Goal: Task Accomplishment & Management: Complete application form

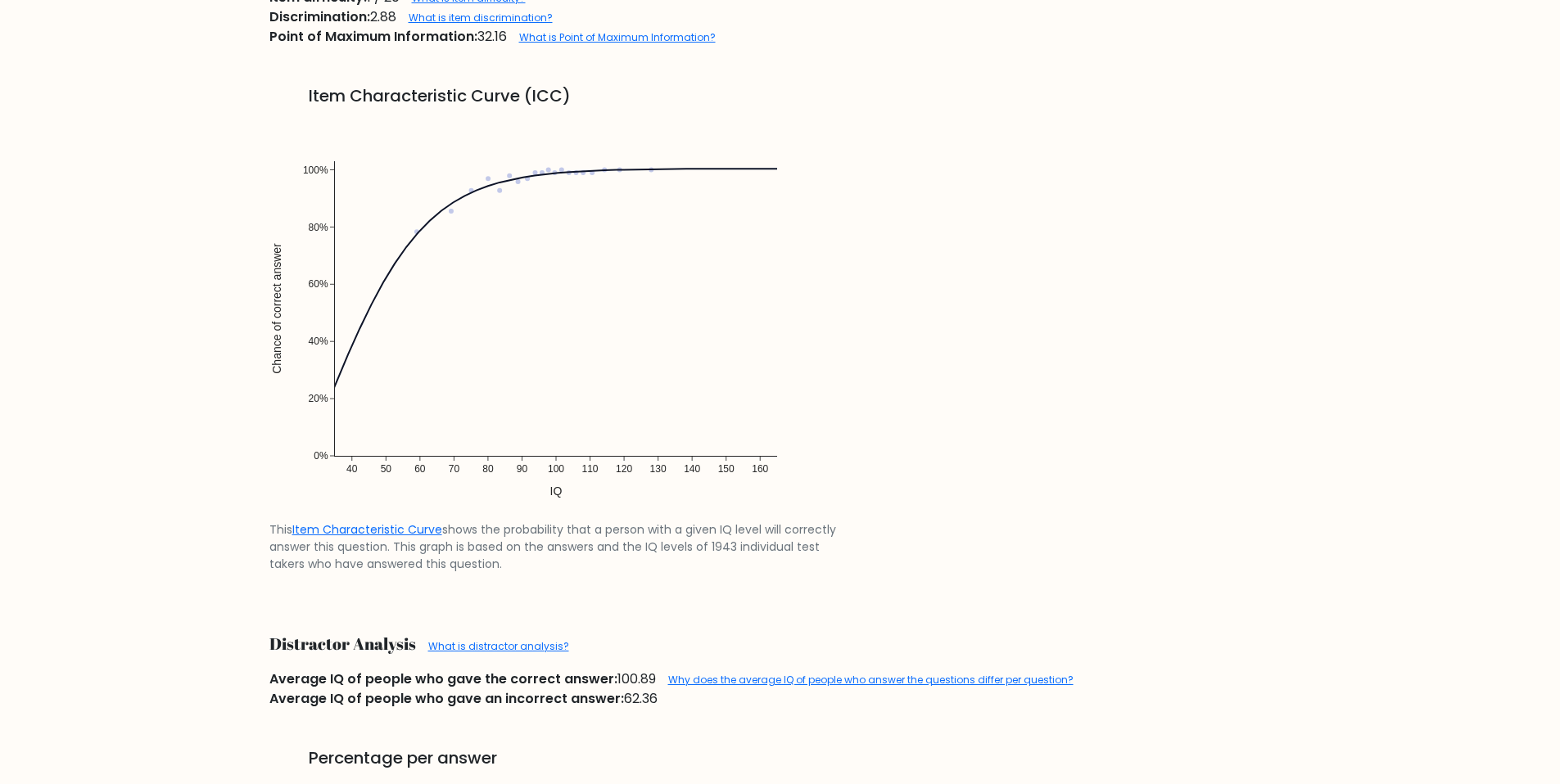
scroll to position [1491, 0]
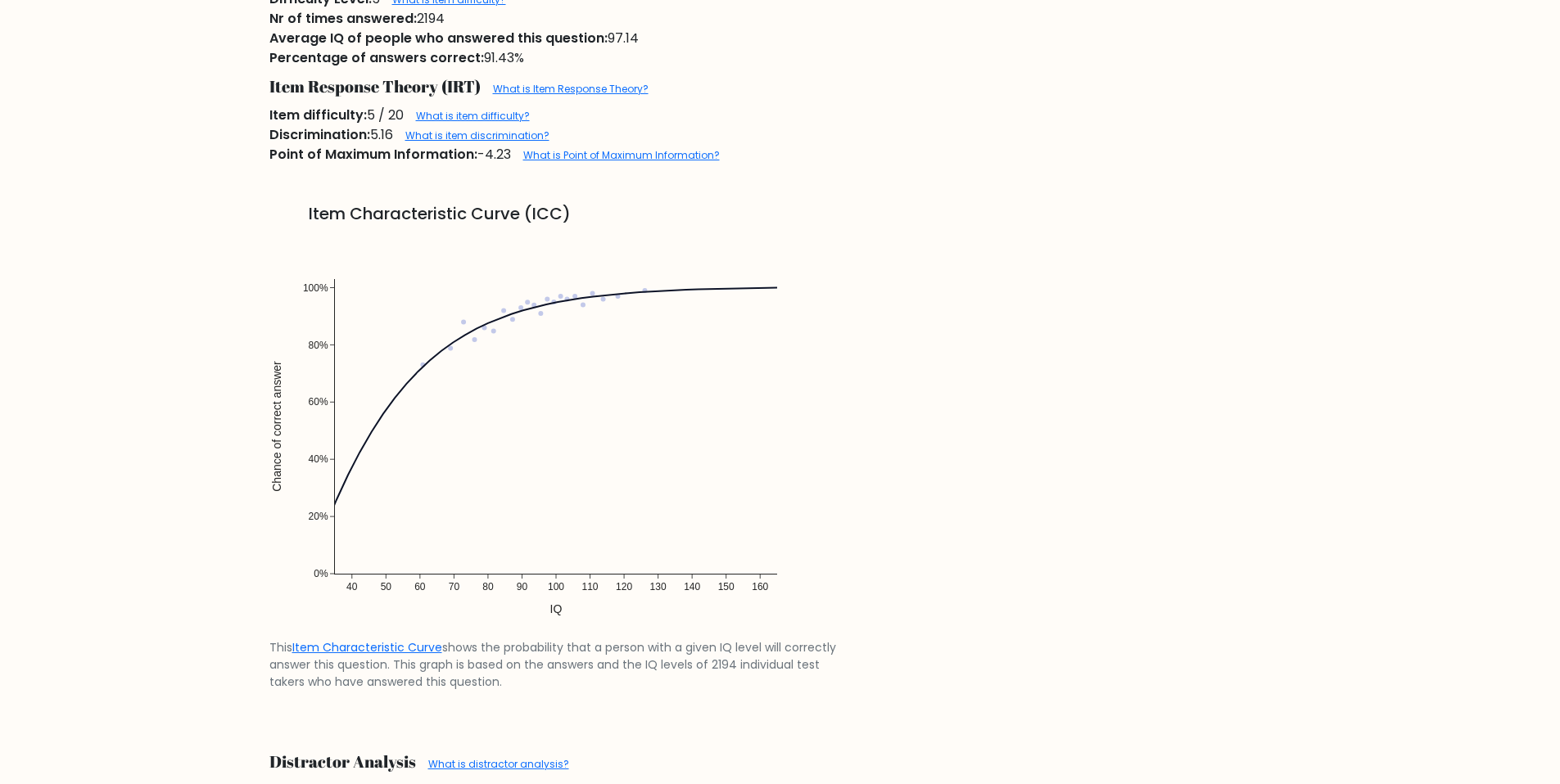
scroll to position [1320, 0]
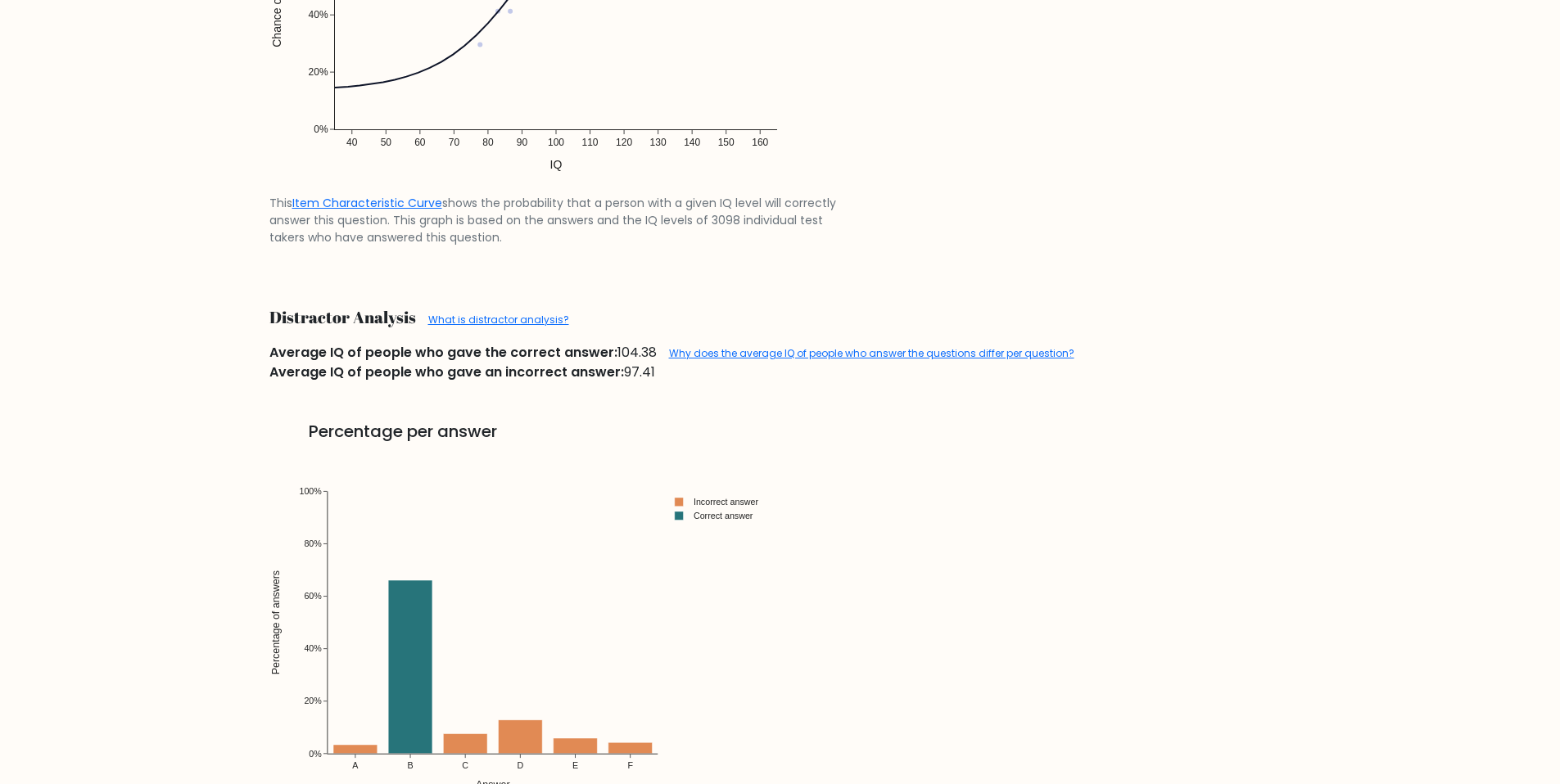
scroll to position [1550, 0]
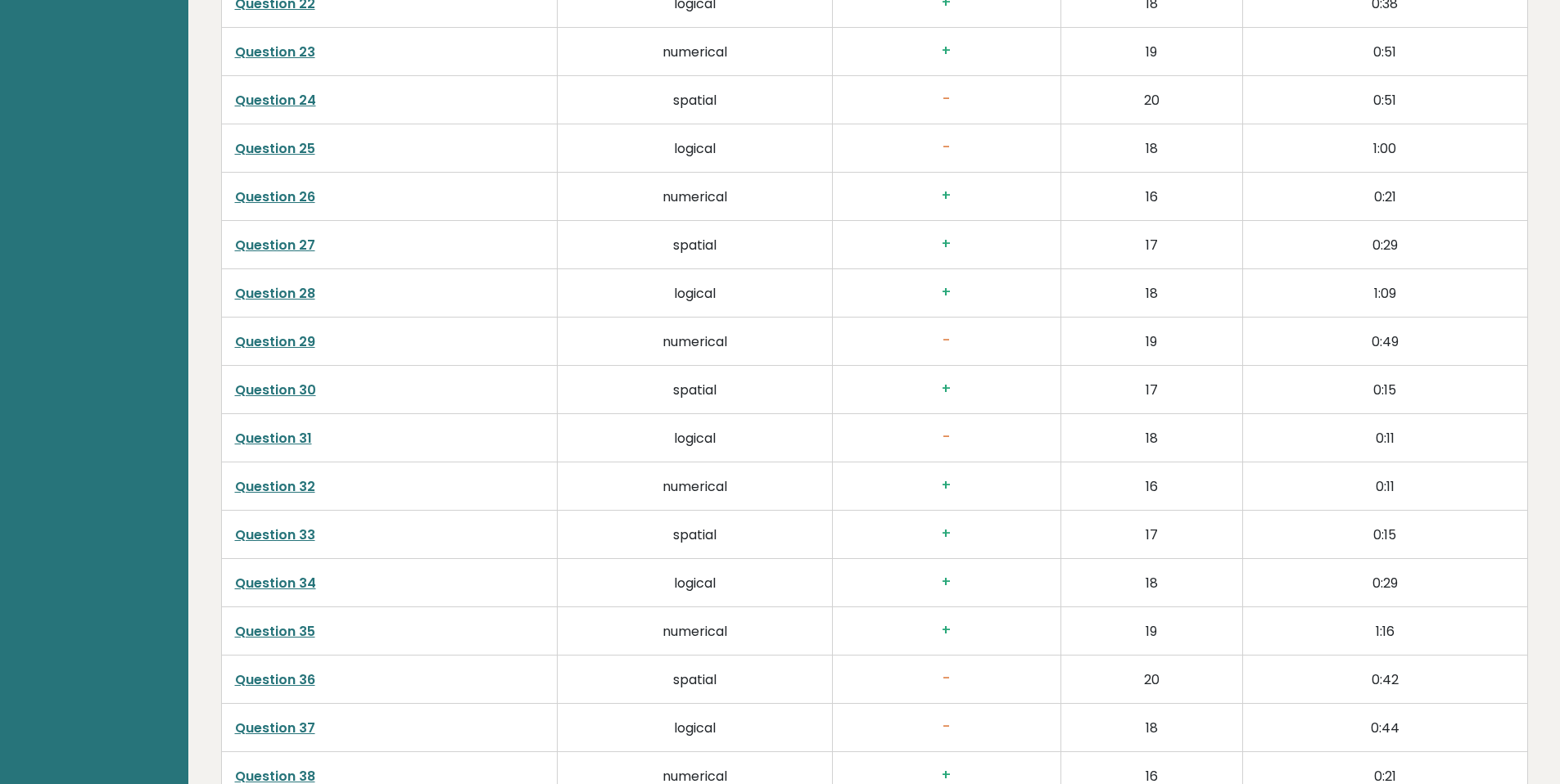
scroll to position [3784, 0]
click at [288, 103] on link "Question 24" at bounding box center [275, 99] width 81 height 19
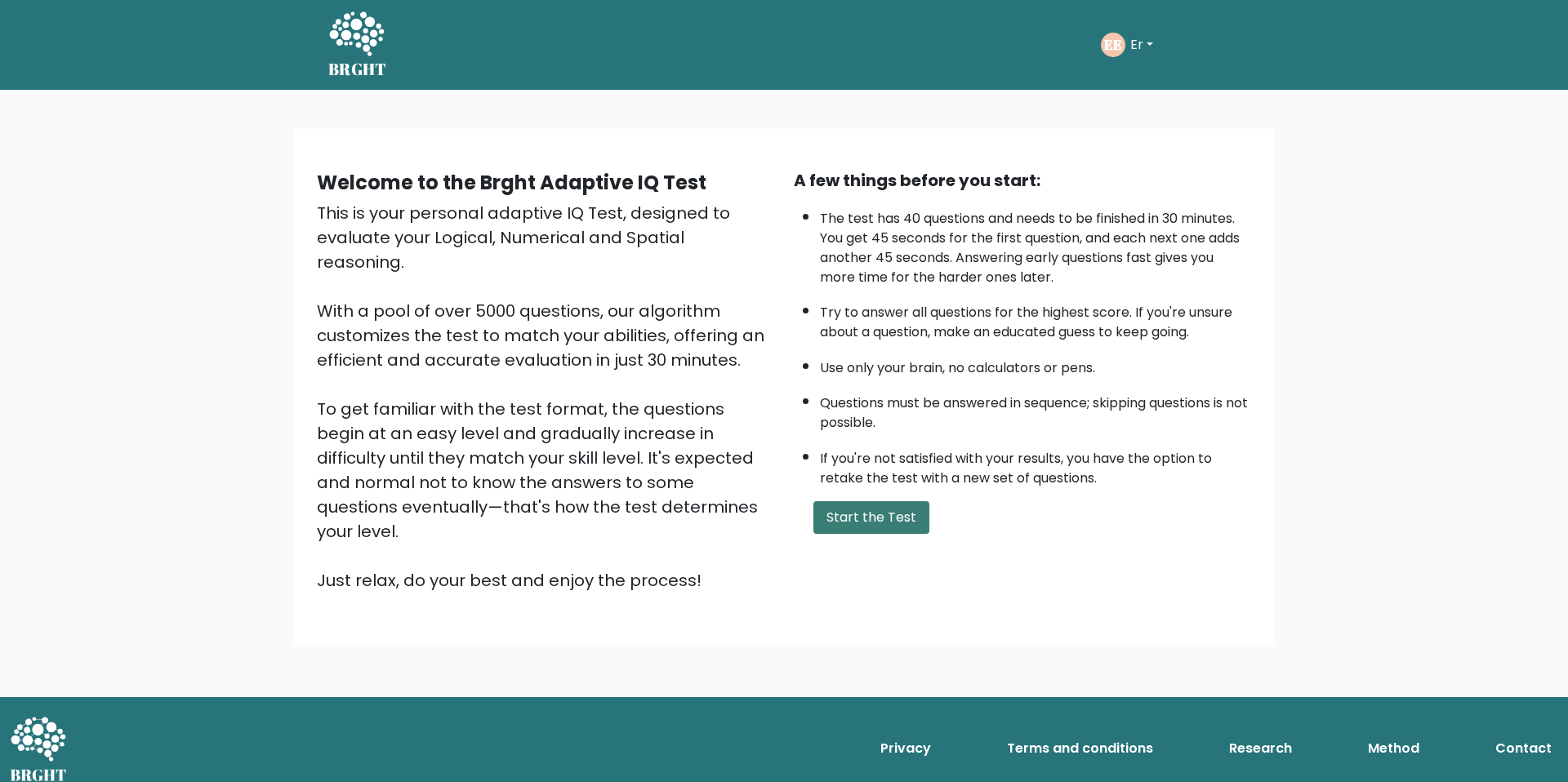
click at [911, 507] on button "Start the Test" at bounding box center [871, 517] width 116 height 33
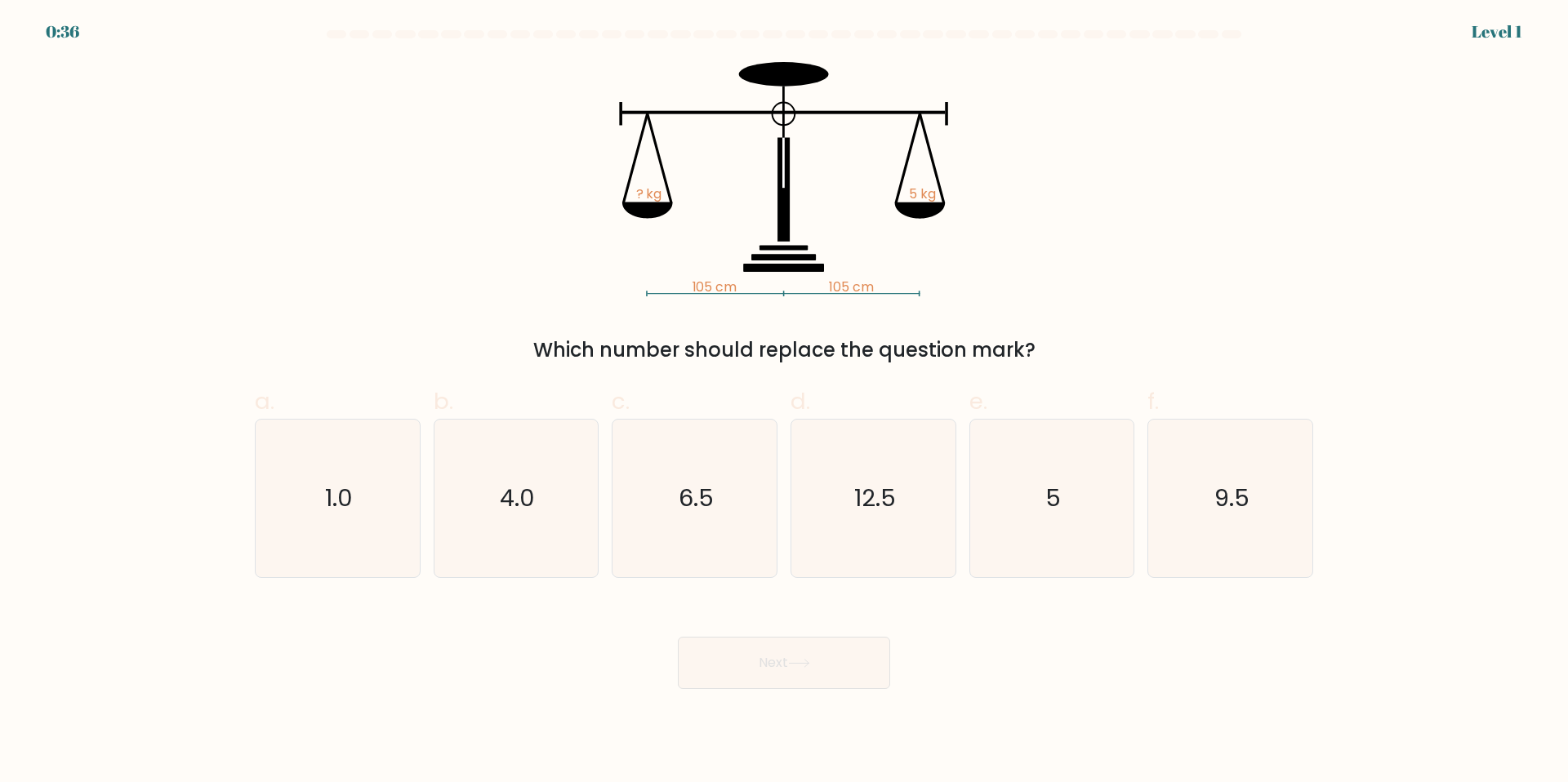
click at [822, 600] on div "Next" at bounding box center [784, 643] width 1078 height 92
click at [1066, 523] on icon "5" at bounding box center [1051, 499] width 158 height 158
click at [784, 401] on input "e. 5" at bounding box center [784, 396] width 1 height 11
radio input "true"
click at [792, 662] on icon at bounding box center [799, 664] width 22 height 9
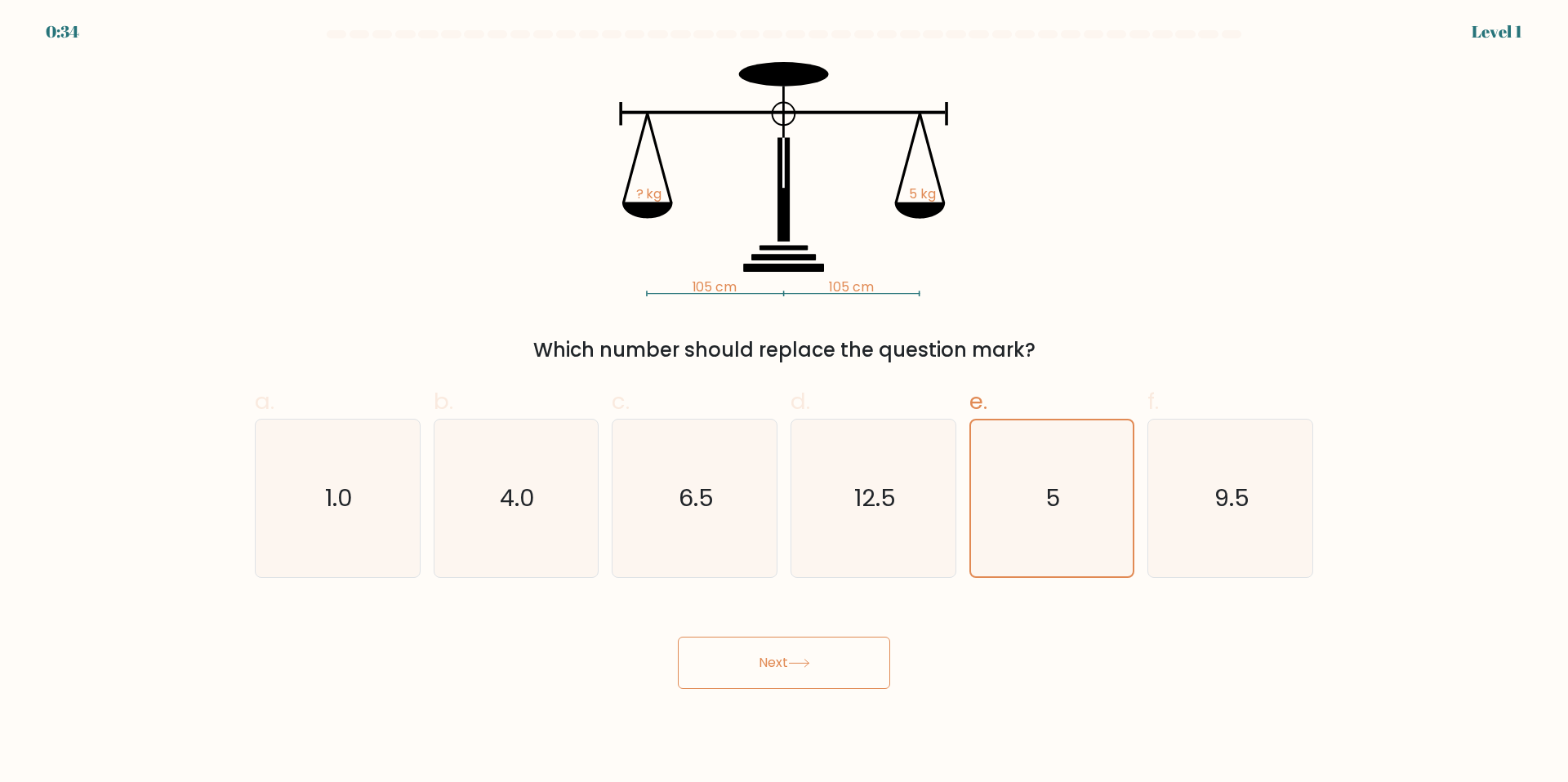
click at [792, 662] on icon at bounding box center [799, 664] width 22 height 9
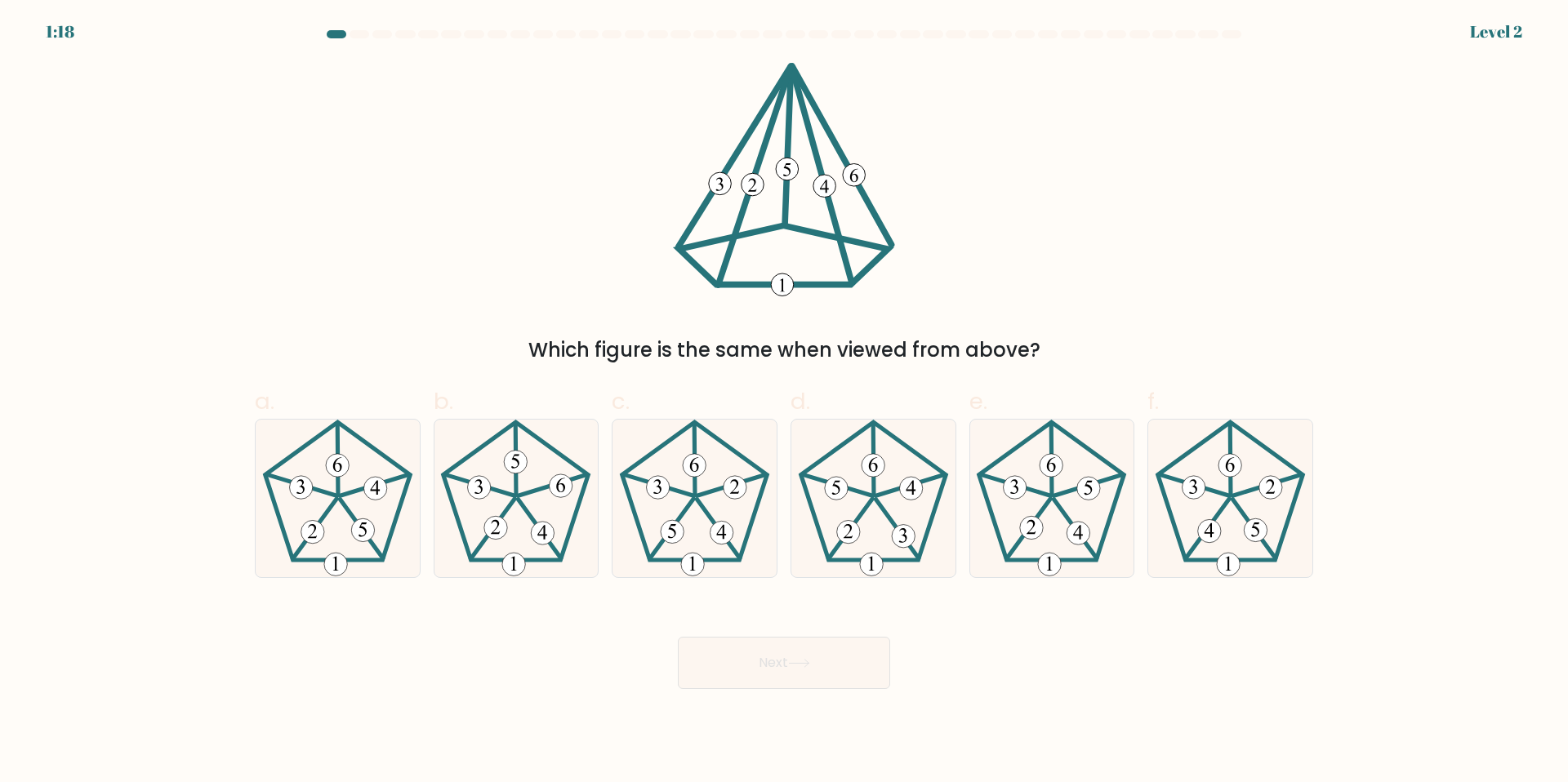
click at [732, 372] on div "a. b. c." at bounding box center [784, 474] width 1072 height 206
click at [531, 507] on icon at bounding box center [516, 499] width 158 height 158
click at [784, 401] on input "b." at bounding box center [784, 396] width 1 height 11
radio input "true"
click at [768, 658] on button "Next" at bounding box center [784, 663] width 212 height 52
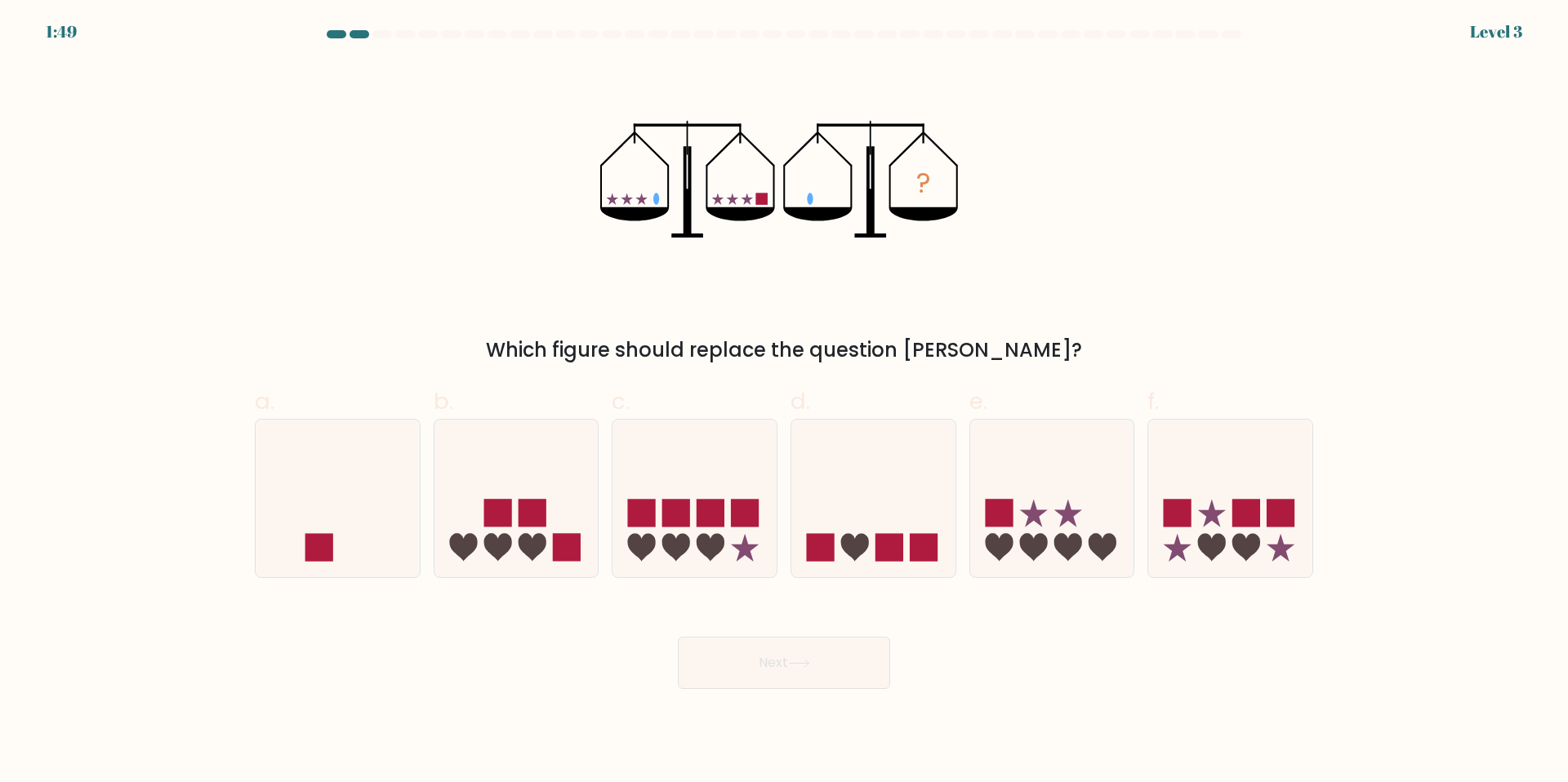
click at [658, 360] on div "Which figure should replace the question mark?" at bounding box center [784, 350] width 1039 height 29
click at [352, 506] on icon at bounding box center [337, 497] width 164 height 135
click at [784, 401] on input "a." at bounding box center [784, 396] width 1 height 11
radio input "true"
click at [811, 659] on button "Next" at bounding box center [784, 663] width 212 height 52
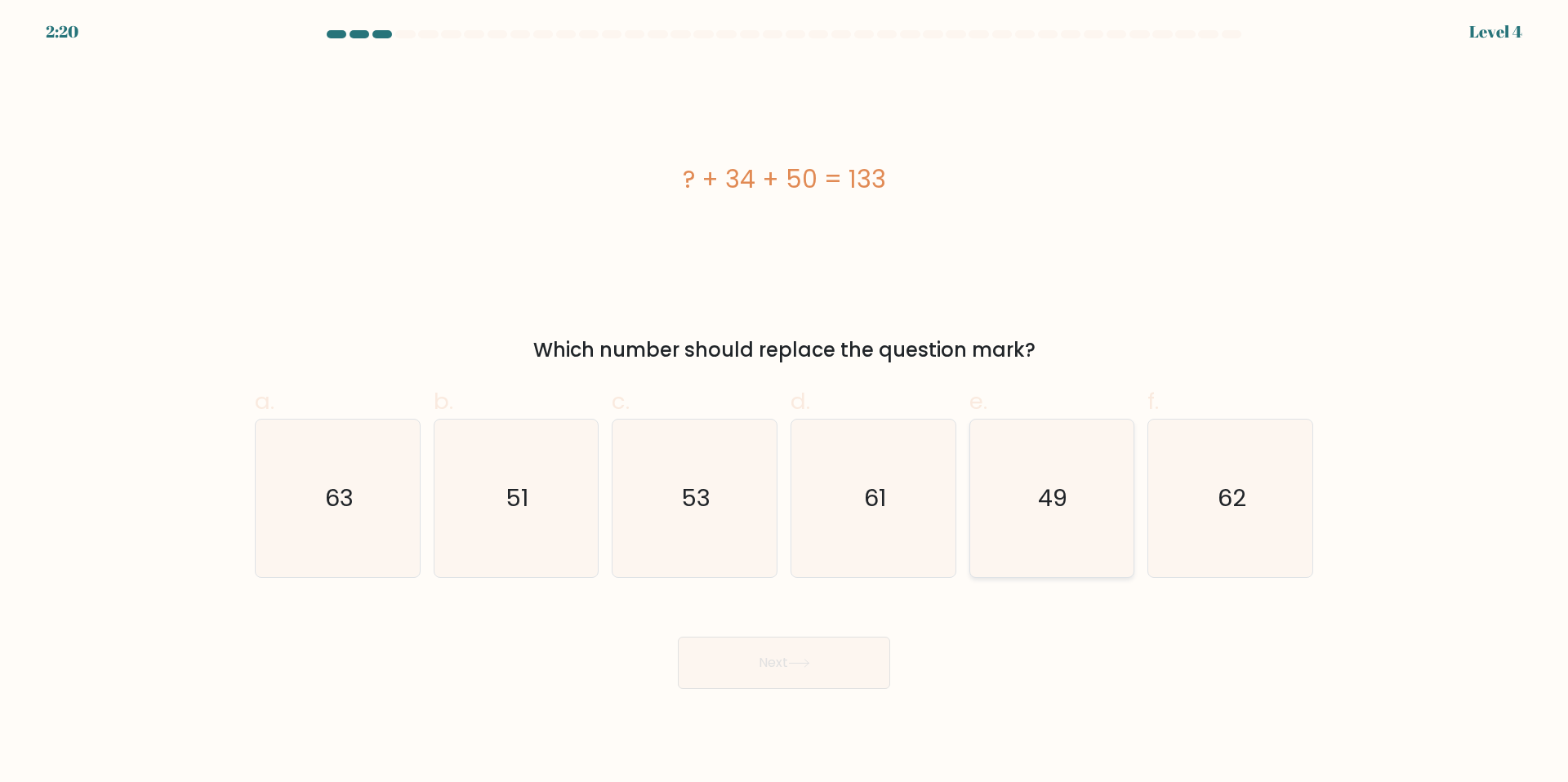
click at [1059, 478] on icon "49" at bounding box center [1051, 499] width 158 height 158
click at [784, 401] on input "e. 49" at bounding box center [784, 396] width 1 height 11
radio input "true"
drag, startPoint x: 758, startPoint y: 643, endPoint x: 758, endPoint y: 655, distance: 12.0
click at [758, 645] on button "Next" at bounding box center [784, 663] width 212 height 52
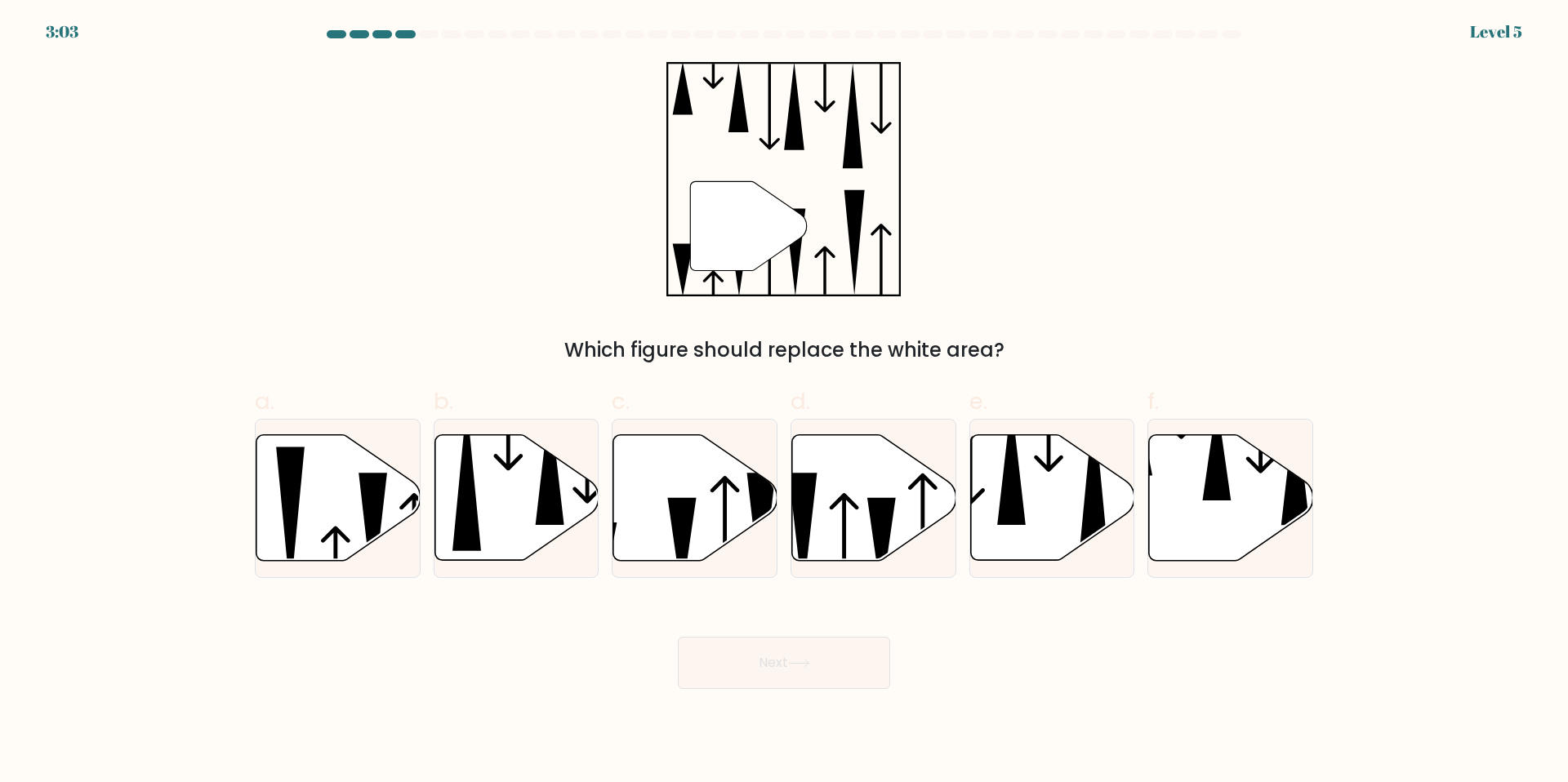
click at [547, 331] on div "" Which figure should replace the white area?" at bounding box center [784, 213] width 1078 height 303
click at [670, 500] on icon at bounding box center [682, 547] width 29 height 99
click at [784, 401] on input "c." at bounding box center [784, 396] width 1 height 11
radio input "true"
click at [797, 678] on button "Next" at bounding box center [784, 663] width 212 height 52
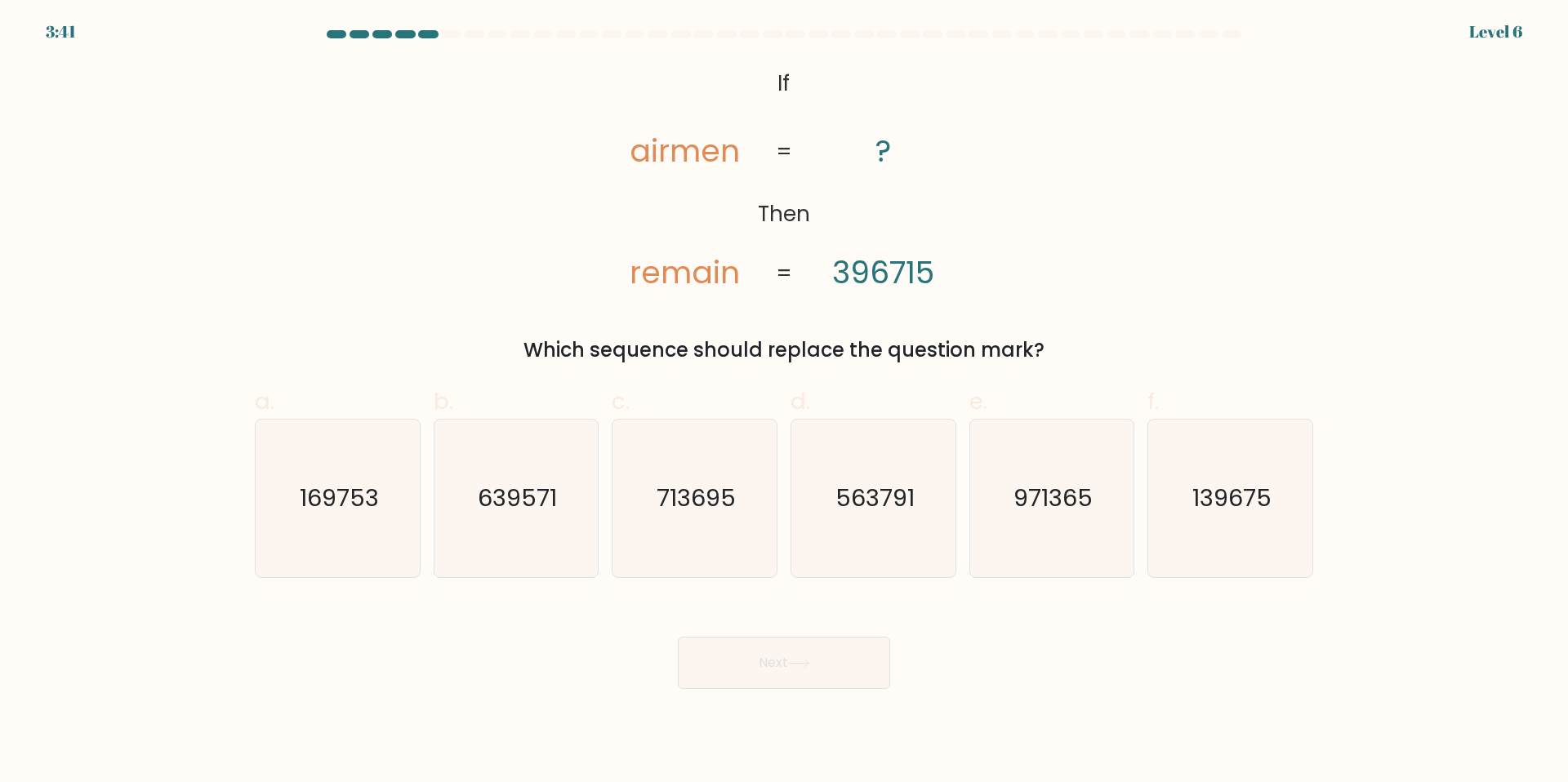
click at [570, 359] on div "Which sequence should replace the question mark?" at bounding box center [784, 350] width 1039 height 29
click at [669, 512] on text "713695" at bounding box center [696, 498] width 79 height 33
click at [784, 401] on input "c. 713695" at bounding box center [784, 396] width 1 height 11
radio input "true"
click at [746, 664] on button "Next" at bounding box center [784, 663] width 212 height 52
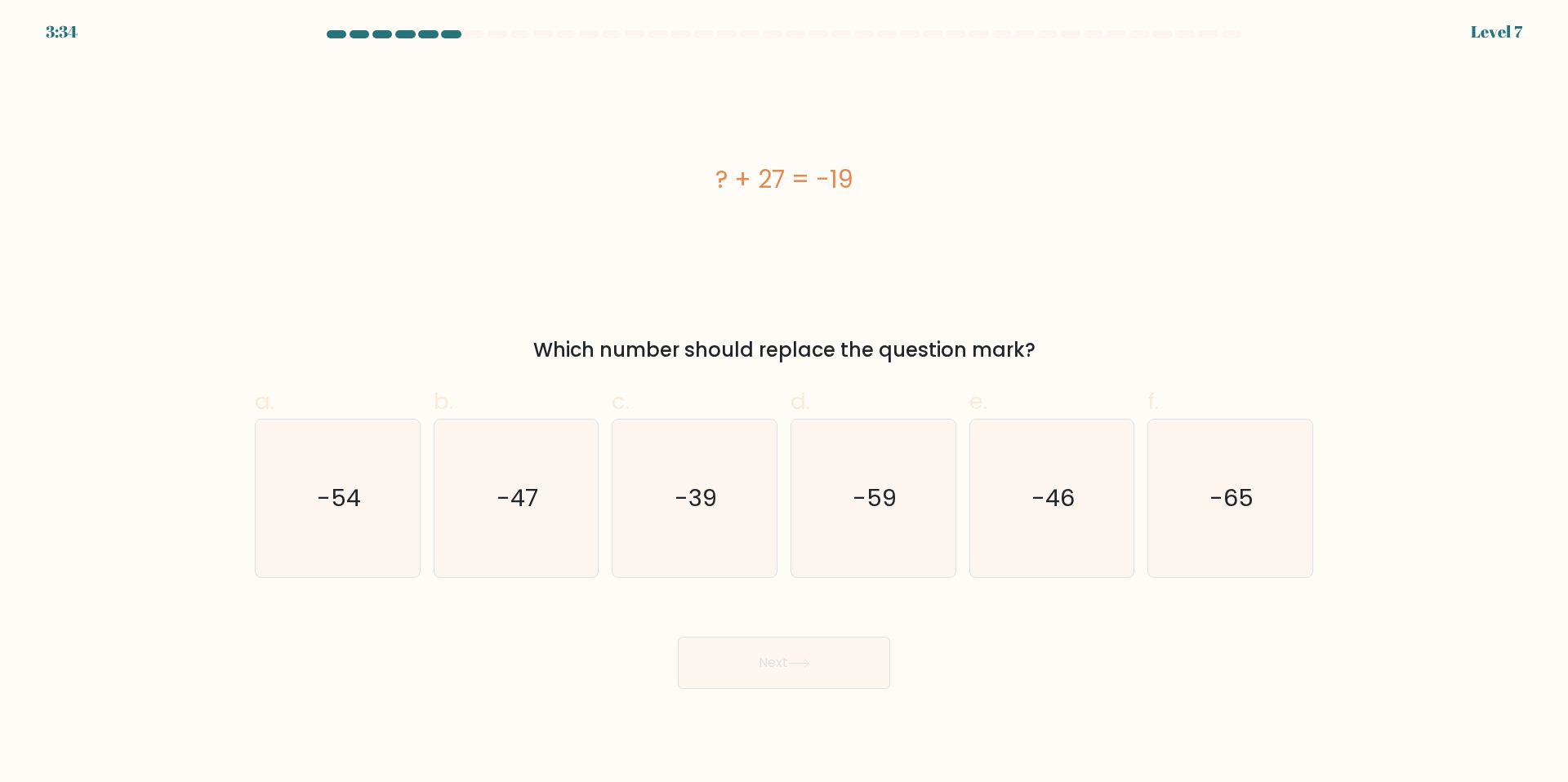
click at [442, 316] on div "? + 27 = -19 Which number should replace the question mark?" at bounding box center [784, 213] width 1078 height 303
click at [1042, 520] on icon "-46" at bounding box center [1051, 499] width 158 height 158
click at [784, 401] on input "e. -46" at bounding box center [784, 396] width 1 height 11
radio input "true"
click at [846, 664] on button "Next" at bounding box center [784, 663] width 212 height 52
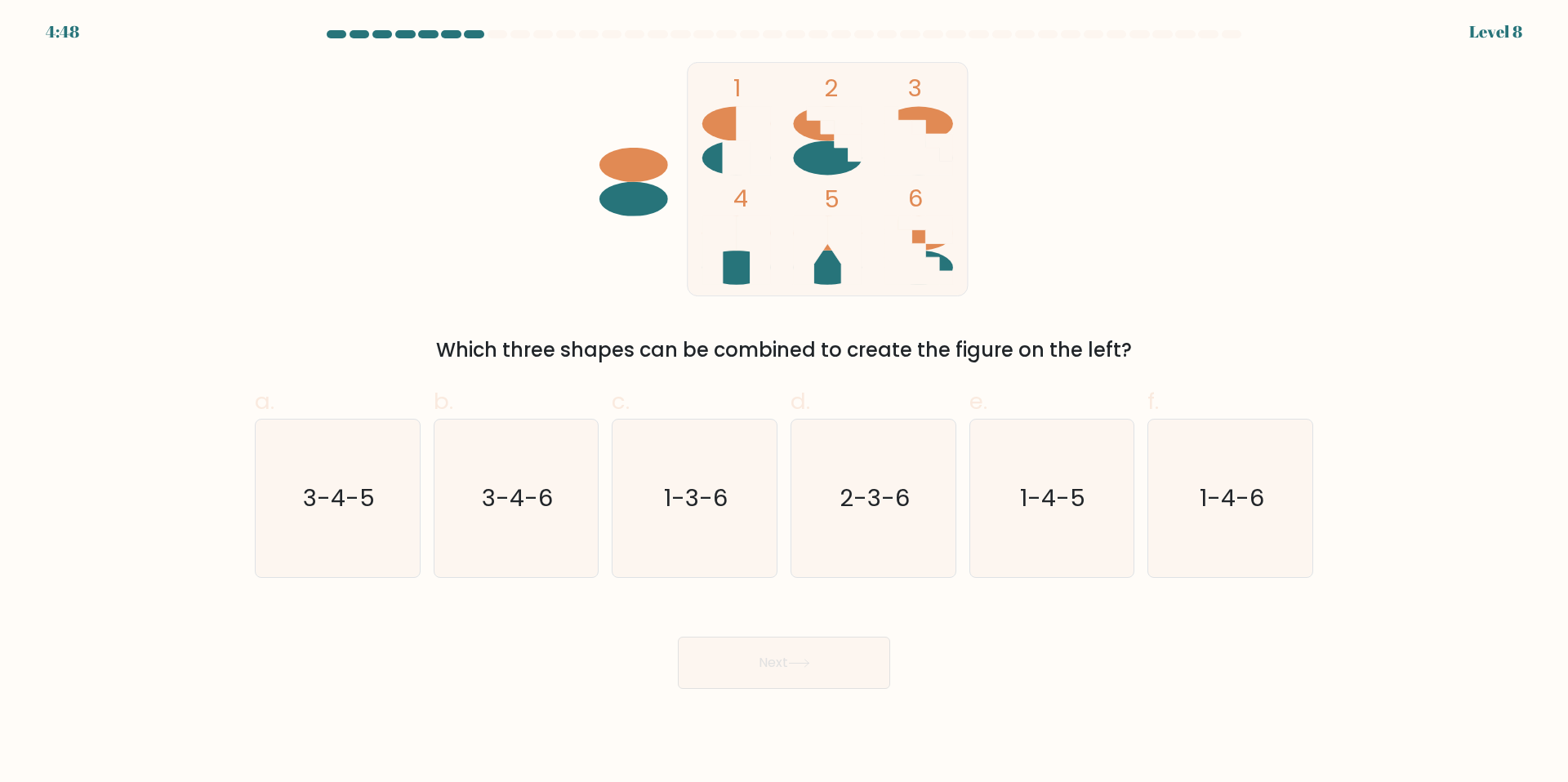
click at [602, 350] on div "Which three shapes can be combined to create the figure on the left?" at bounding box center [784, 350] width 1039 height 29
click at [915, 502] on icon "2-3-6" at bounding box center [873, 499] width 158 height 158
click at [784, 401] on input "d. 2-3-6" at bounding box center [784, 396] width 1 height 11
radio input "true"
click at [821, 661] on button "Next" at bounding box center [784, 663] width 212 height 52
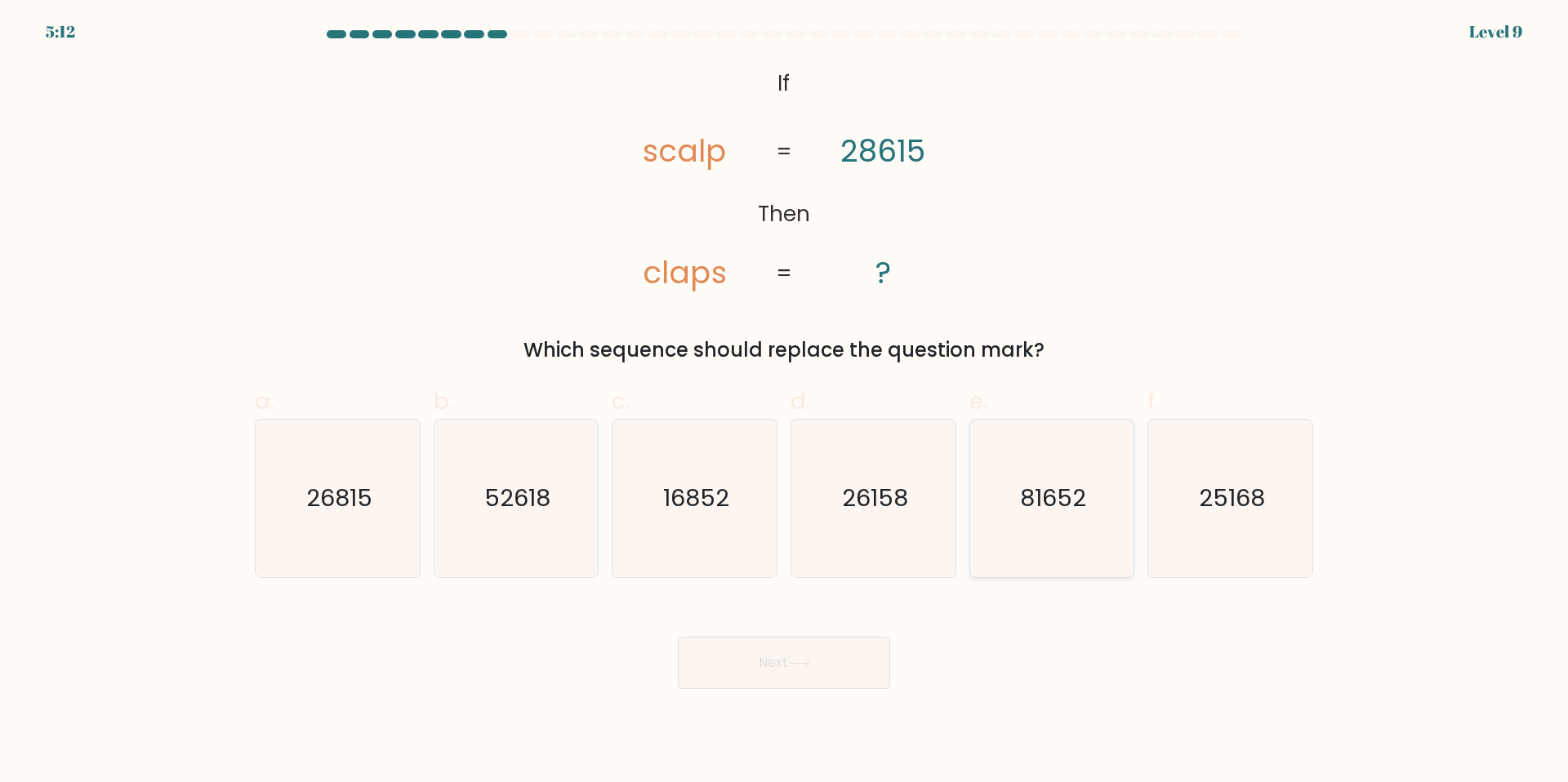
click at [1069, 534] on icon "81652" at bounding box center [1051, 499] width 158 height 158
click at [784, 401] on input "e. 81652" at bounding box center [784, 396] width 1 height 11
radio input "true"
click at [853, 667] on button "Next" at bounding box center [784, 663] width 212 height 52
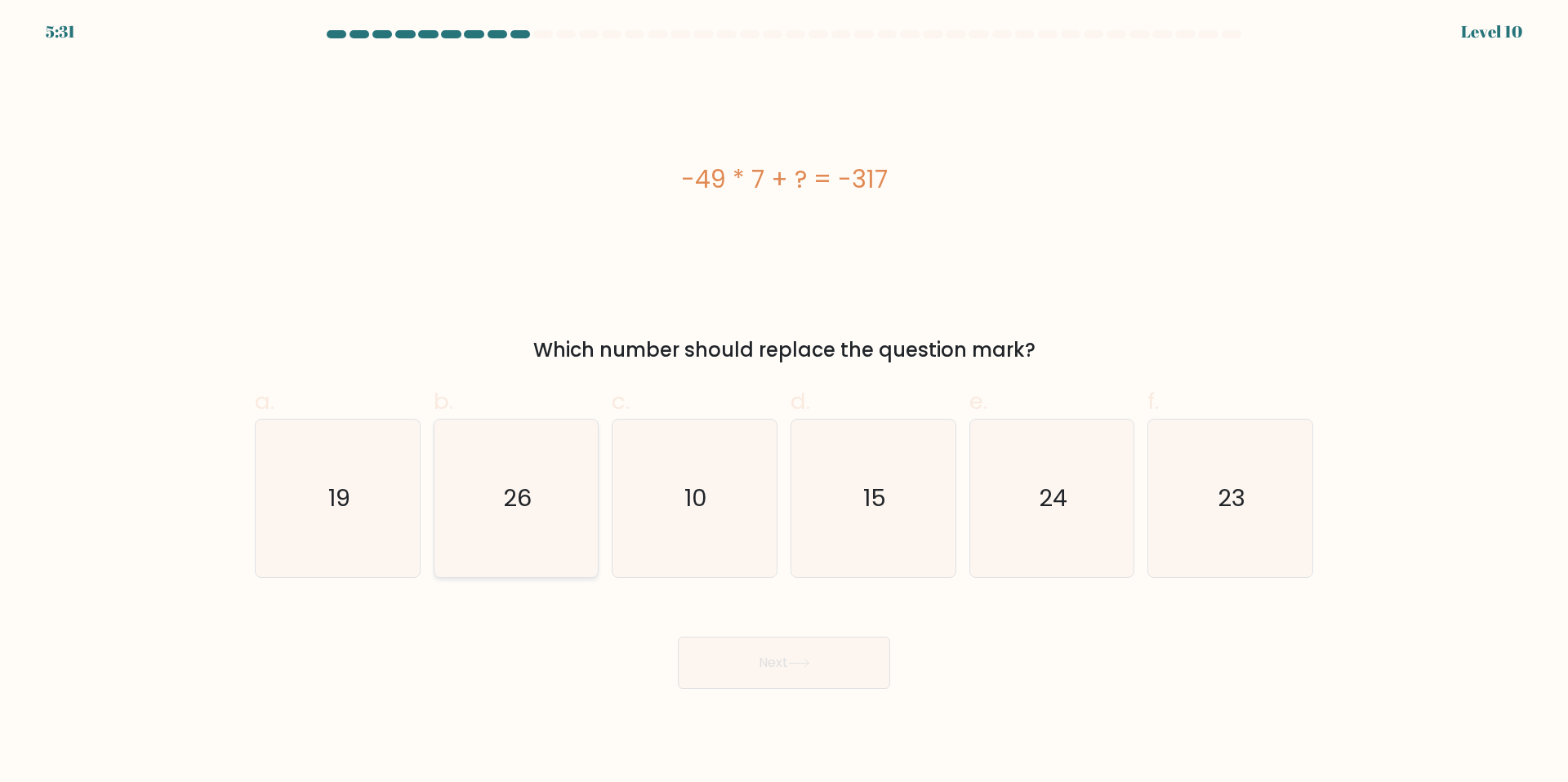
click at [520, 528] on icon "26" at bounding box center [516, 499] width 158 height 158
click at [784, 401] on input "b. 26" at bounding box center [784, 396] width 1 height 11
radio input "true"
click at [711, 660] on button "Next" at bounding box center [784, 663] width 212 height 52
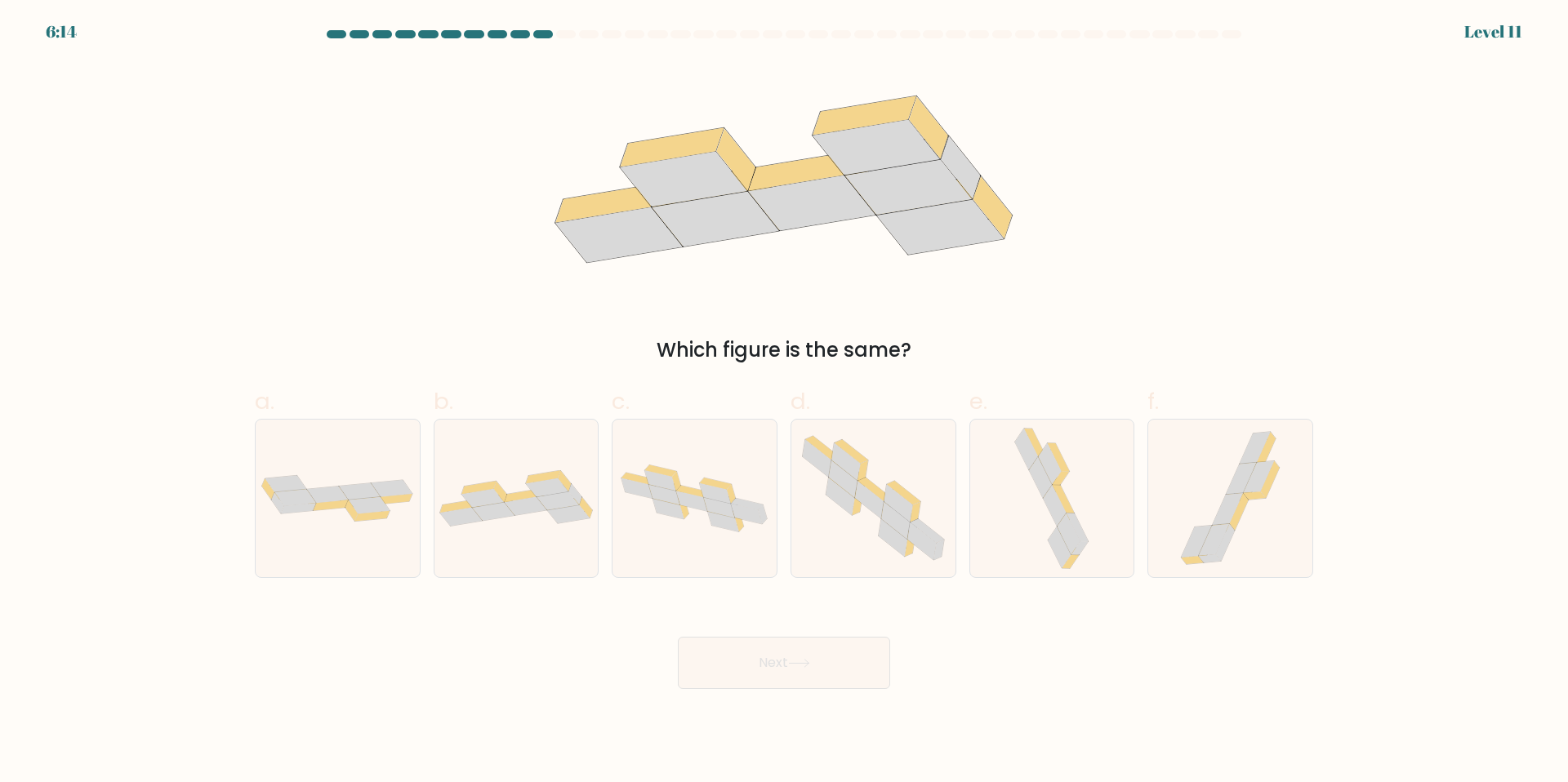
click at [587, 328] on div "Which figure is the same?" at bounding box center [784, 213] width 1078 height 303
click at [540, 501] on icon at bounding box center [558, 501] width 43 height 18
click at [784, 401] on input "b." at bounding box center [784, 396] width 1 height 11
radio input "true"
click at [740, 657] on button "Next" at bounding box center [784, 663] width 212 height 52
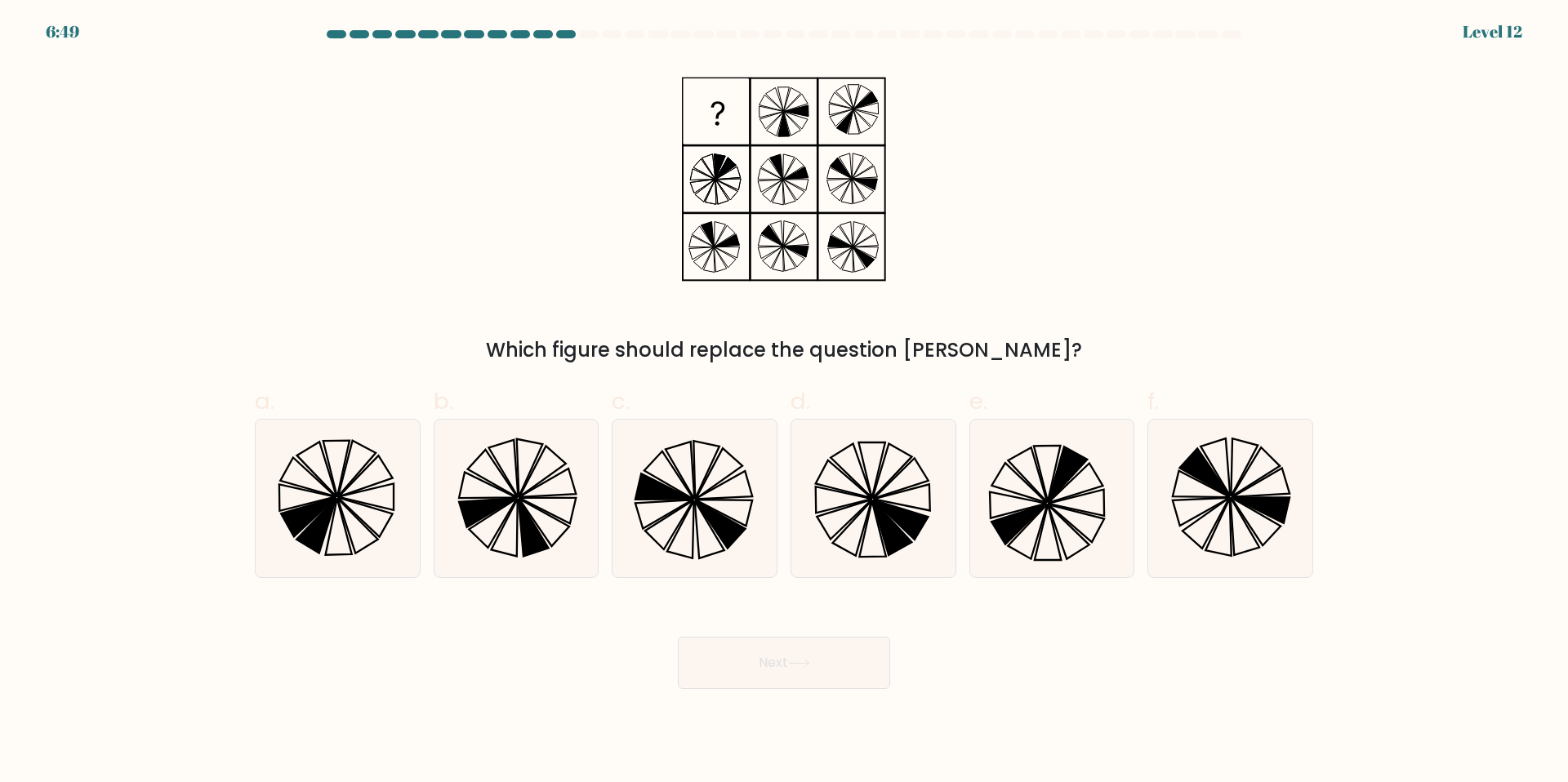
click at [601, 339] on div "Which figure should replace the question [PERSON_NAME]?" at bounding box center [784, 350] width 1039 height 29
click at [869, 479] on icon at bounding box center [873, 499] width 158 height 158
click at [784, 401] on input "d." at bounding box center [784, 396] width 1 height 11
radio input "true"
click at [806, 678] on button "Next" at bounding box center [784, 663] width 212 height 52
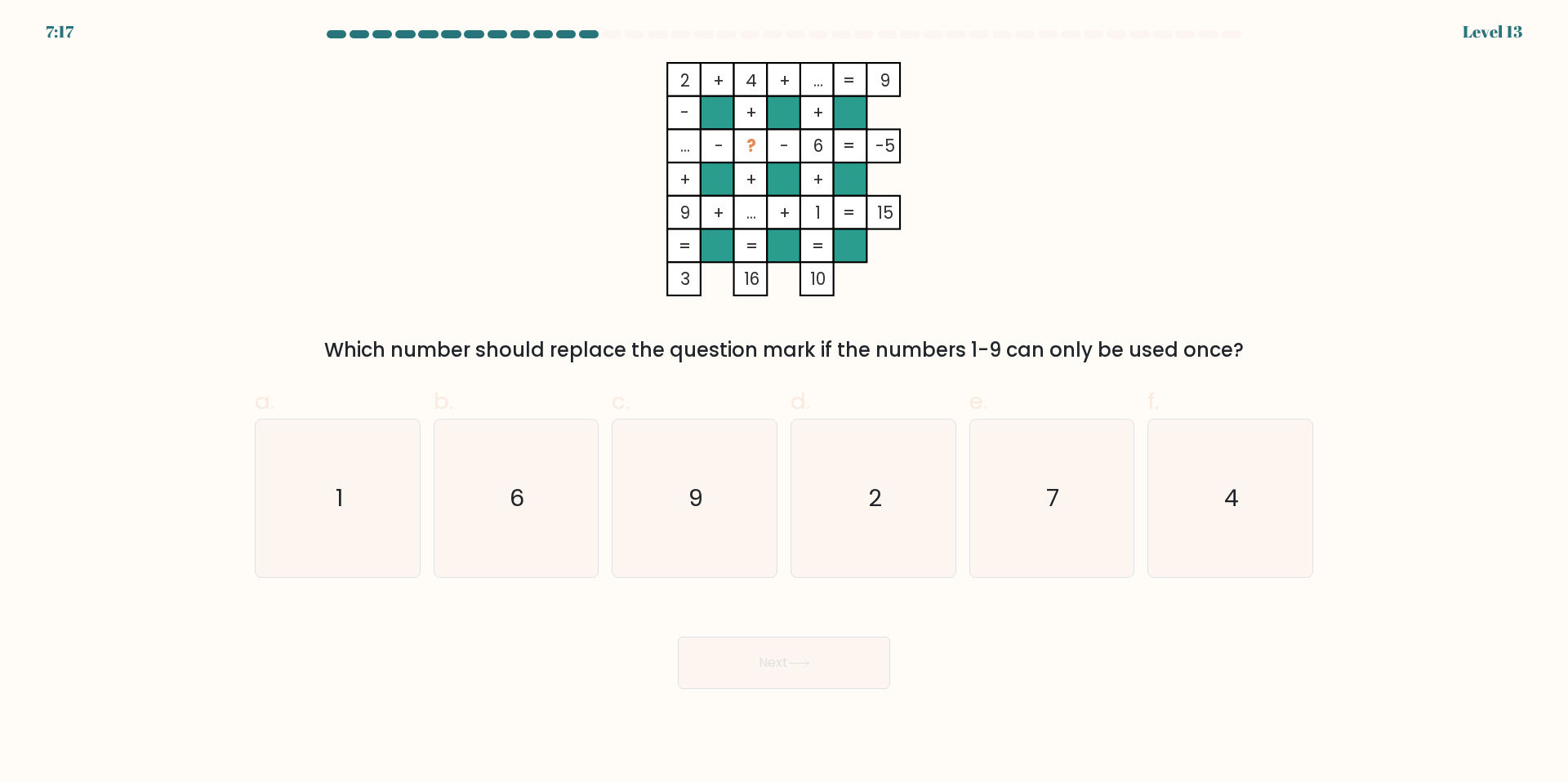
click at [653, 386] on label "c. 9" at bounding box center [694, 480] width 165 height 192
click at [784, 391] on input "c. 9" at bounding box center [784, 396] width 1 height 11
radio input "true"
click at [653, 345] on div "Which number should replace the question mark if the numbers 1-9 can only be us…" at bounding box center [784, 350] width 1039 height 29
click at [1084, 501] on icon "7" at bounding box center [1051, 499] width 158 height 158
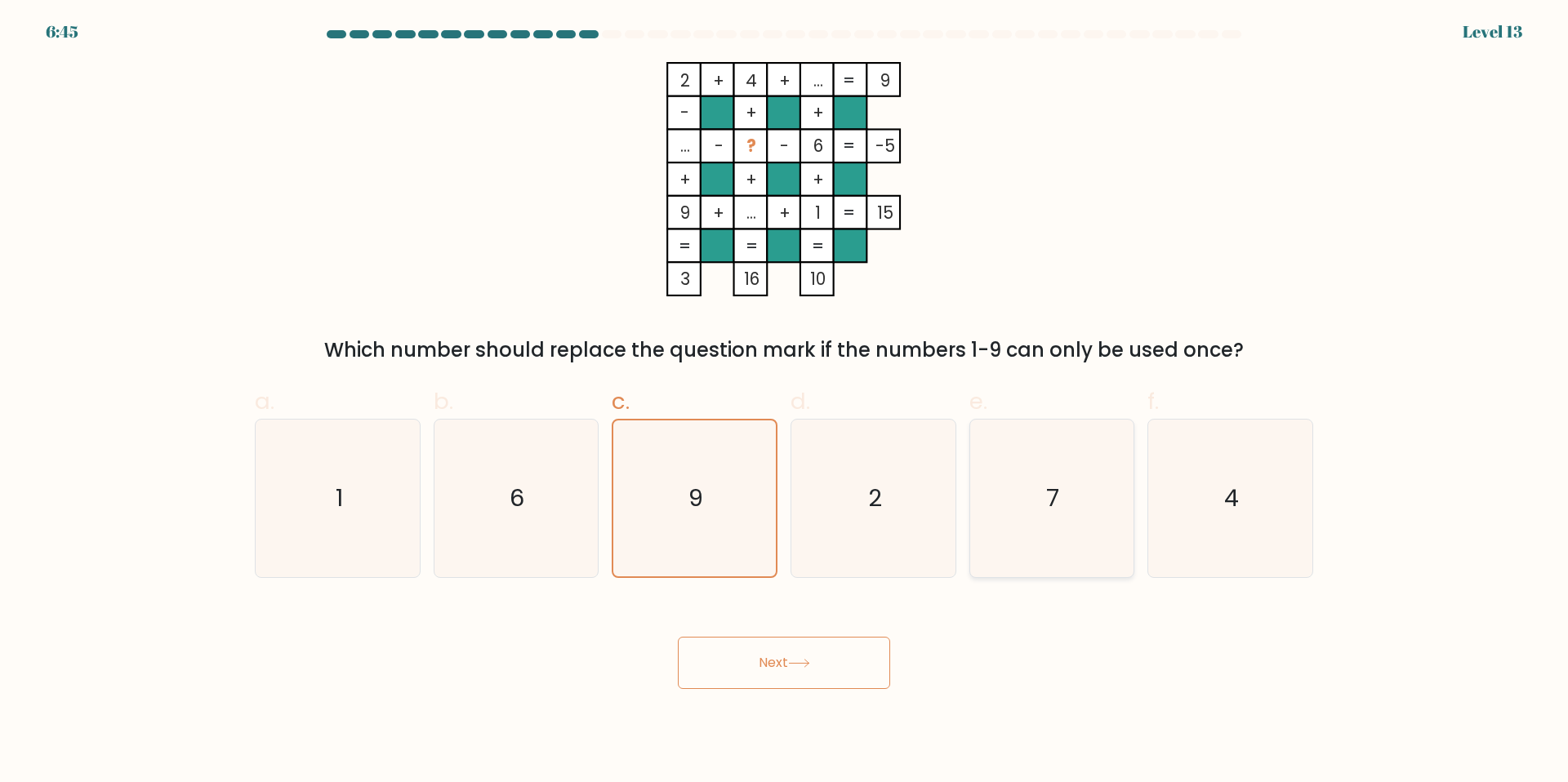
click at [784, 401] on input "e. 7" at bounding box center [784, 396] width 1 height 11
radio input "true"
click at [787, 659] on button "Next" at bounding box center [784, 663] width 212 height 52
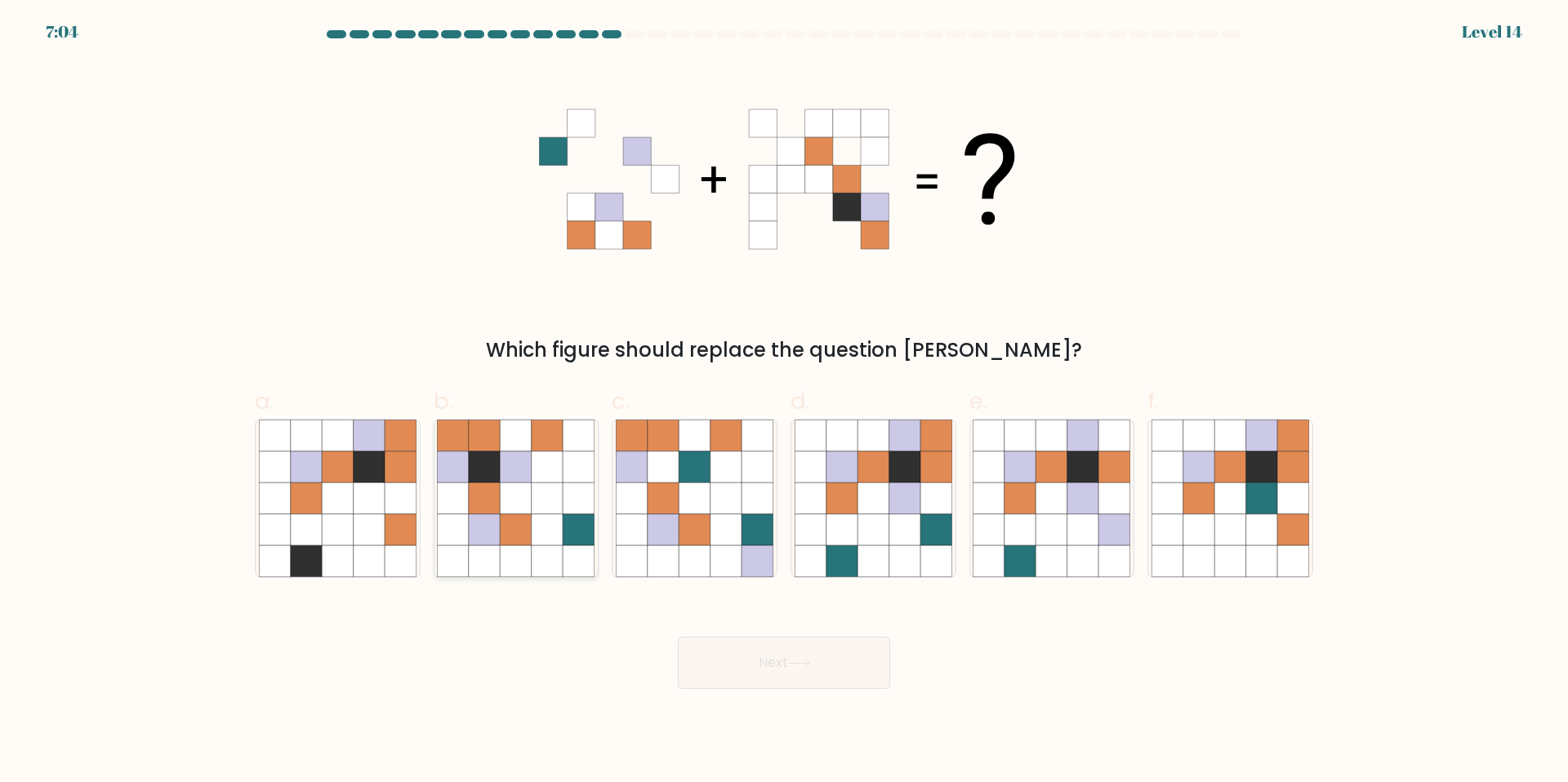
click at [442, 530] on icon at bounding box center [453, 529] width 31 height 31
click at [784, 401] on input "b." at bounding box center [784, 396] width 1 height 11
radio input "true"
click at [802, 661] on icon at bounding box center [799, 664] width 22 height 9
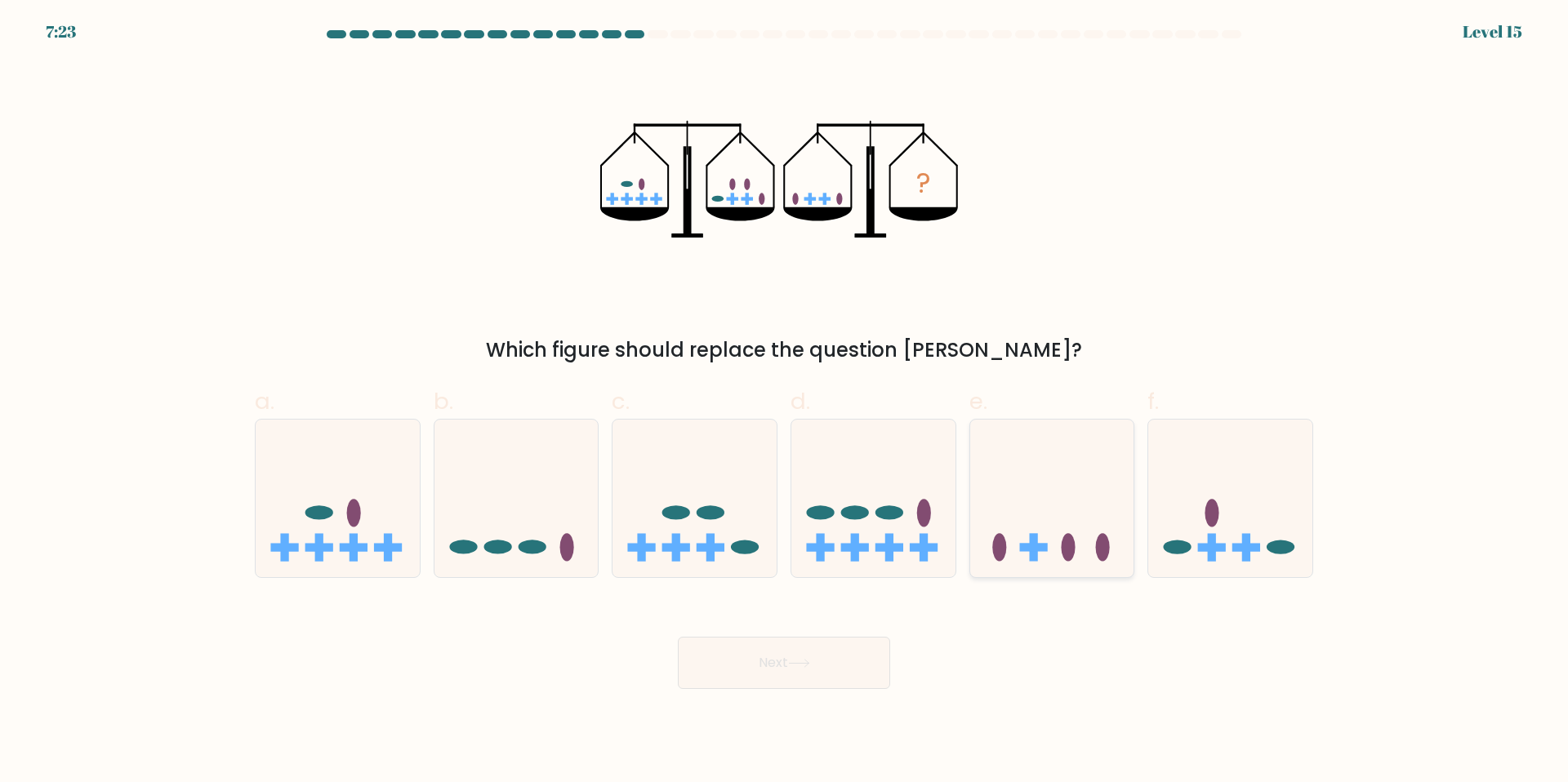
click at [1095, 555] on icon at bounding box center [1051, 497] width 164 height 135
click at [784, 401] on input "e." at bounding box center [784, 396] width 1 height 11
radio input "true"
click at [828, 653] on button "Next" at bounding box center [784, 663] width 212 height 52
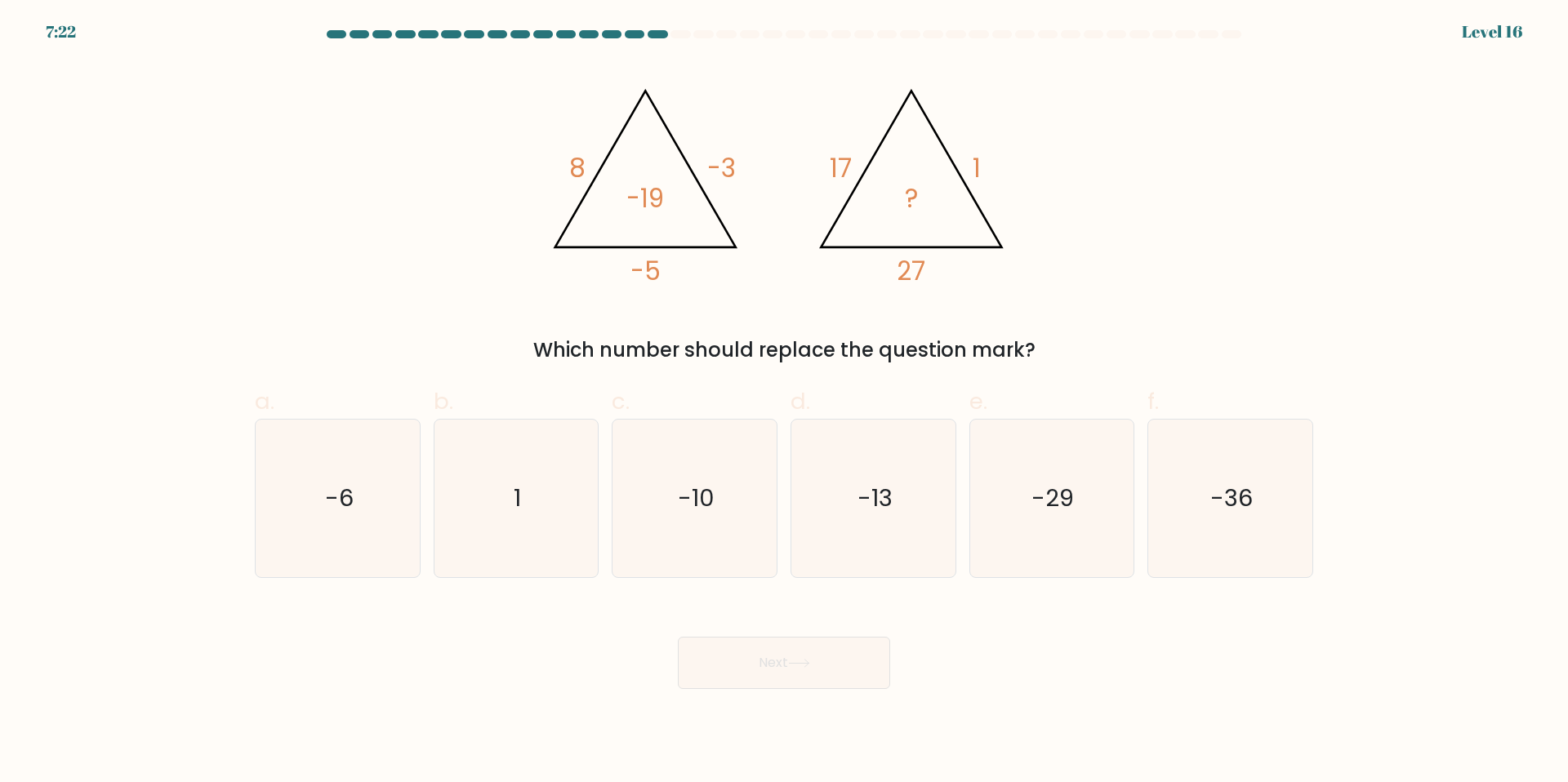
click at [884, 331] on div "@import url('https://fonts.googleapis.com/css?family=Abril+Fatface:400,100,100i…" at bounding box center [784, 213] width 1078 height 303
click at [698, 487] on text "-10" at bounding box center [696, 498] width 37 height 33
click at [784, 401] on input "c. -10" at bounding box center [784, 396] width 1 height 11
radio input "true"
click at [747, 655] on button "Next" at bounding box center [784, 663] width 212 height 52
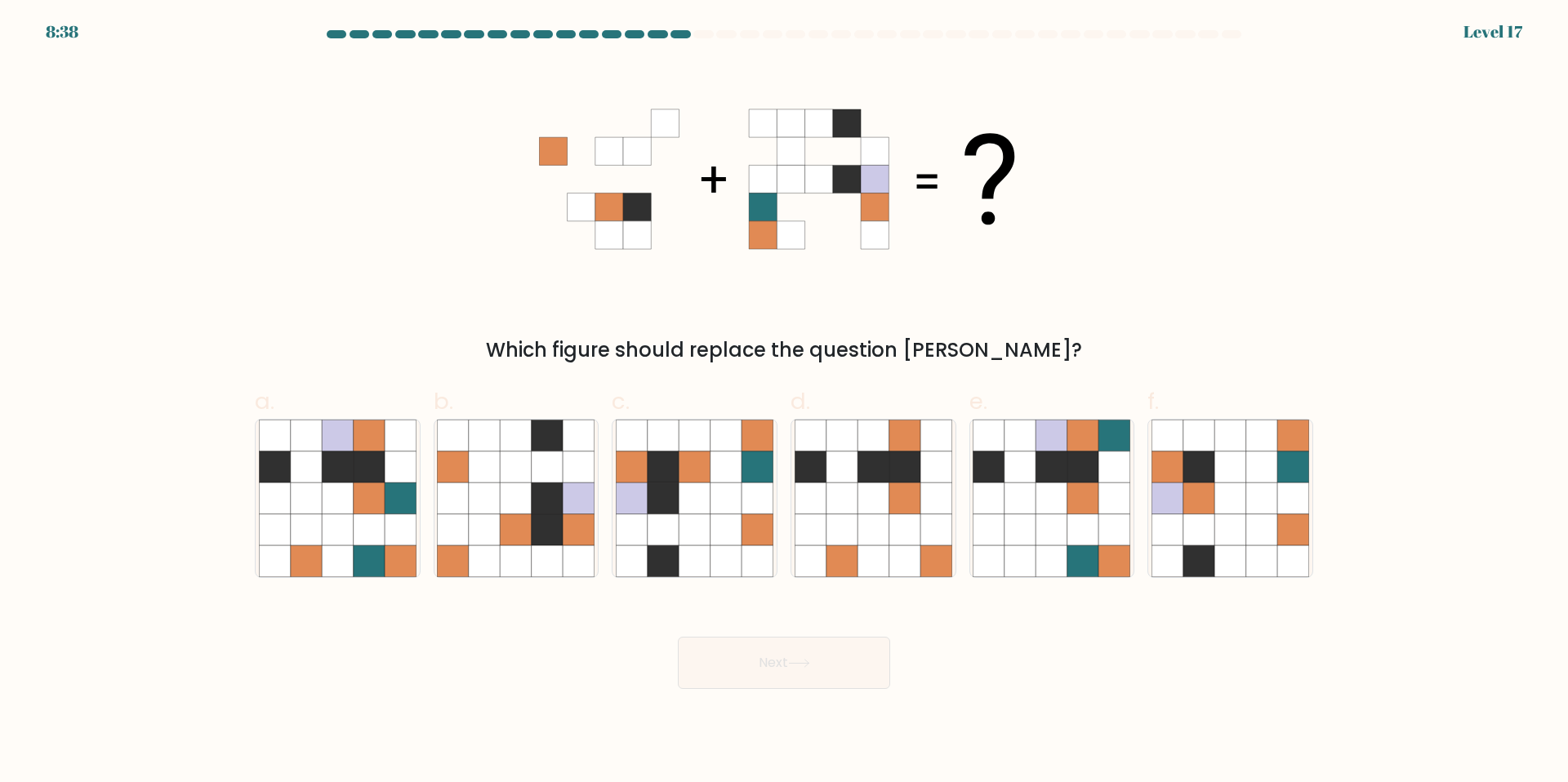
click at [784, 342] on div "Which figure should replace the question [PERSON_NAME]?" at bounding box center [784, 350] width 1039 height 29
click at [669, 541] on icon at bounding box center [663, 529] width 31 height 31
click at [784, 401] on input "c." at bounding box center [784, 396] width 1 height 11
radio input "true"
click at [783, 666] on button "Next" at bounding box center [784, 663] width 212 height 52
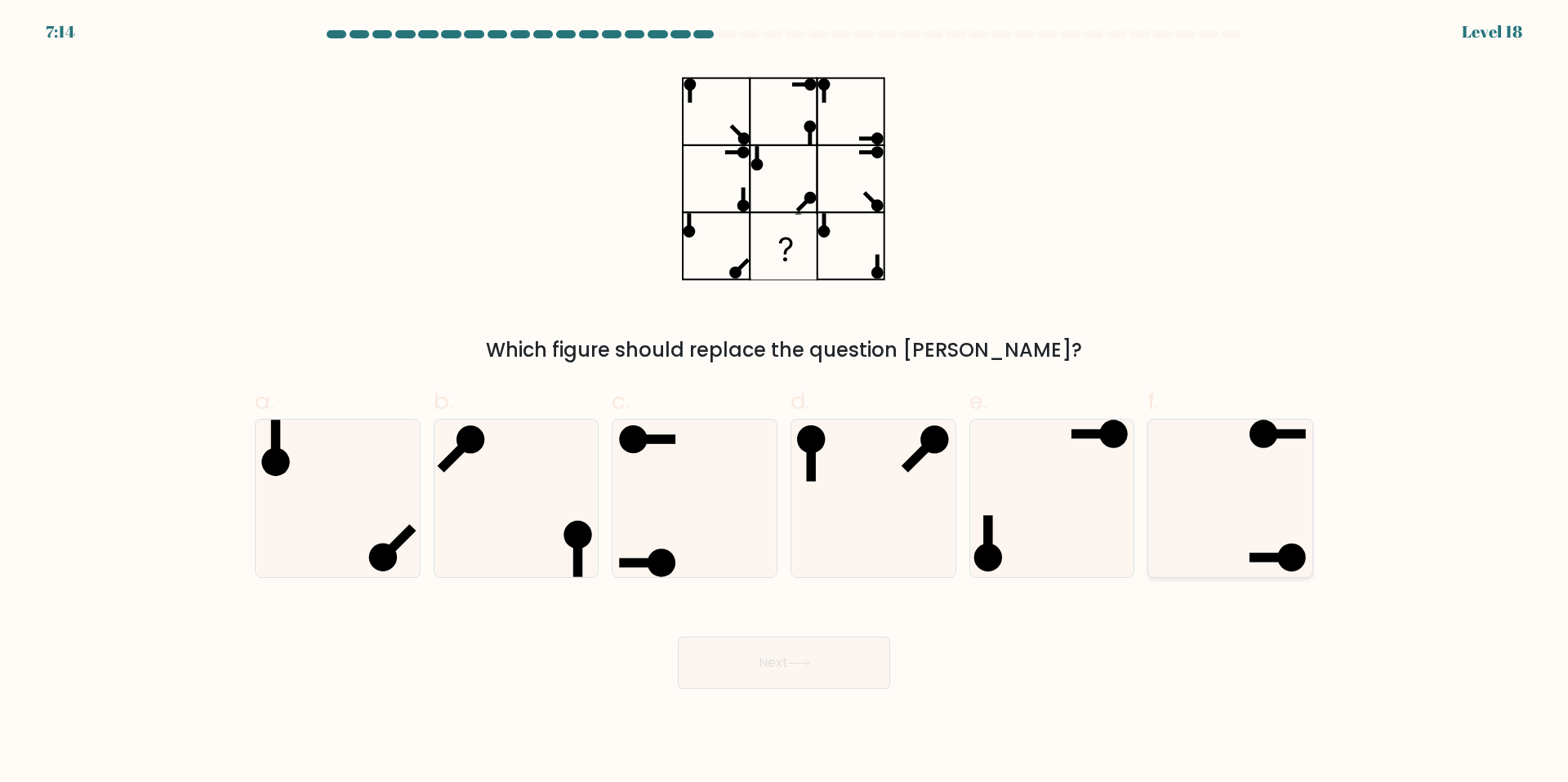
click at [1277, 497] on icon at bounding box center [1230, 499] width 158 height 158
click at [784, 401] on input "f." at bounding box center [784, 396] width 1 height 11
radio input "true"
click at [767, 669] on button "Next" at bounding box center [784, 663] width 212 height 52
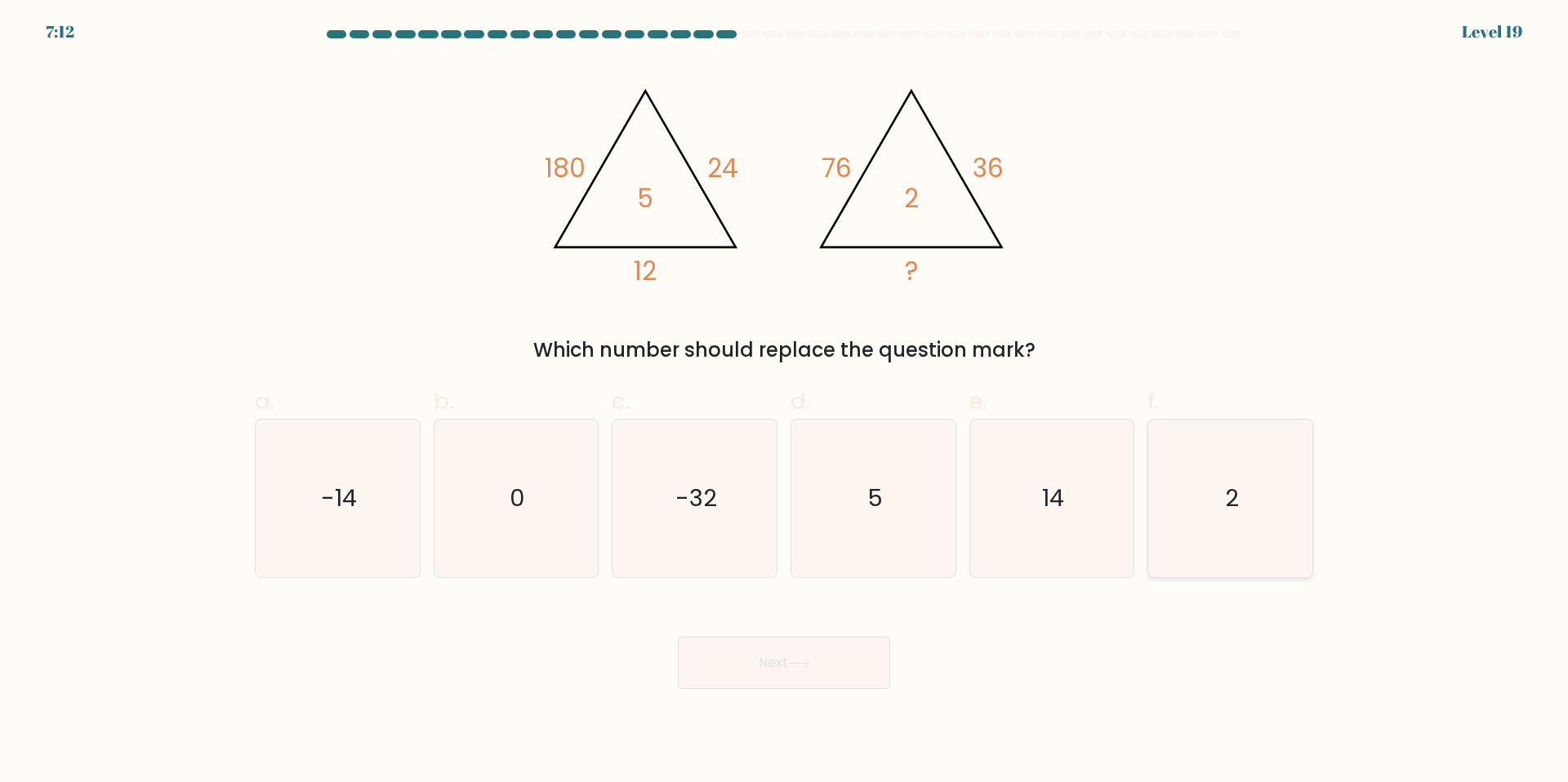
click at [1193, 455] on icon "2" at bounding box center [1230, 499] width 158 height 158
click at [784, 401] on input "f. 2" at bounding box center [784, 396] width 1 height 11
radio input "true"
click at [856, 659] on button "Next" at bounding box center [784, 663] width 212 height 52
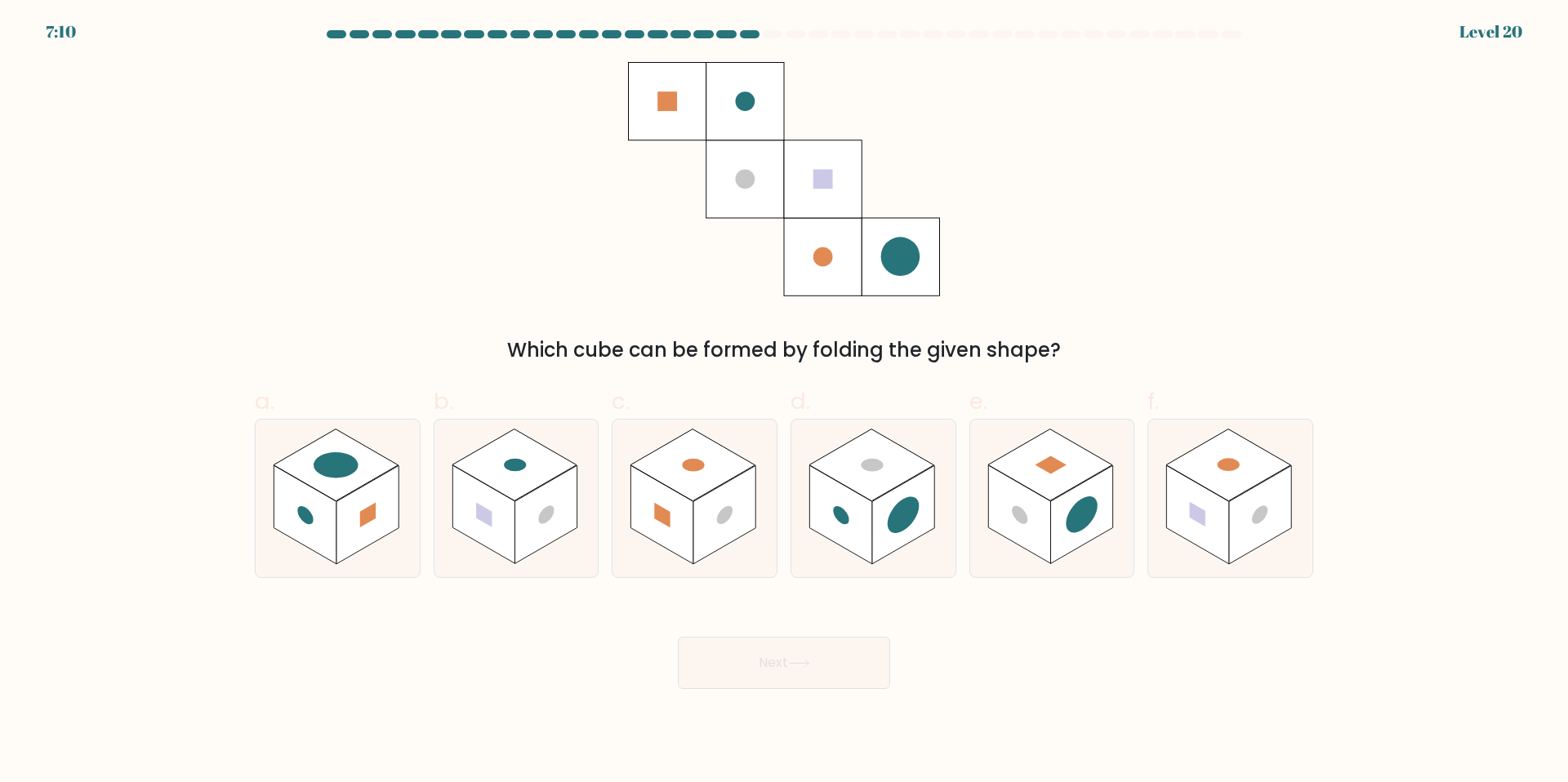
click at [1251, 291] on div "Which cube can be formed by folding the given shape?" at bounding box center [784, 213] width 1078 height 303
click at [1238, 457] on rect at bounding box center [1228, 464] width 125 height 72
click at [784, 401] on input "f." at bounding box center [784, 396] width 1 height 11
radio input "true"
click at [852, 649] on button "Next" at bounding box center [784, 663] width 212 height 52
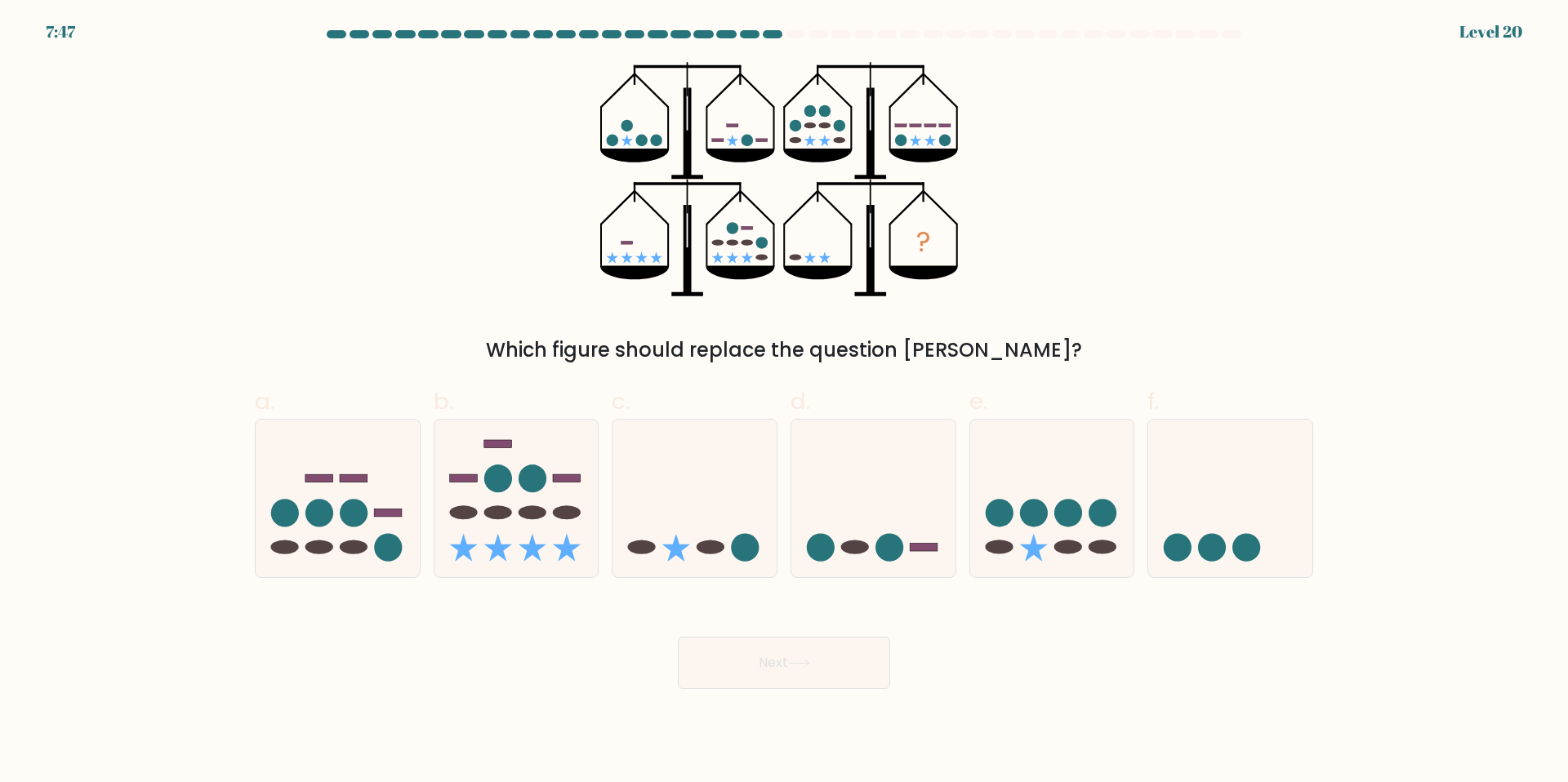
click at [1243, 253] on div "? Which figure should replace the question mark?" at bounding box center [784, 213] width 1078 height 303
click at [302, 512] on icon at bounding box center [337, 497] width 164 height 135
click at [784, 401] on input "a." at bounding box center [784, 396] width 1 height 11
radio input "true"
click at [752, 651] on button "Next" at bounding box center [784, 663] width 212 height 52
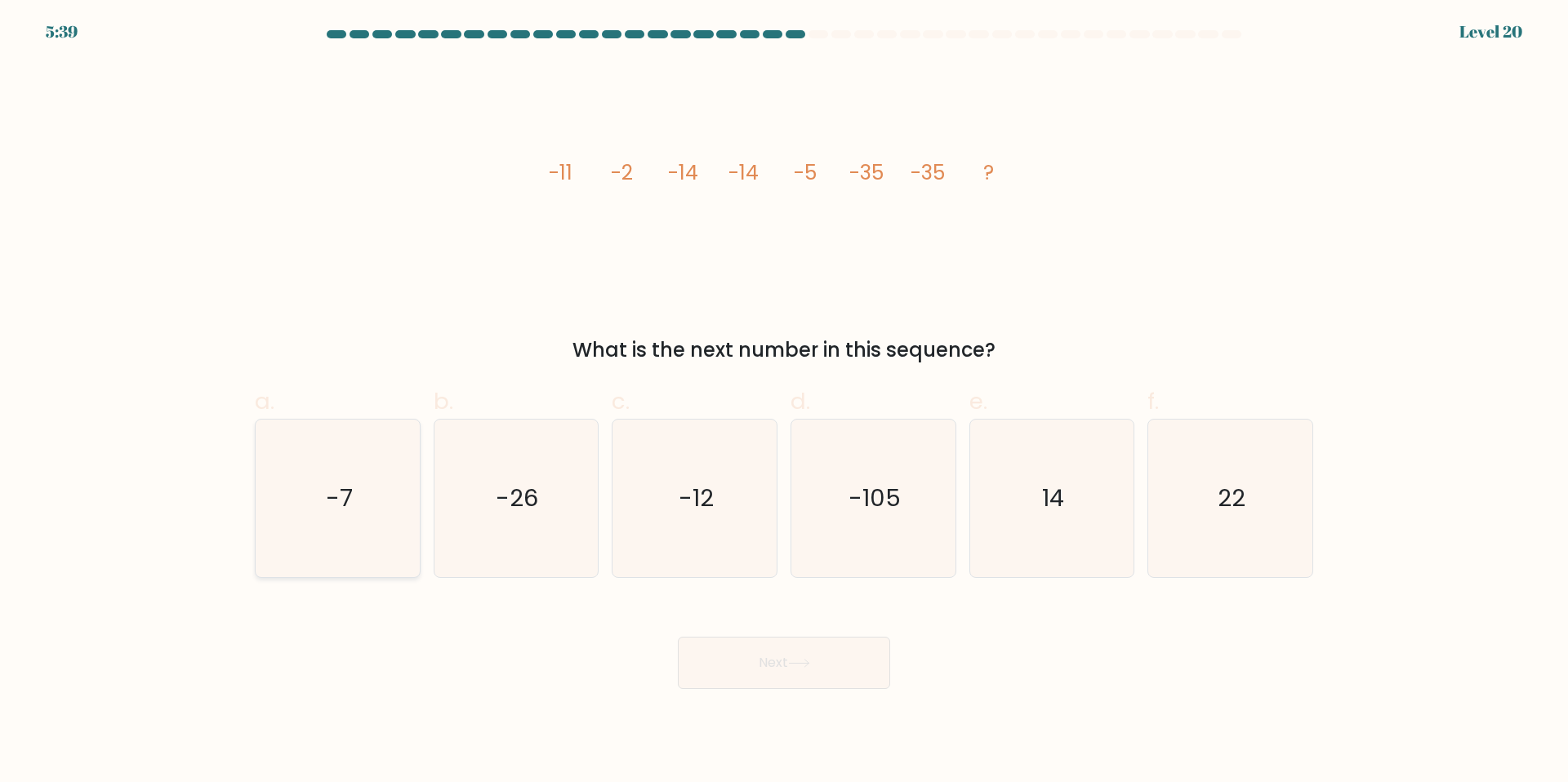
click at [386, 512] on icon "-7" at bounding box center [338, 499] width 158 height 158
click at [784, 401] on input "a. -7" at bounding box center [784, 396] width 1 height 11
radio input "true"
click at [746, 664] on button "Next" at bounding box center [784, 663] width 212 height 52
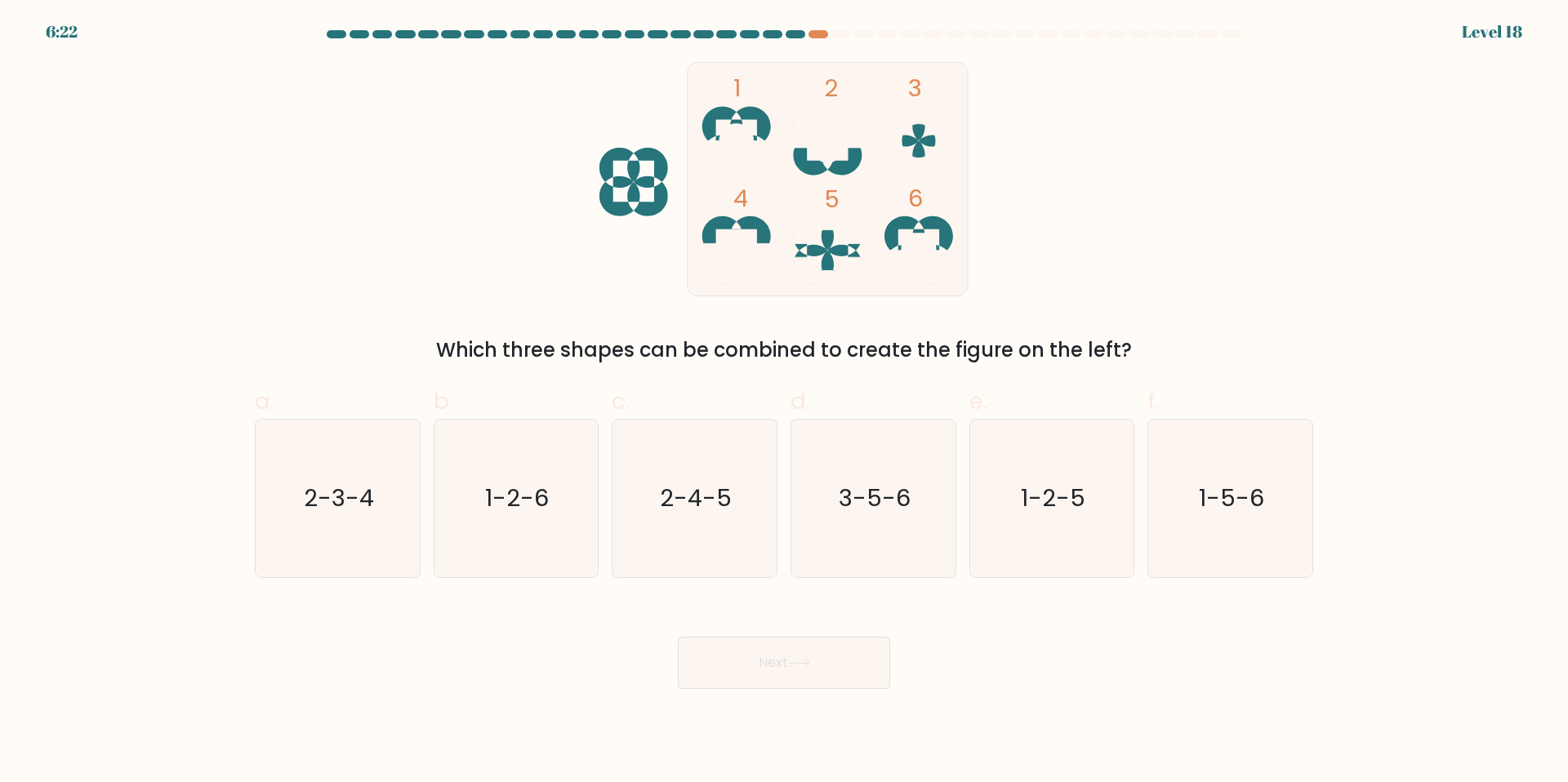
click at [1112, 656] on div "Next" at bounding box center [784, 643] width 1078 height 92
click at [710, 545] on icon "2-4-5" at bounding box center [695, 499] width 158 height 158
click at [784, 401] on input "c. 2-4-5" at bounding box center [784, 396] width 1 height 11
radio input "true"
click at [791, 664] on button "Next" at bounding box center [784, 663] width 212 height 52
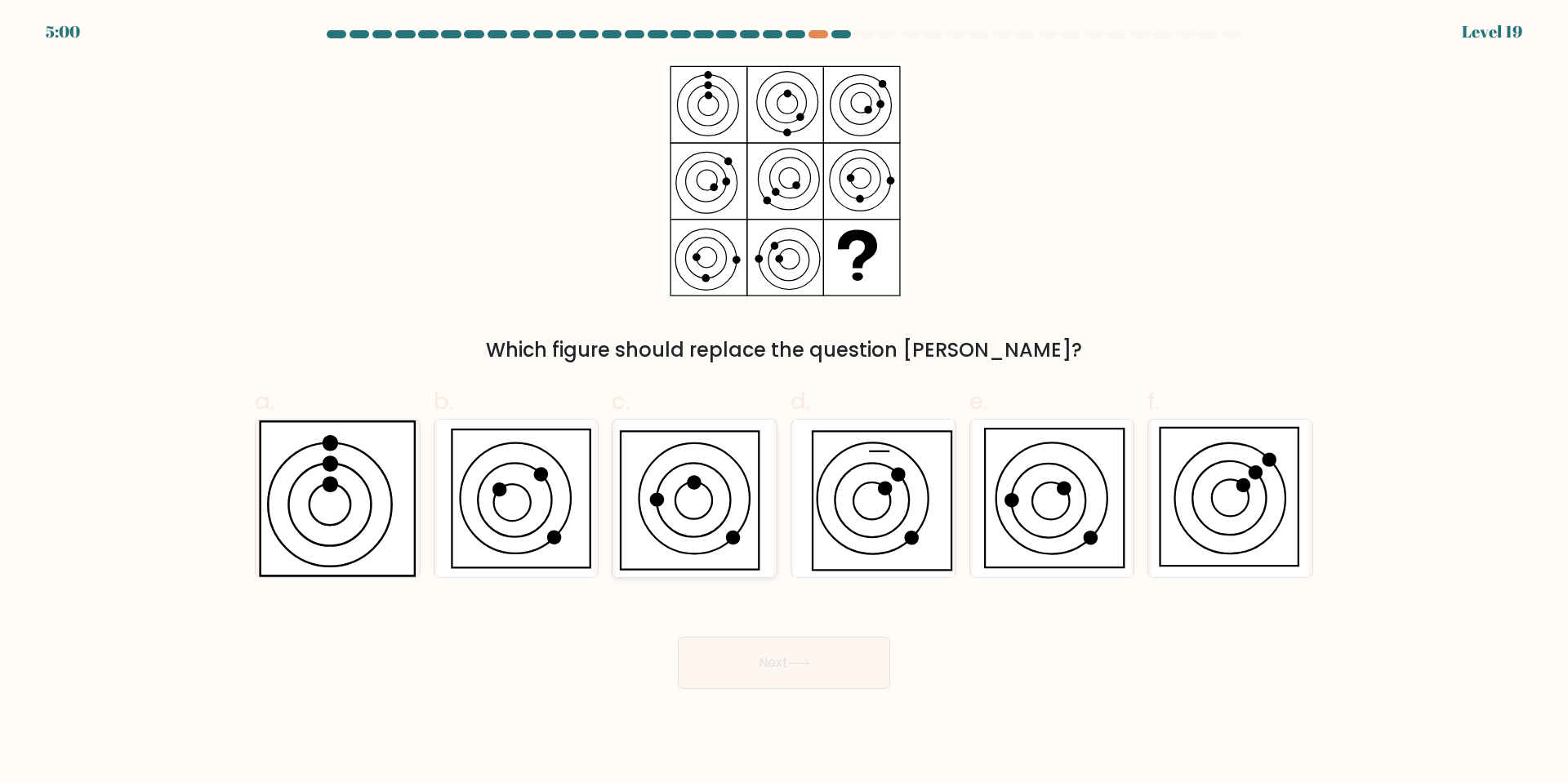
click at [709, 470] on icon at bounding box center [695, 499] width 158 height 158
click at [784, 401] on input "c." at bounding box center [784, 396] width 1 height 11
radio input "true"
click at [751, 663] on button "Next" at bounding box center [784, 663] width 212 height 52
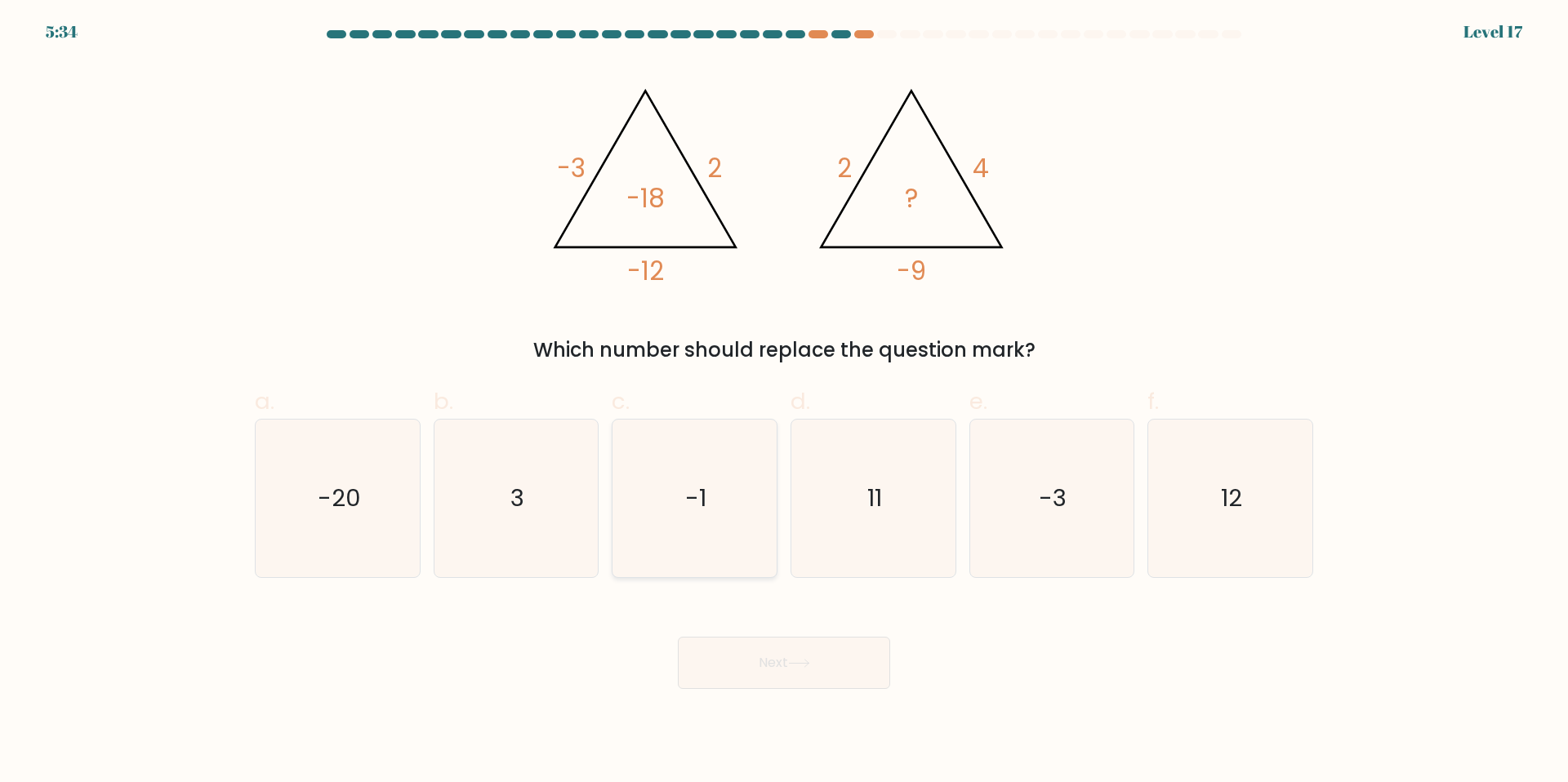
click at [756, 513] on icon "-1" at bounding box center [695, 499] width 158 height 158
click at [784, 401] on input "c. -1" at bounding box center [784, 396] width 1 height 11
radio input "true"
click at [732, 673] on button "Next" at bounding box center [784, 663] width 212 height 52
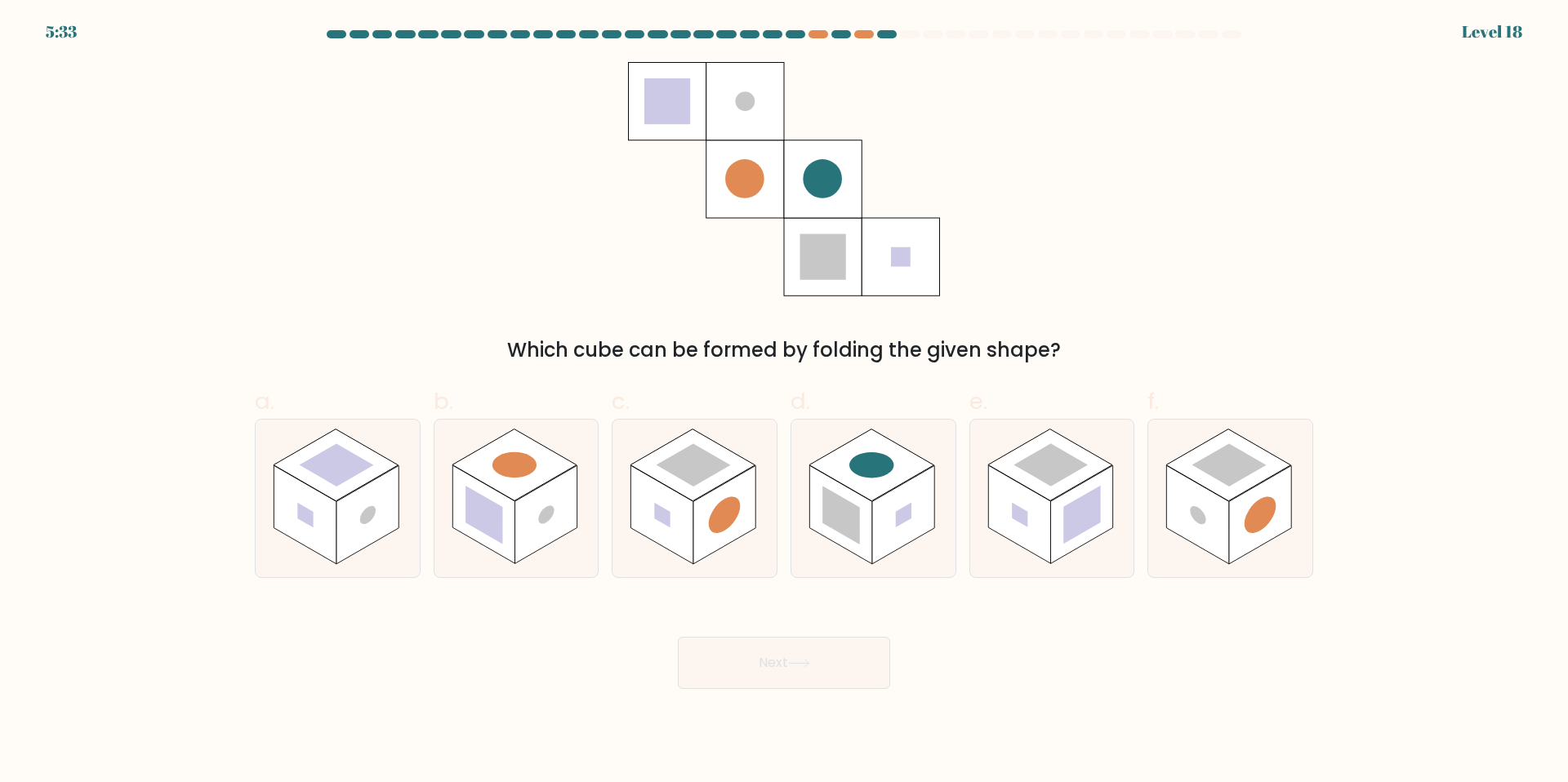
click at [1063, 683] on div "Next" at bounding box center [784, 643] width 1078 height 92
click at [553, 549] on icon at bounding box center [516, 499] width 164 height 158
click at [784, 401] on input "b." at bounding box center [784, 396] width 1 height 11
radio input "true"
click at [806, 674] on button "Next" at bounding box center [784, 663] width 212 height 52
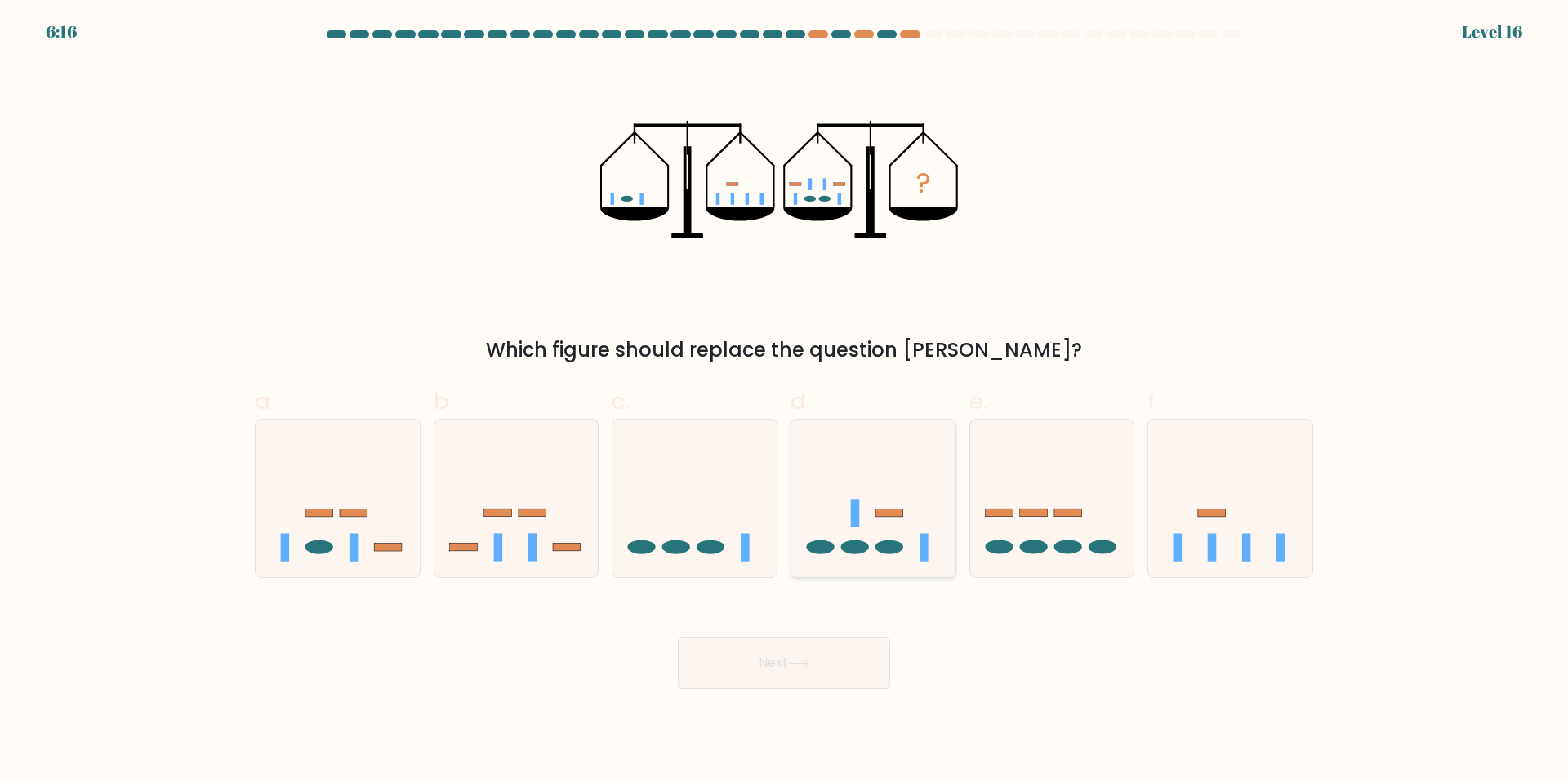
click at [896, 521] on icon at bounding box center [873, 497] width 164 height 135
click at [784, 401] on input "d." at bounding box center [784, 396] width 1 height 11
radio input "true"
click at [863, 663] on button "Next" at bounding box center [784, 663] width 212 height 52
click at [848, 669] on button "Next" at bounding box center [784, 663] width 212 height 52
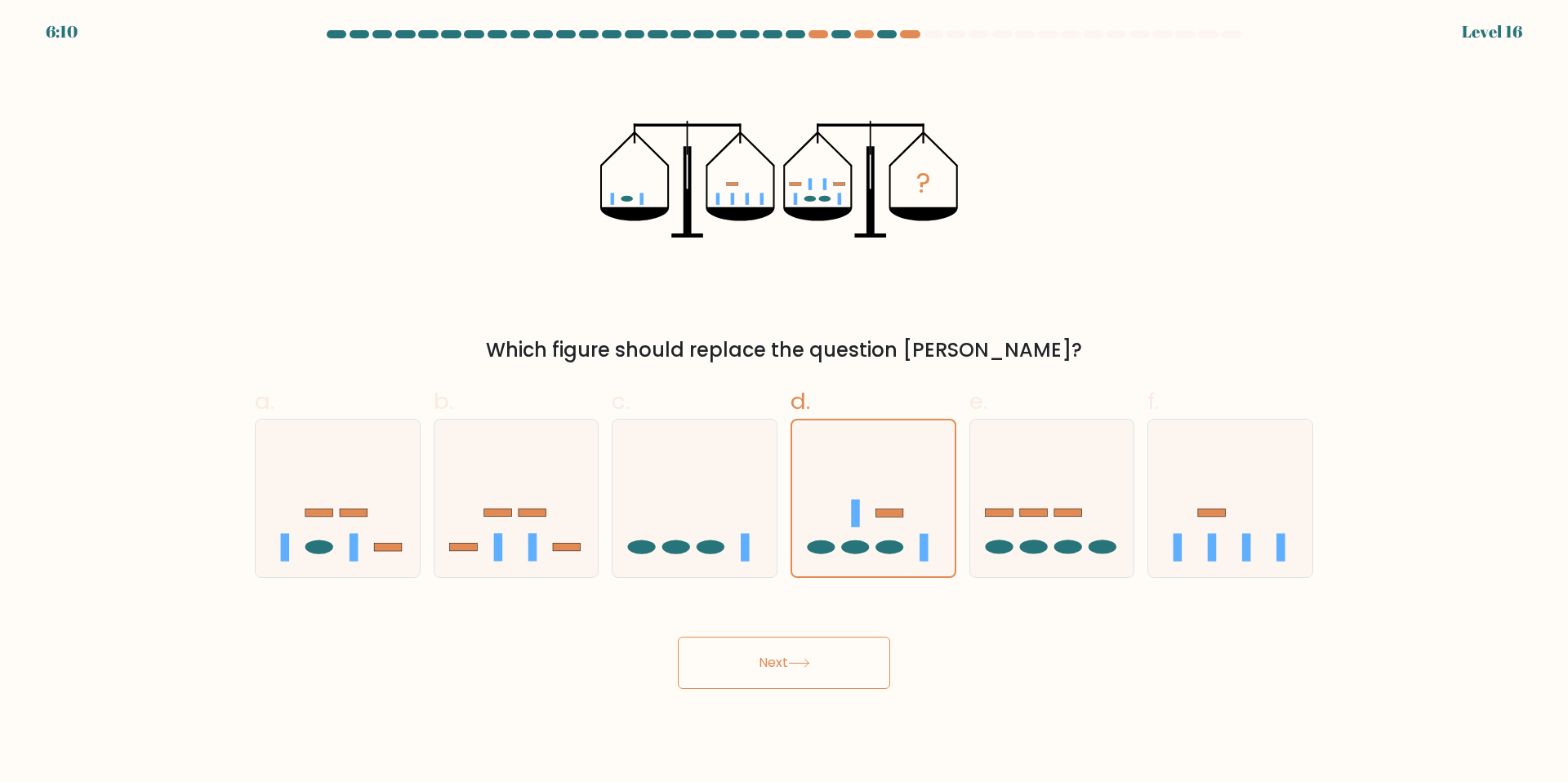
click at [962, 643] on div "Next" at bounding box center [784, 643] width 1078 height 92
click at [983, 557] on icon at bounding box center [1051, 497] width 164 height 135
click at [784, 401] on input "e." at bounding box center [784, 396] width 1 height 11
radio input "true"
click at [859, 547] on ellipse at bounding box center [854, 548] width 28 height 14
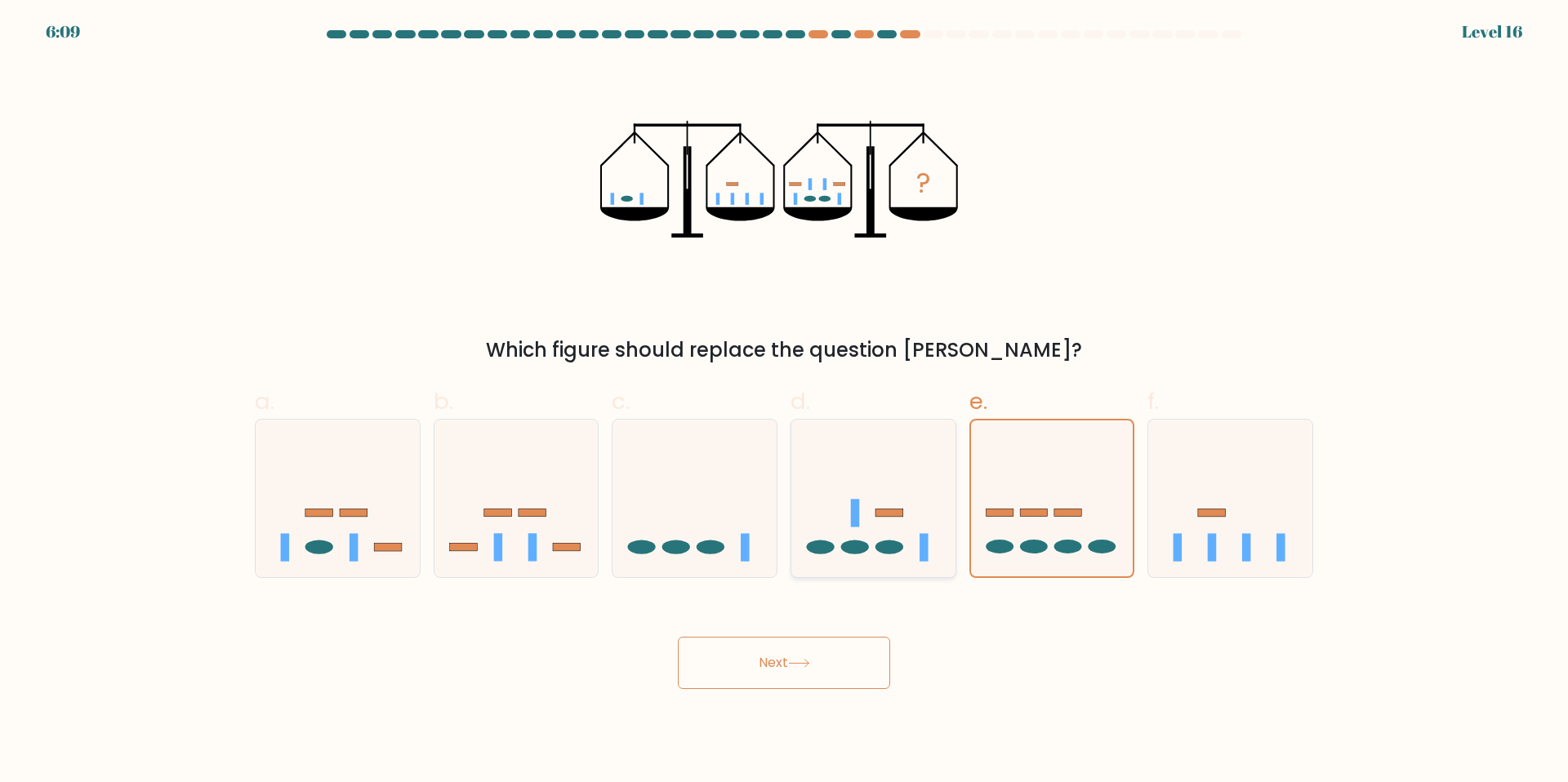
click at [784, 401] on input "d." at bounding box center [784, 396] width 1 height 11
radio input "true"
click at [821, 660] on button "Next" at bounding box center [784, 663] width 212 height 52
click at [882, 508] on icon at bounding box center [873, 497] width 164 height 135
click at [784, 401] on input "d." at bounding box center [784, 396] width 1 height 11
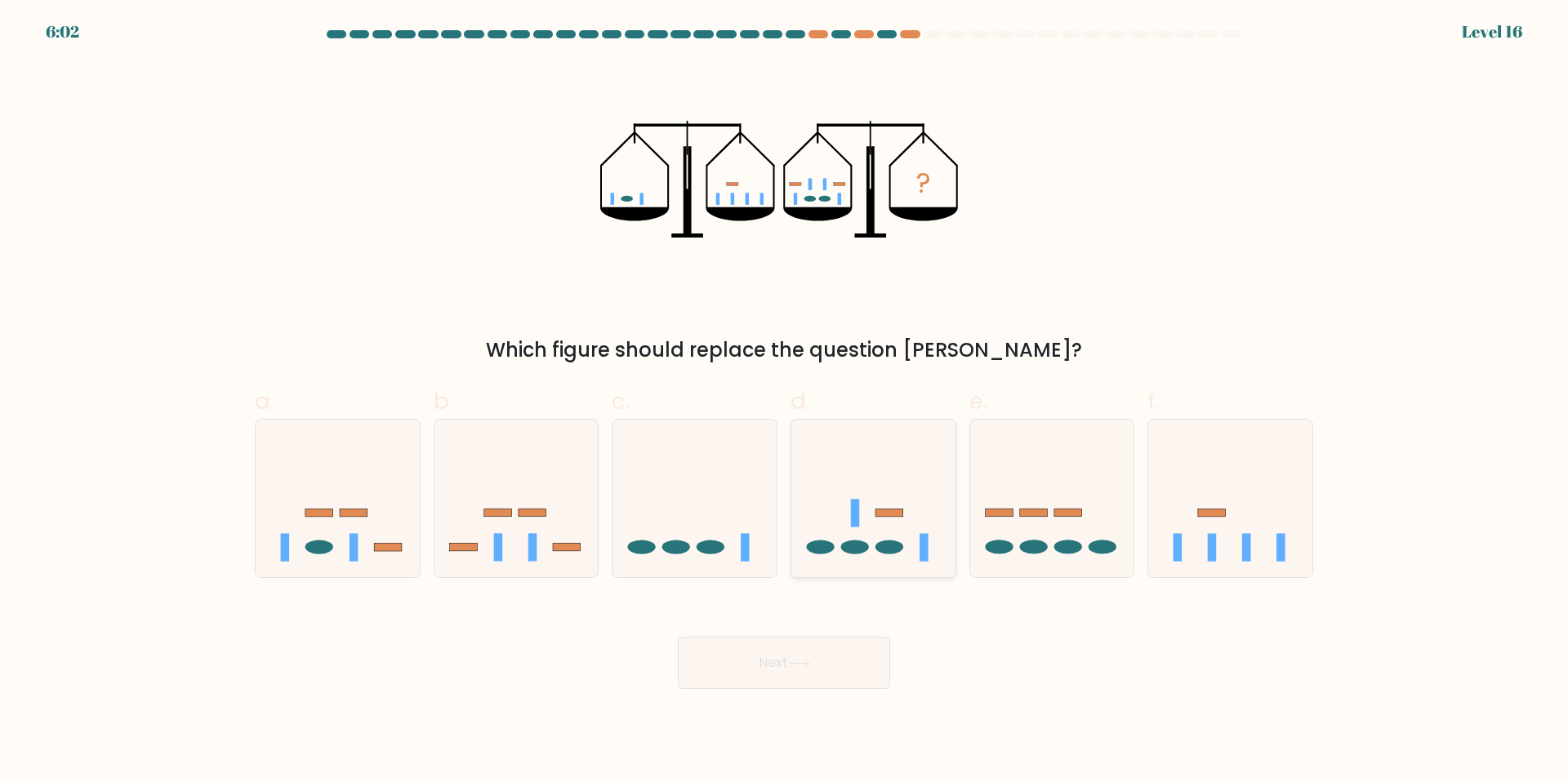
radio input "true"
click at [794, 654] on button "Next" at bounding box center [784, 663] width 212 height 52
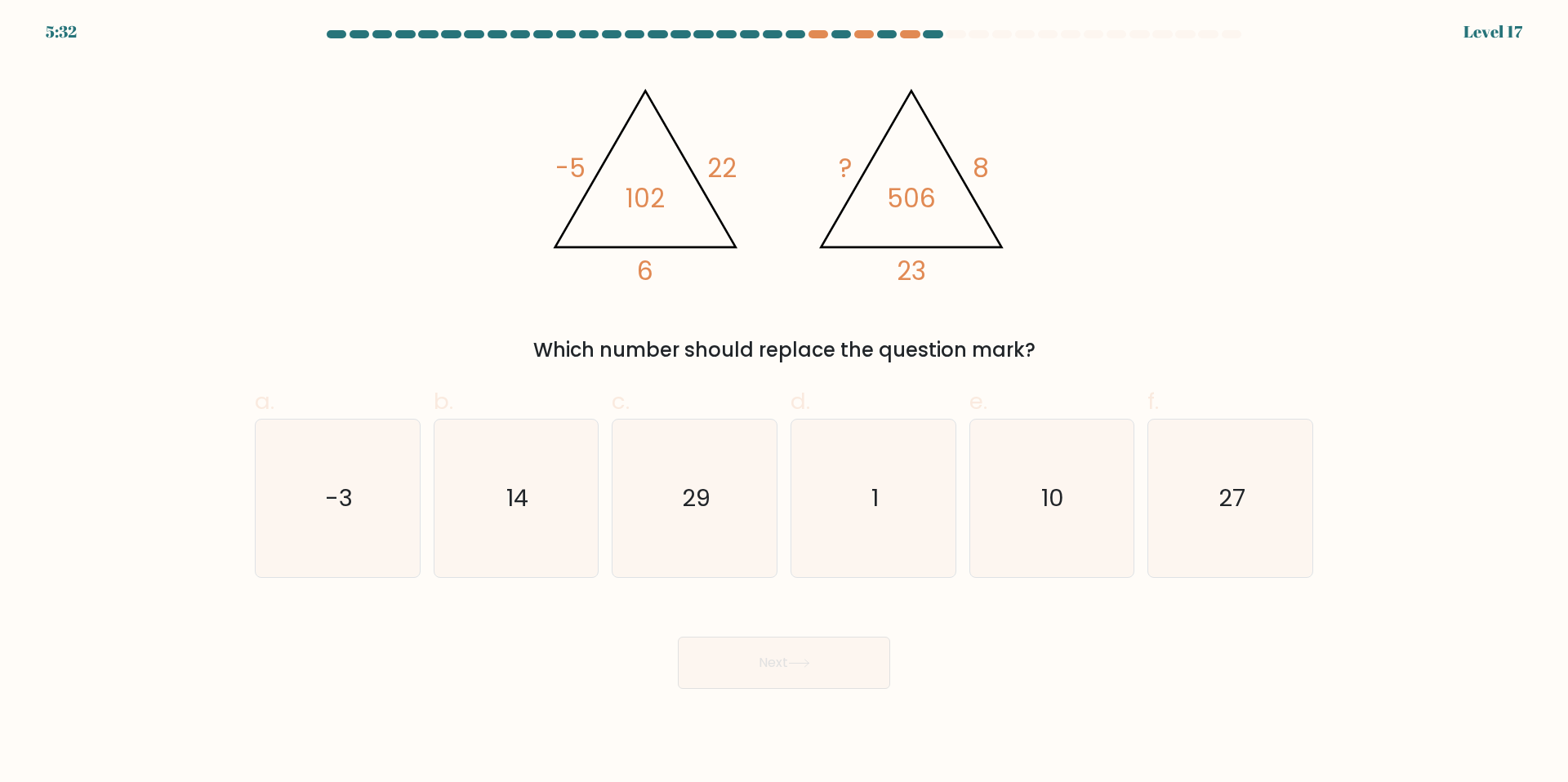
click at [1340, 203] on form at bounding box center [784, 360] width 1568 height 659
click at [1186, 248] on div "@import url('[URL][DOMAIN_NAME]); -5 22 6 102 @import url('[URL][DOMAIN_NAME]);…" at bounding box center [784, 213] width 1078 height 303
click at [1226, 493] on text "27" at bounding box center [1232, 498] width 27 height 33
click at [784, 401] on input "f. 27" at bounding box center [784, 396] width 1 height 11
radio input "true"
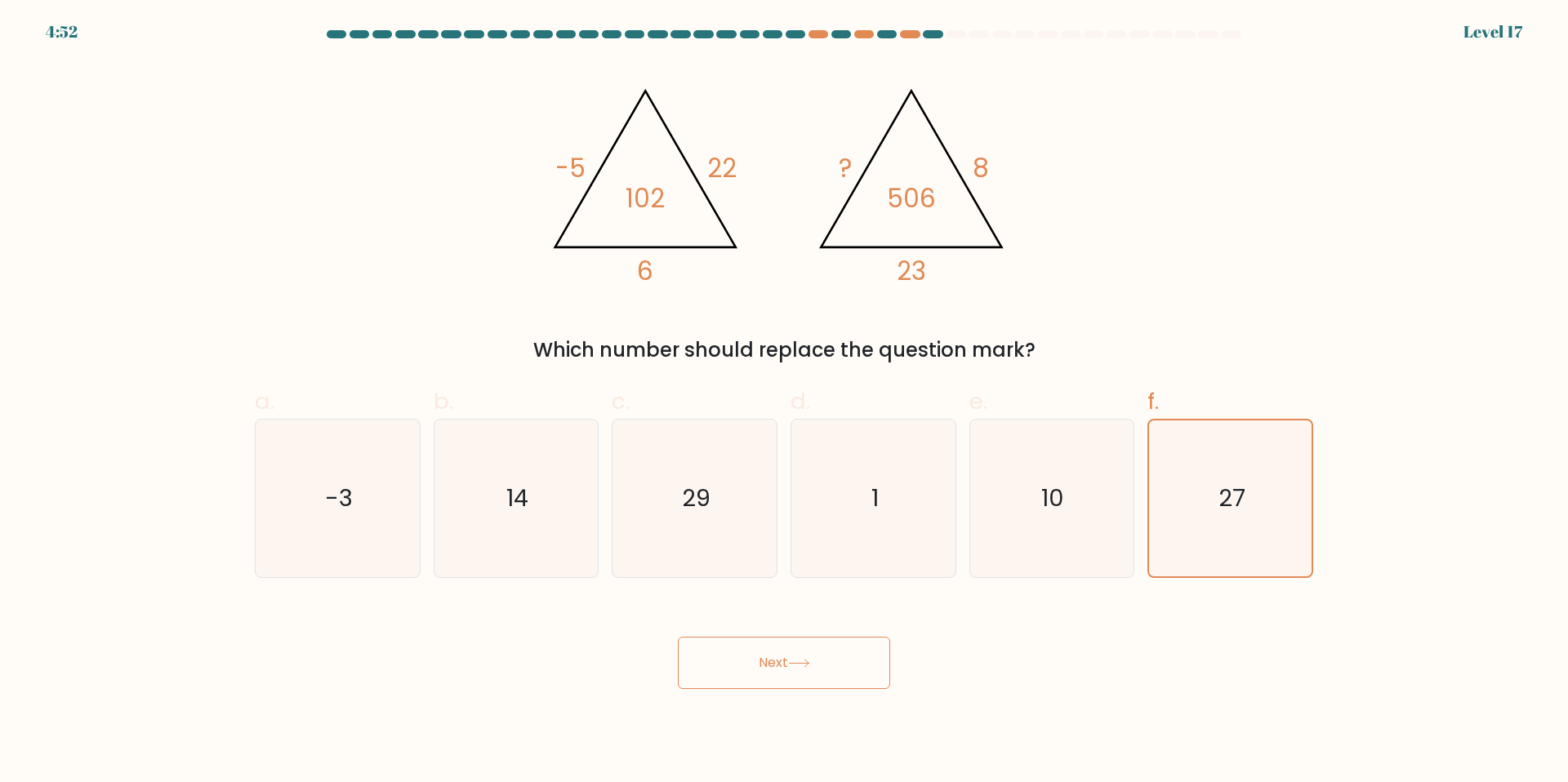
click at [774, 667] on button "Next" at bounding box center [784, 663] width 212 height 52
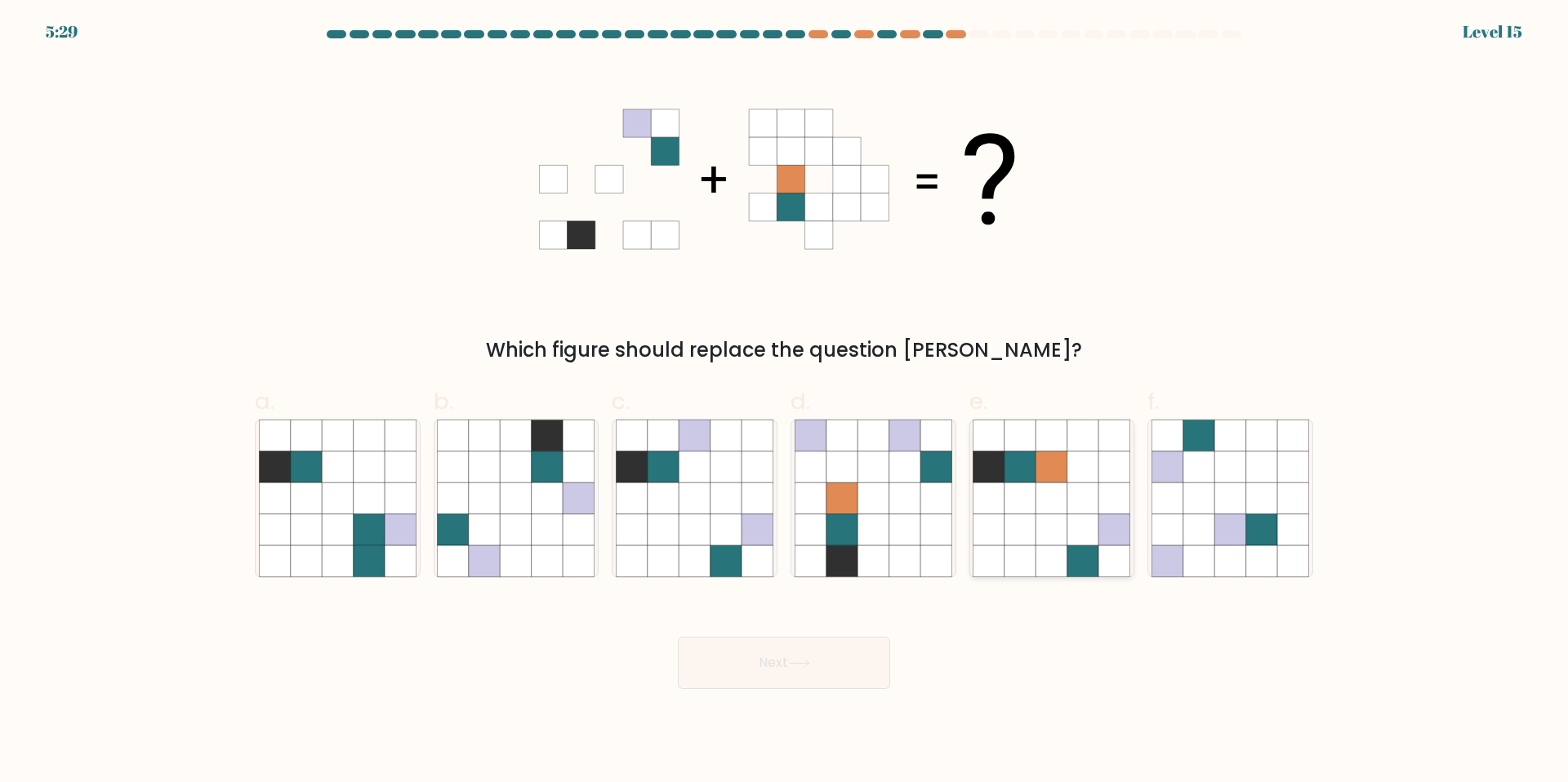
click at [1083, 491] on icon at bounding box center [1083, 498] width 31 height 31
click at [784, 401] on input "e." at bounding box center [784, 396] width 1 height 11
radio input "true"
click at [761, 668] on button "Next" at bounding box center [784, 663] width 212 height 52
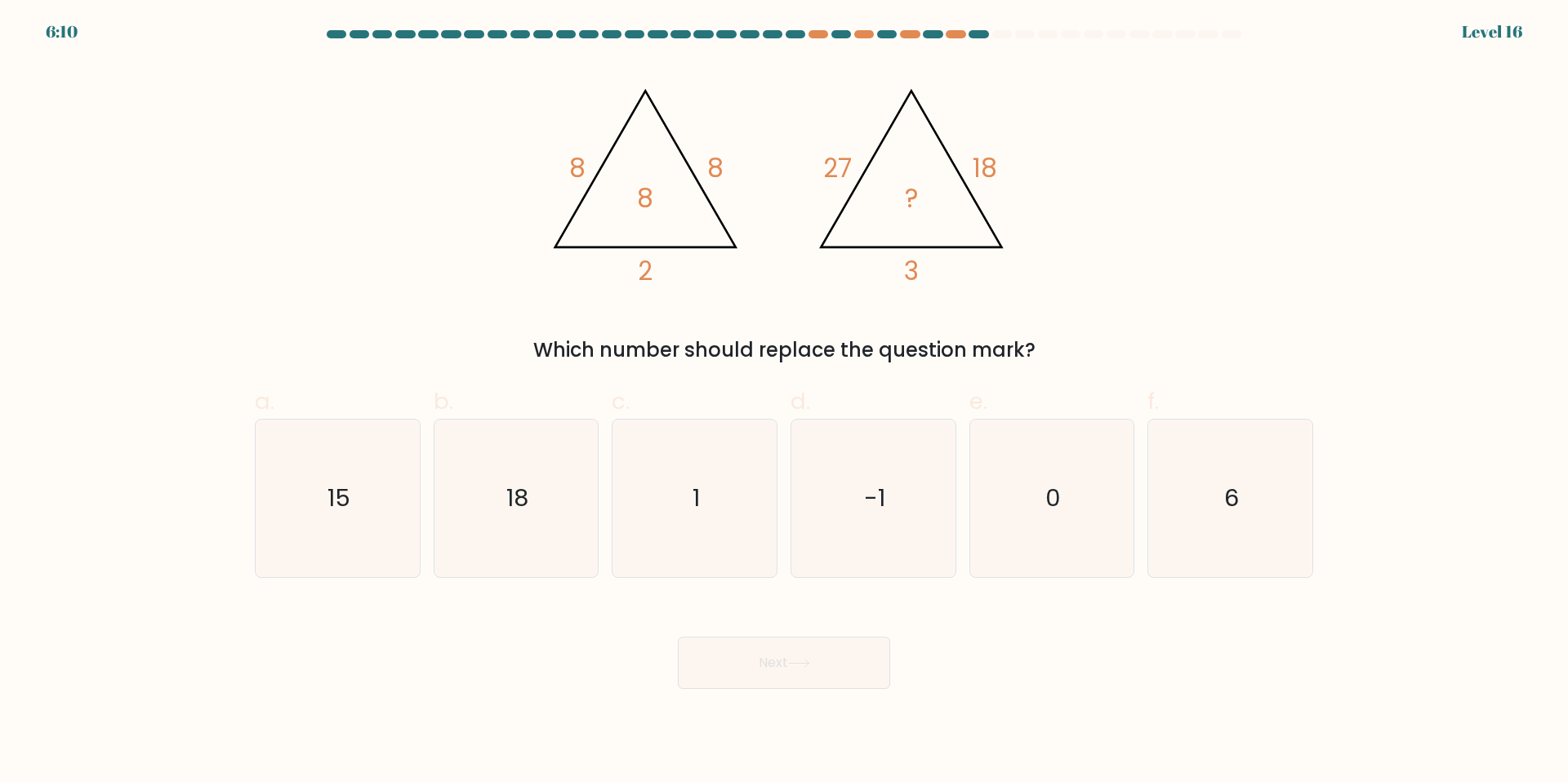
click at [1051, 308] on div "@import url('[URL][DOMAIN_NAME]); 8 8 2 8 @import url('[URL][DOMAIN_NAME]); 27 …" at bounding box center [784, 213] width 1078 height 303
click at [538, 505] on icon "18" at bounding box center [516, 499] width 158 height 158
click at [784, 401] on input "b. 18" at bounding box center [784, 396] width 1 height 11
radio input "true"
click at [791, 669] on button "Next" at bounding box center [784, 663] width 212 height 52
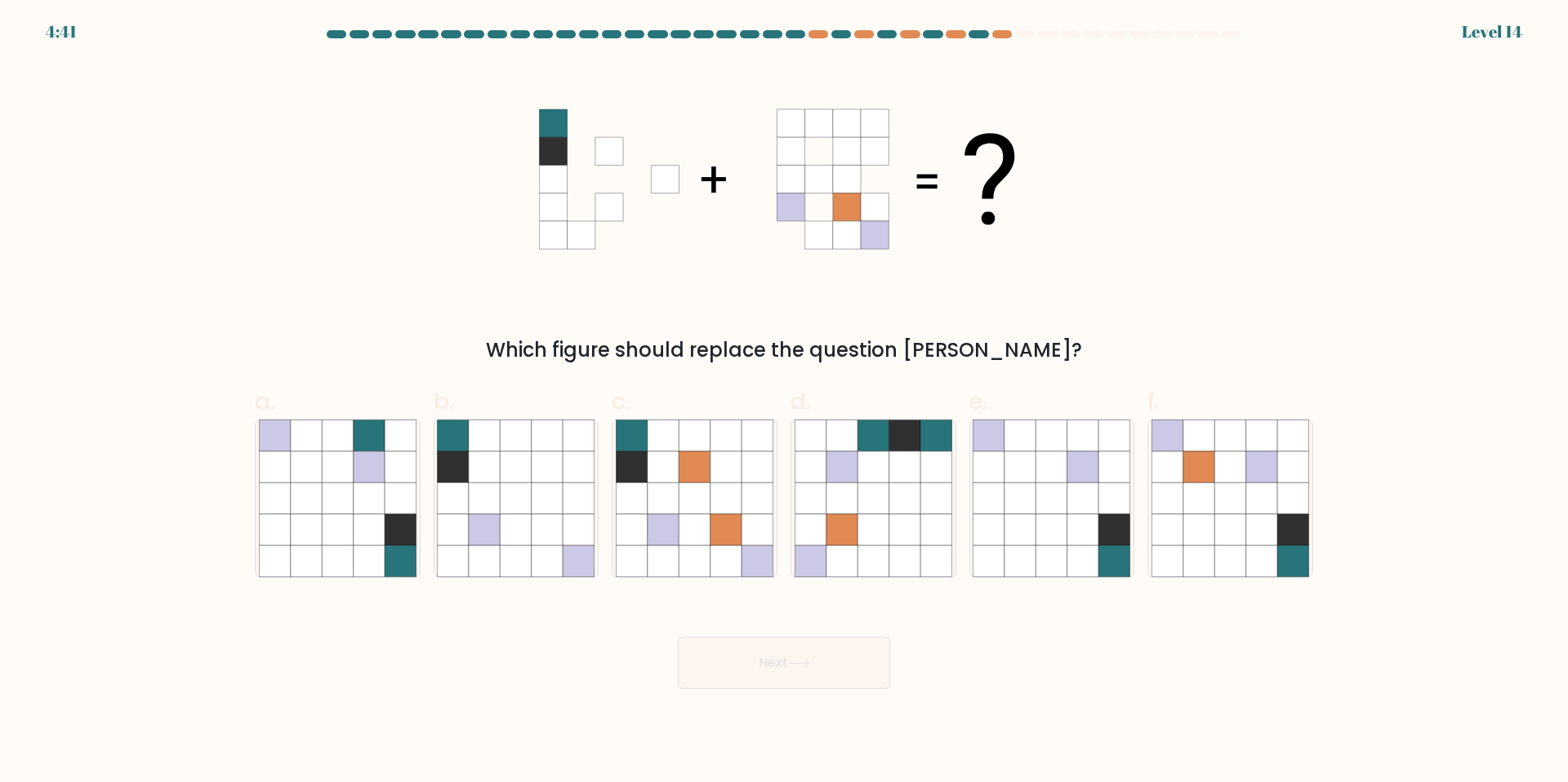
click at [1204, 659] on div "Next" at bounding box center [784, 643] width 1078 height 92
click at [1179, 537] on icon at bounding box center [1167, 529] width 31 height 31
click at [784, 401] on input "f." at bounding box center [784, 396] width 1 height 11
radio input "true"
click at [857, 674] on button "Next" at bounding box center [784, 663] width 212 height 52
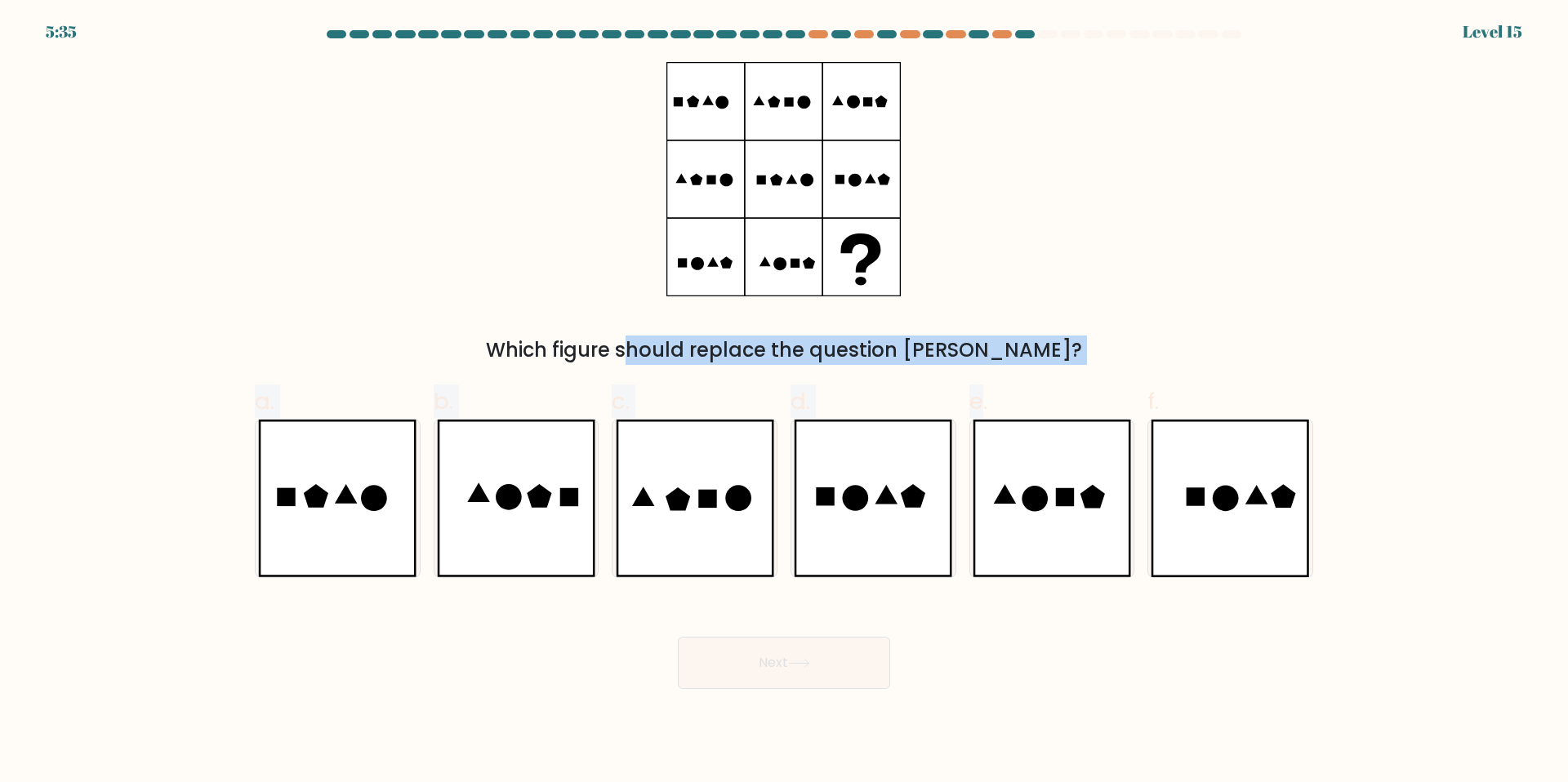
drag, startPoint x: 985, startPoint y: 397, endPoint x: 1136, endPoint y: 138, distance: 299.8
click at [1136, 138] on form at bounding box center [784, 360] width 1568 height 659
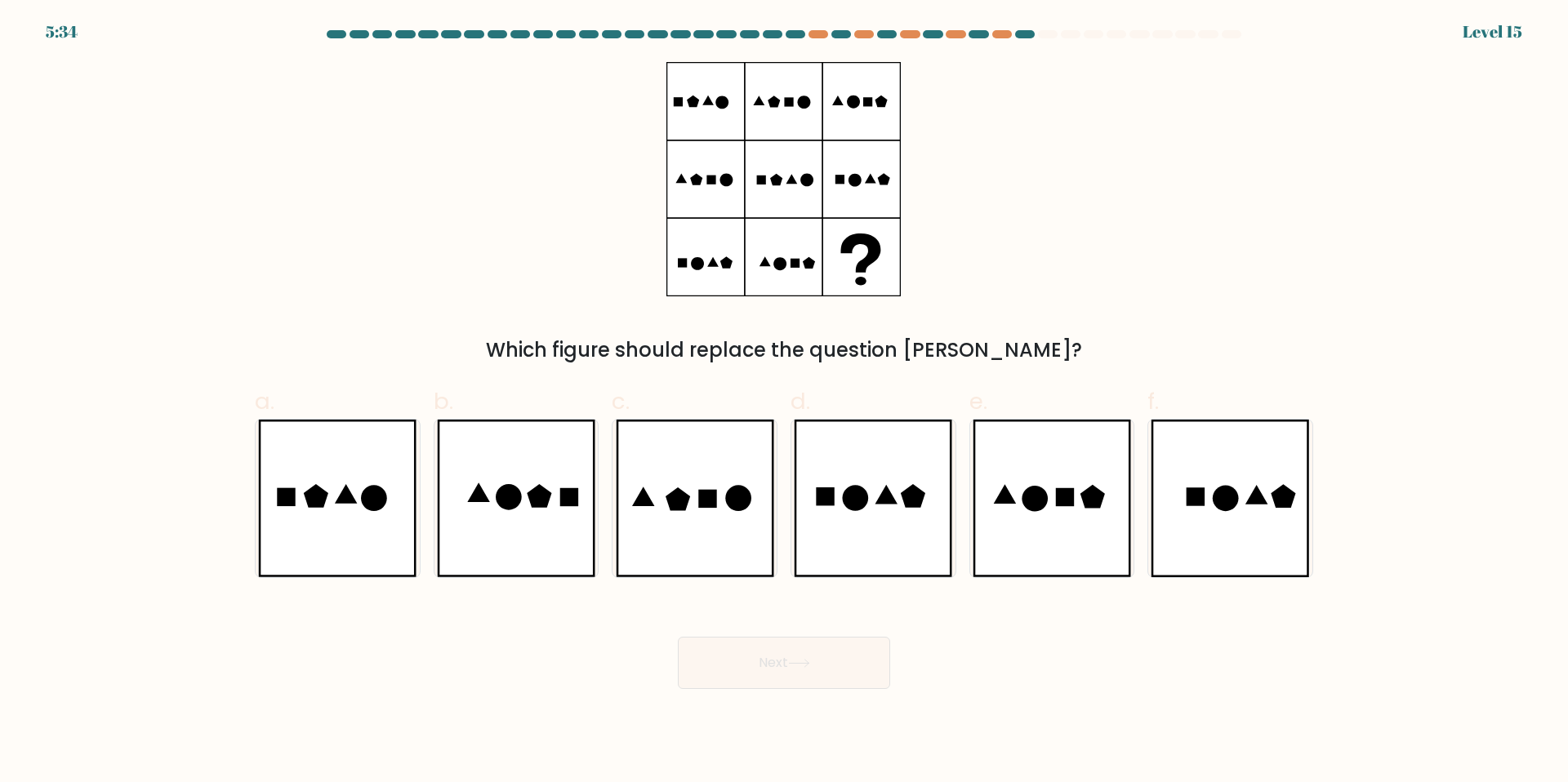
click at [1136, 138] on div "Which figure should replace the question [PERSON_NAME]?" at bounding box center [784, 213] width 1078 height 303
click at [705, 569] on icon at bounding box center [695, 499] width 159 height 158
click at [784, 401] on input "c." at bounding box center [784, 396] width 1 height 11
radio input "true"
click at [761, 677] on button "Next" at bounding box center [784, 663] width 212 height 52
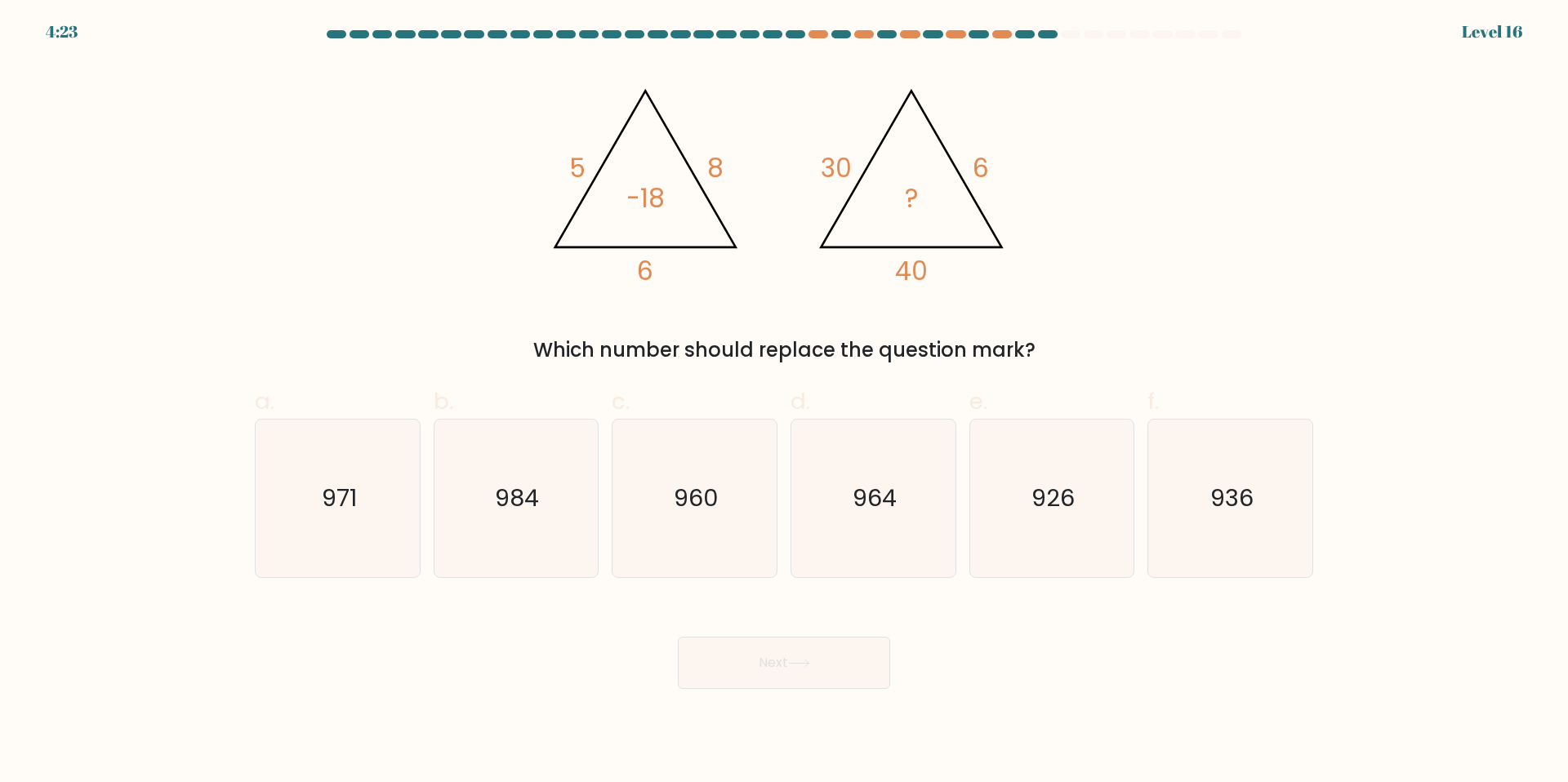
click at [1180, 674] on div "Next" at bounding box center [784, 643] width 1078 height 92
click at [648, 489] on icon "960" at bounding box center [695, 499] width 158 height 158
click at [784, 401] on input "c. 960" at bounding box center [784, 396] width 1 height 11
radio input "true"
click at [761, 645] on button "Next" at bounding box center [784, 663] width 212 height 52
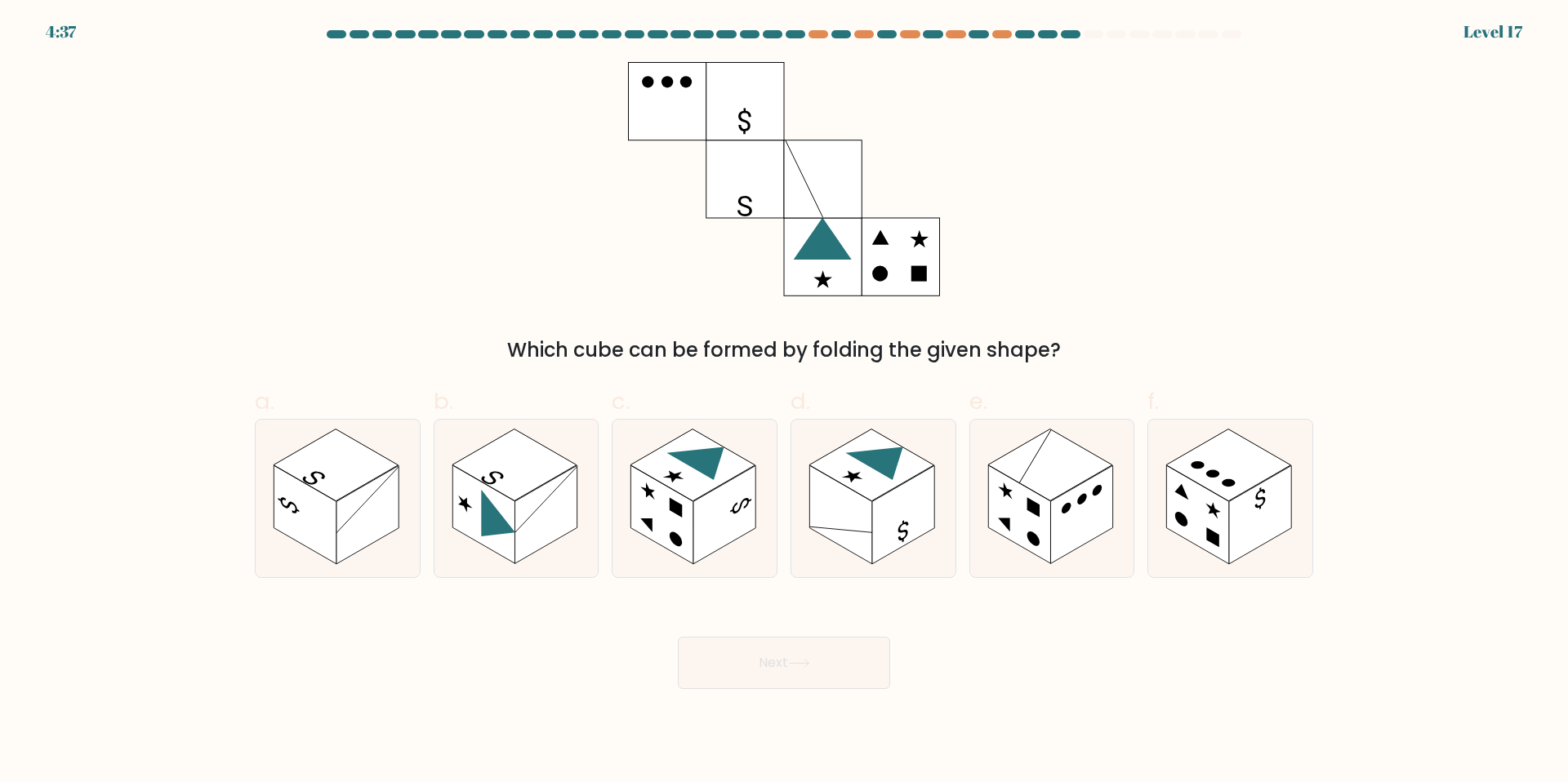
click at [1253, 260] on div "Which cube can be formed by folding the given shape?" at bounding box center [784, 213] width 1078 height 303
click at [559, 460] on rect at bounding box center [515, 464] width 125 height 72
click at [784, 401] on input "b." at bounding box center [784, 396] width 1 height 11
radio input "true"
click at [784, 669] on button "Next" at bounding box center [784, 663] width 212 height 52
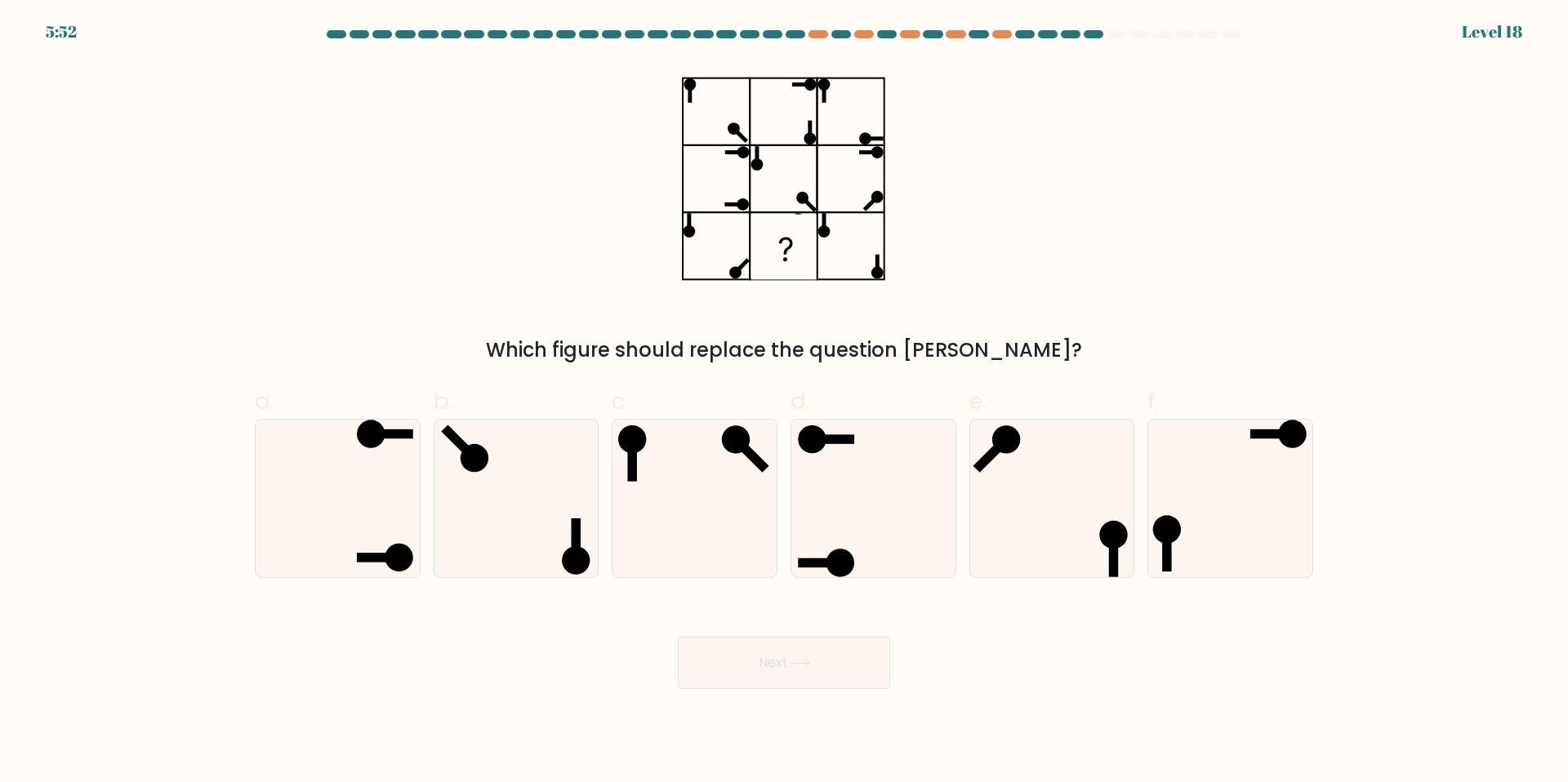
click at [1041, 282] on div "Which figure should replace the question [PERSON_NAME]?" at bounding box center [784, 213] width 1078 height 303
click at [307, 533] on icon at bounding box center [338, 499] width 158 height 158
click at [784, 401] on input "a." at bounding box center [784, 396] width 1 height 11
radio input "true"
click at [734, 664] on button "Next" at bounding box center [784, 663] width 212 height 52
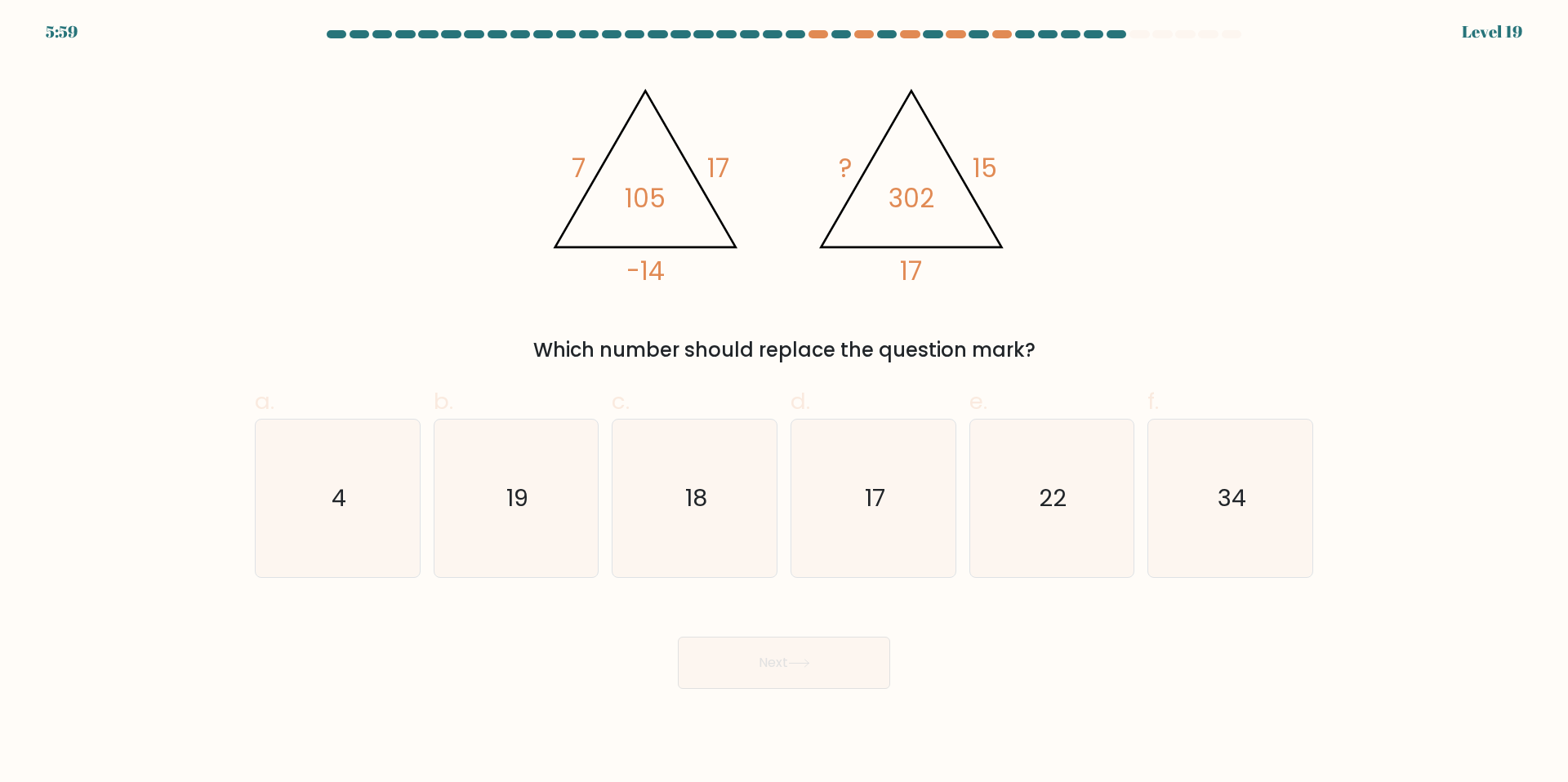
click at [1159, 255] on div "@import url('[URL][DOMAIN_NAME]); 7 17 -14 105 @import url('[URL][DOMAIN_NAME])…" at bounding box center [784, 213] width 1078 height 303
click at [1155, 197] on div "@import url('[URL][DOMAIN_NAME]); 7 17 -14 105 @import url('[URL][DOMAIN_NAME])…" at bounding box center [784, 213] width 1078 height 303
click at [349, 459] on icon "4" at bounding box center [338, 499] width 158 height 158
click at [784, 401] on input "a. 4" at bounding box center [784, 396] width 1 height 11
radio input "true"
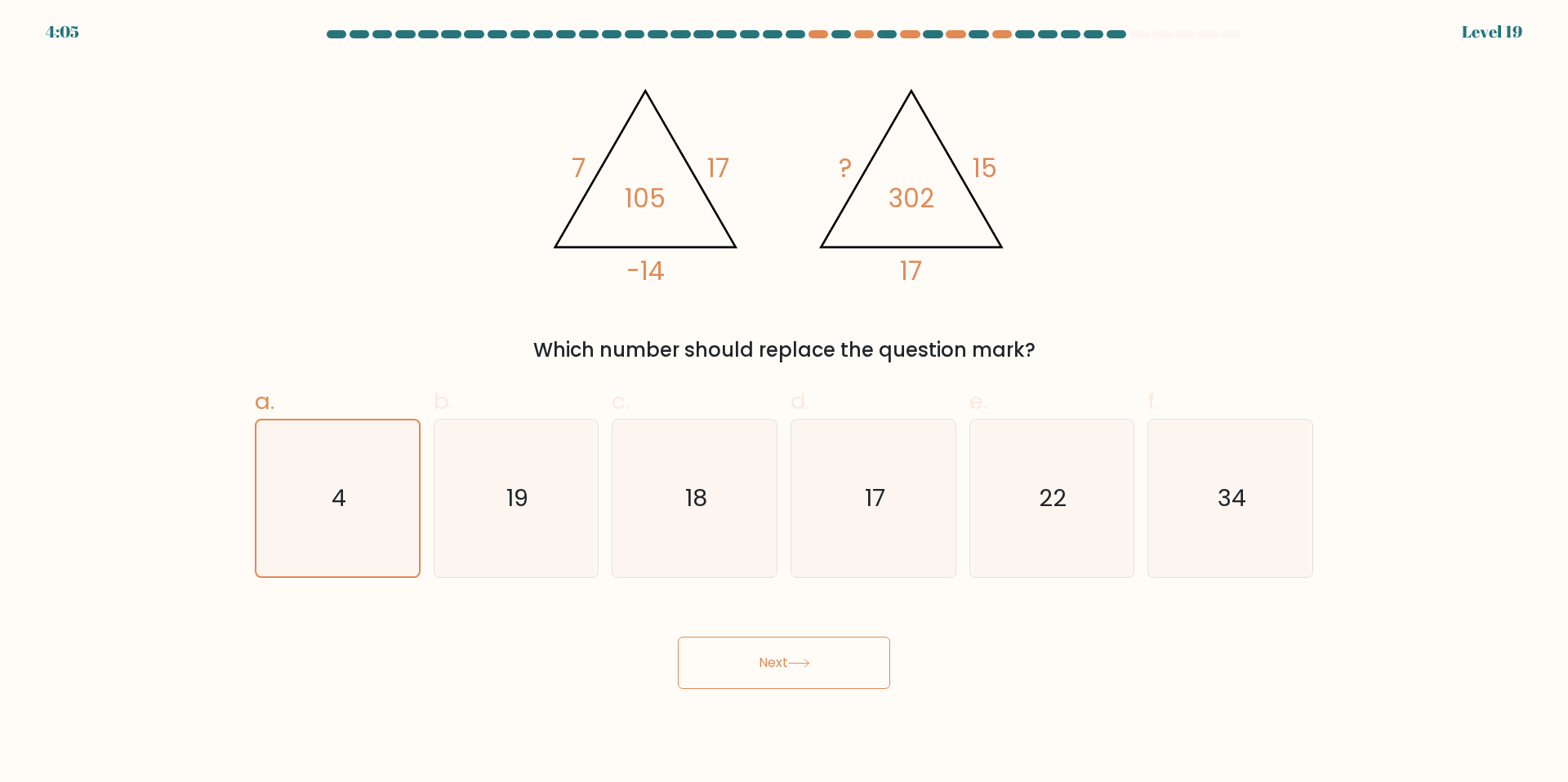
click at [806, 655] on button "Next" at bounding box center [784, 663] width 212 height 52
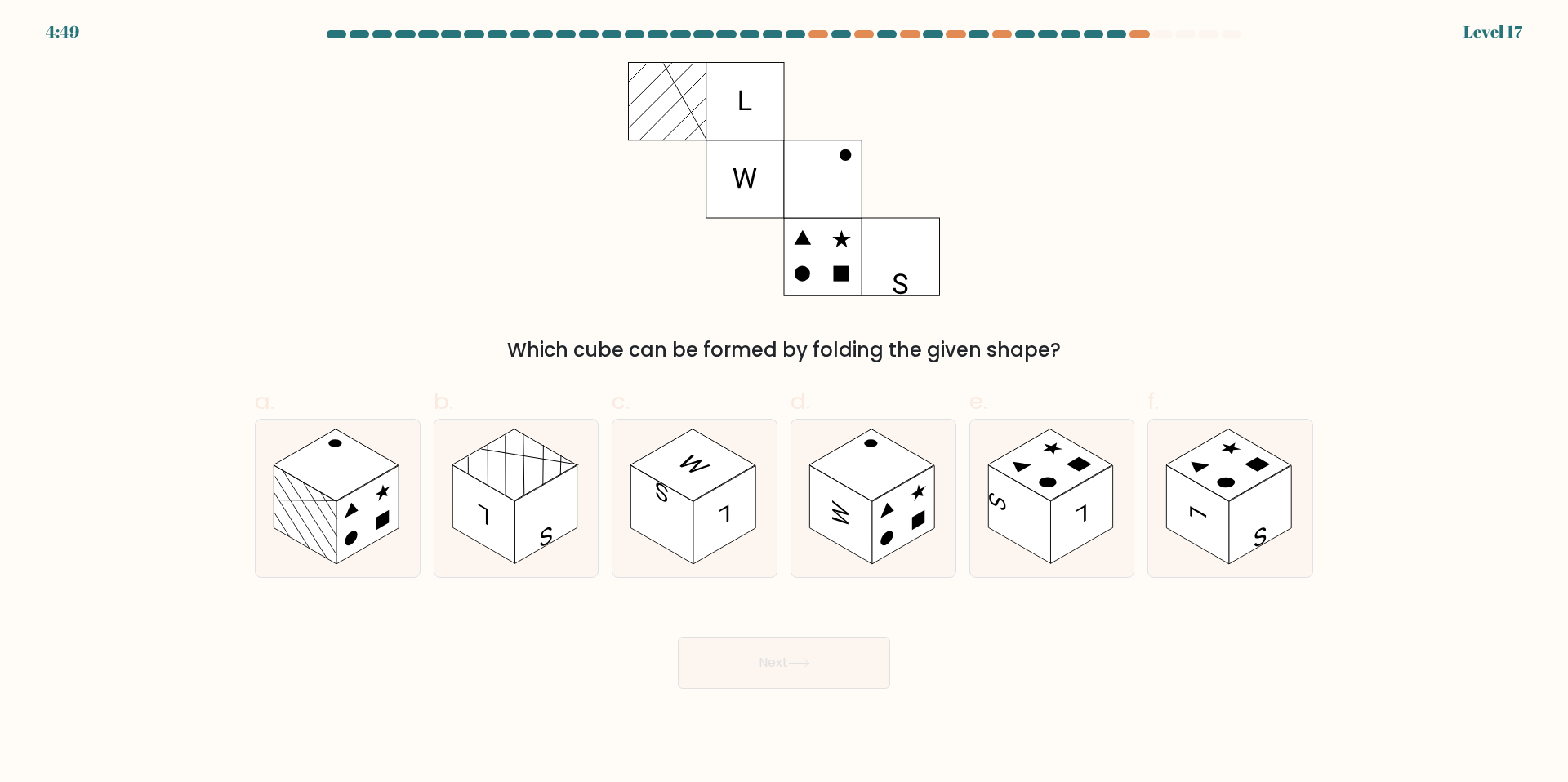
click at [1126, 293] on div "Which cube can be formed by folding the given shape?" at bounding box center [784, 213] width 1078 height 303
drag, startPoint x: 879, startPoint y: 494, endPoint x: 863, endPoint y: 544, distance: 52.5
click at [878, 495] on rect at bounding box center [872, 464] width 125 height 72
click at [784, 401] on input "d." at bounding box center [784, 396] width 1 height 11
radio input "true"
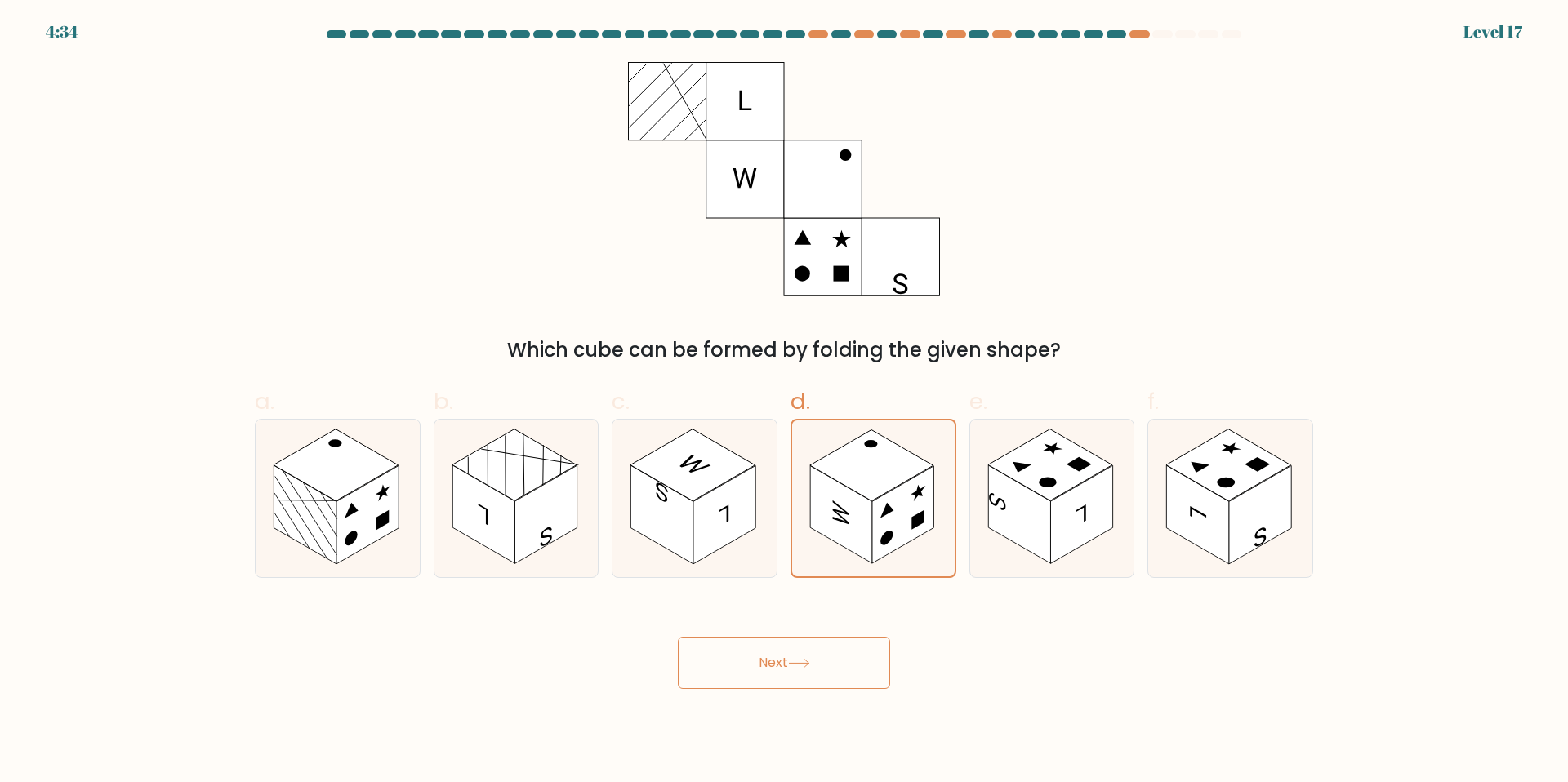
click at [831, 660] on button "Next" at bounding box center [784, 663] width 212 height 52
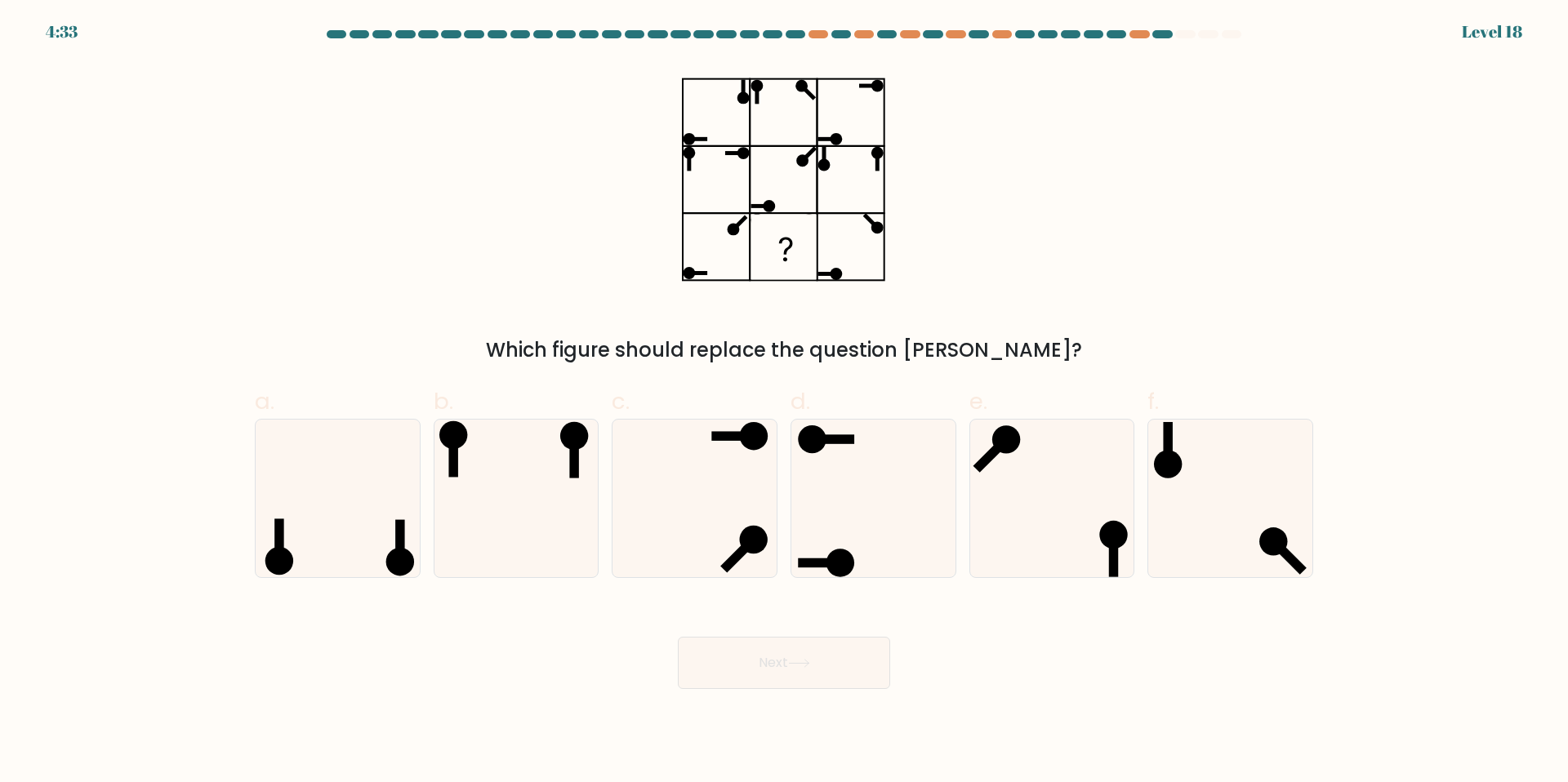
click at [1074, 291] on div "Which figure should replace the question [PERSON_NAME]?" at bounding box center [784, 213] width 1078 height 303
click at [480, 520] on icon at bounding box center [516, 499] width 158 height 158
click at [784, 401] on input "b." at bounding box center [784, 396] width 1 height 11
radio input "true"
click at [779, 653] on button "Next" at bounding box center [784, 663] width 212 height 52
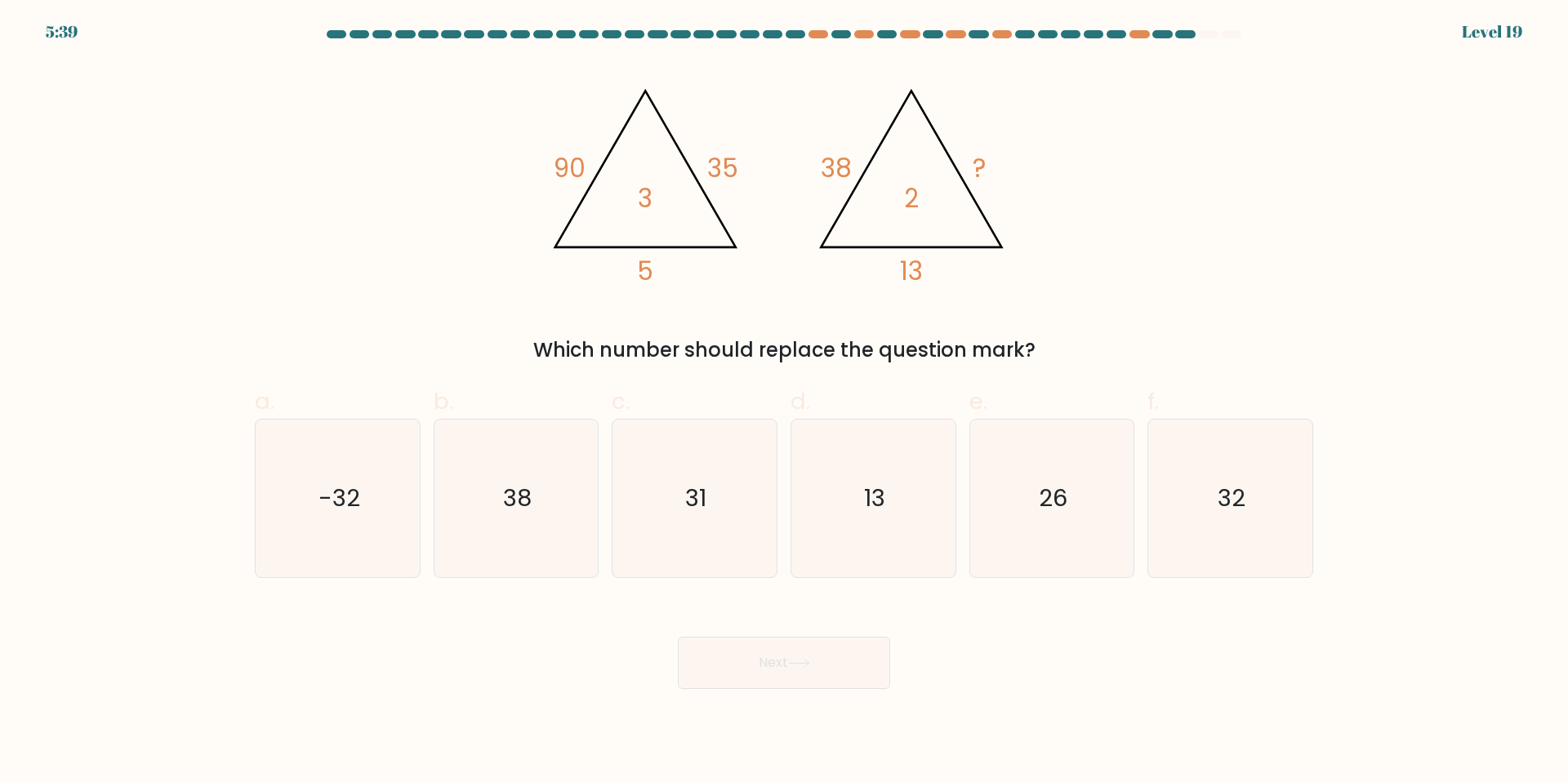
click at [1058, 303] on div "@import url('[URL][DOMAIN_NAME]); 90 35 5 3 @import url('[URL][DOMAIN_NAME]); 3…" at bounding box center [784, 213] width 1078 height 303
click at [1111, 258] on div "@import url('[URL][DOMAIN_NAME]); 90 35 5 3 @import url('[URL][DOMAIN_NAME]); 3…" at bounding box center [784, 213] width 1078 height 303
click at [1235, 514] on text "32" at bounding box center [1232, 498] width 28 height 33
click at [784, 401] on input "f. 32" at bounding box center [784, 396] width 1 height 11
radio input "true"
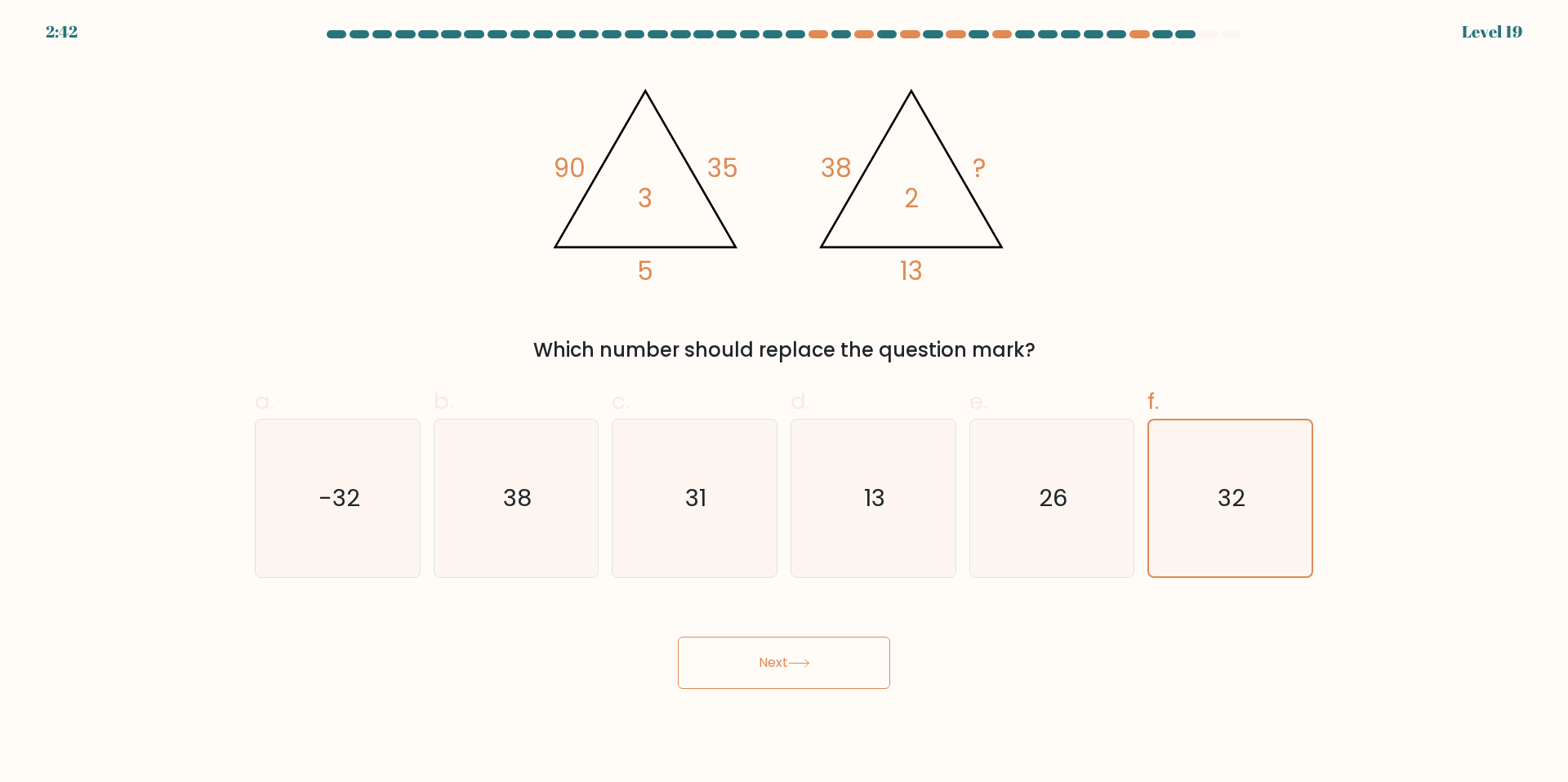
click at [867, 653] on button "Next" at bounding box center [784, 663] width 212 height 52
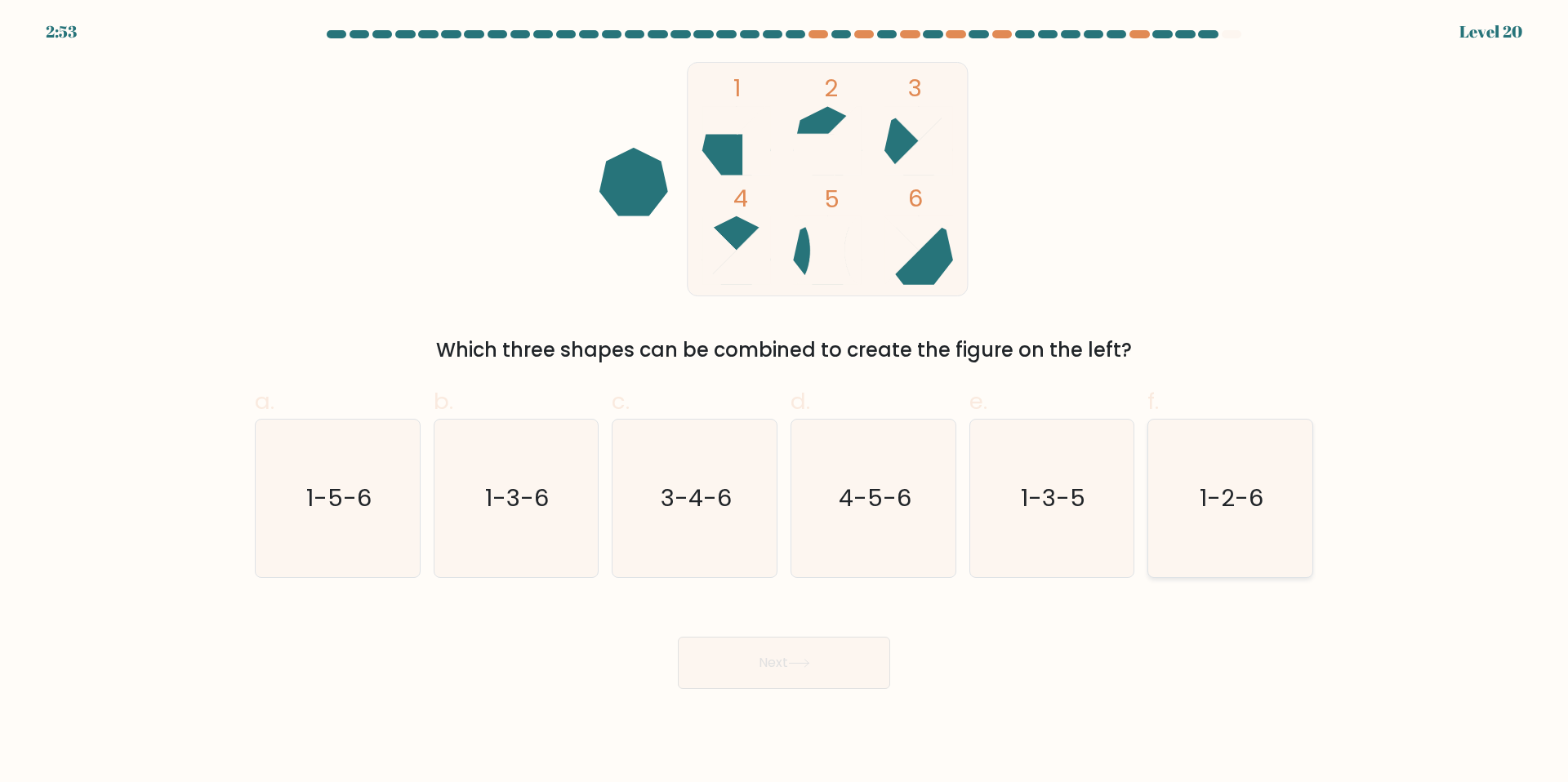
click at [1246, 501] on text "1-2-6" at bounding box center [1232, 498] width 64 height 33
click at [784, 401] on input "f. 1-2-6" at bounding box center [784, 396] width 1 height 11
radio input "true"
click at [1009, 536] on icon "1-3-5" at bounding box center [1051, 499] width 158 height 158
click at [784, 401] on input "e. 1-3-5" at bounding box center [784, 396] width 1 height 11
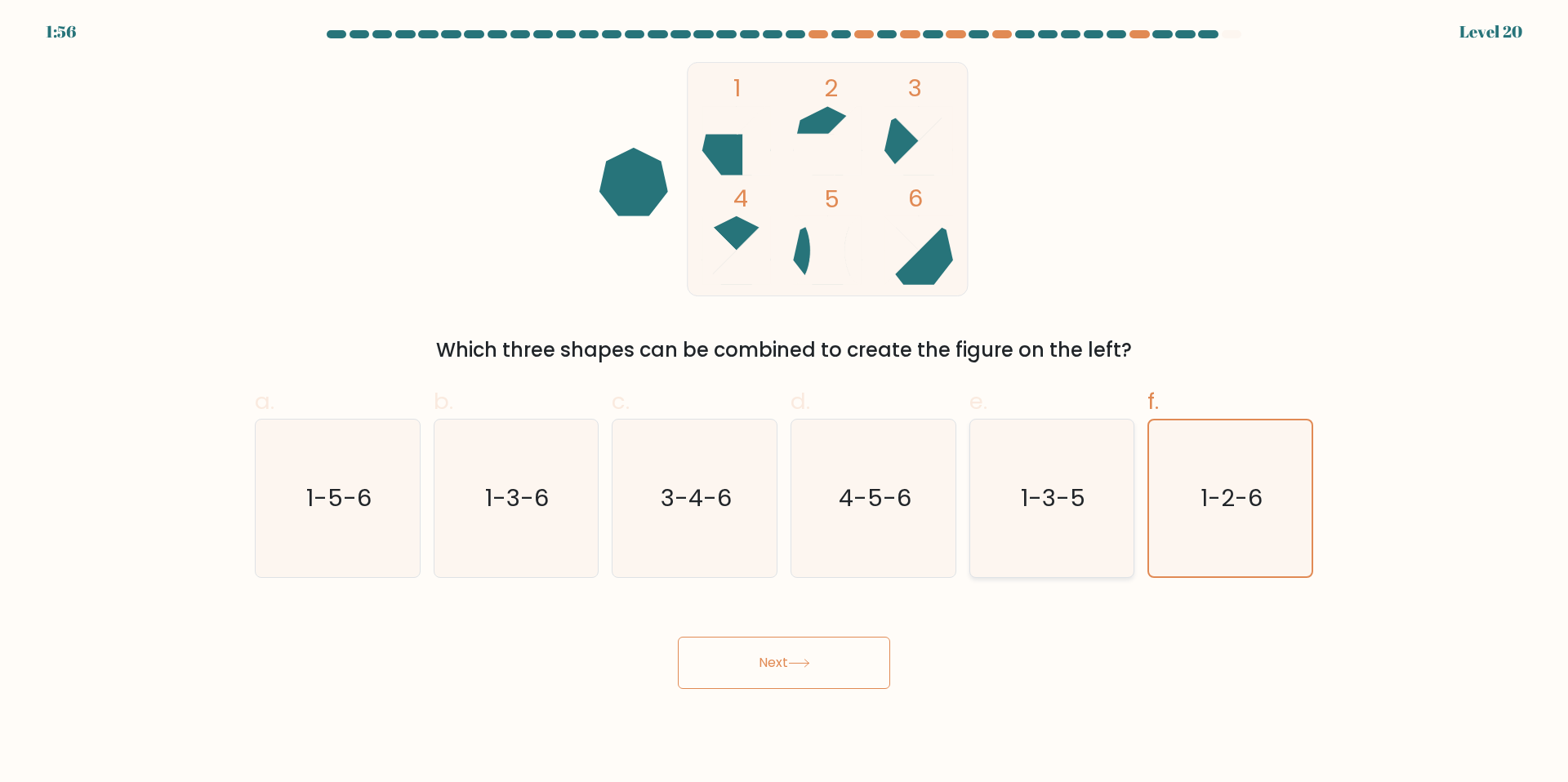
radio input "true"
click at [810, 676] on button "Next" at bounding box center [784, 663] width 212 height 52
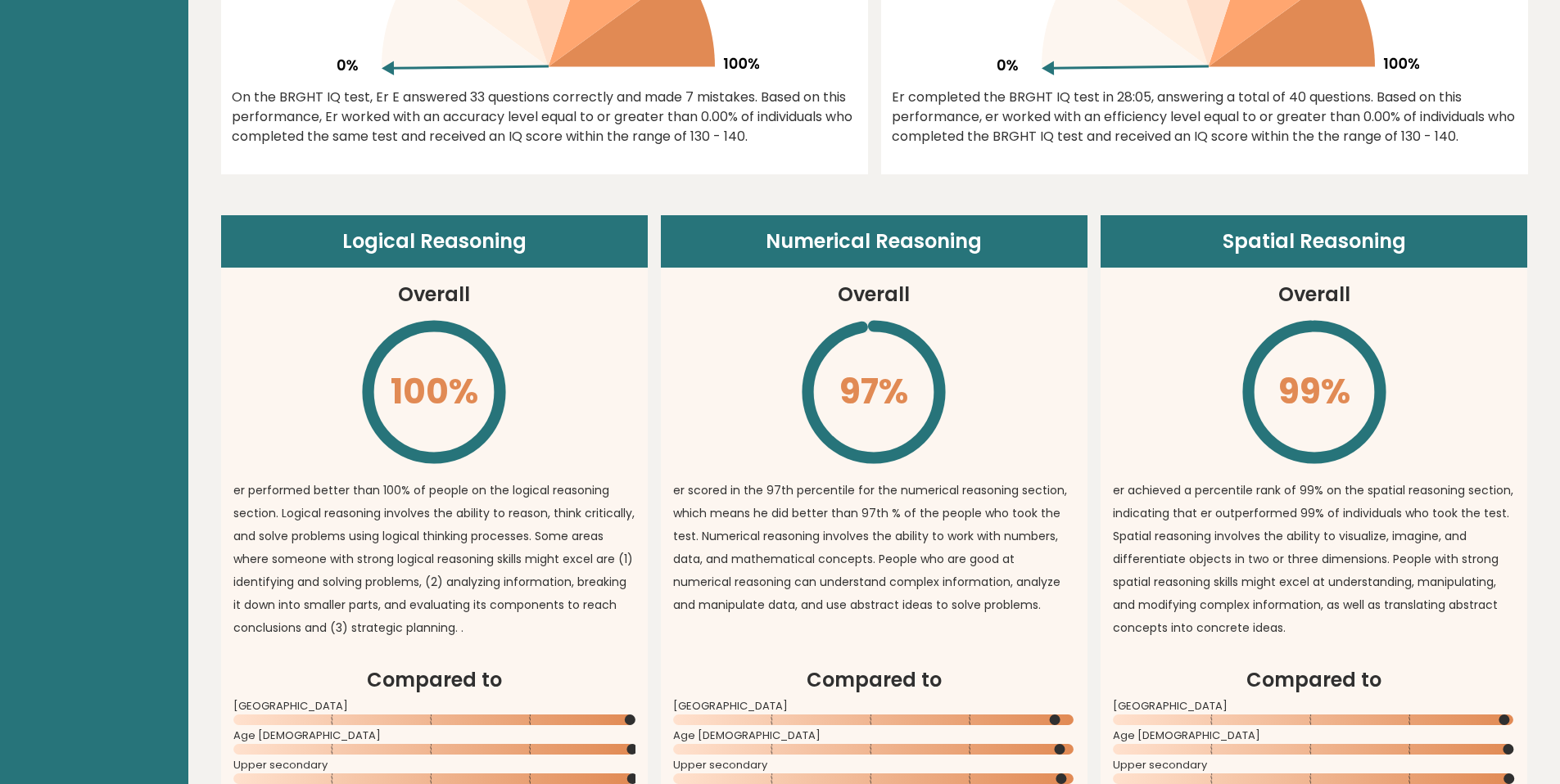
scroll to position [1174, 0]
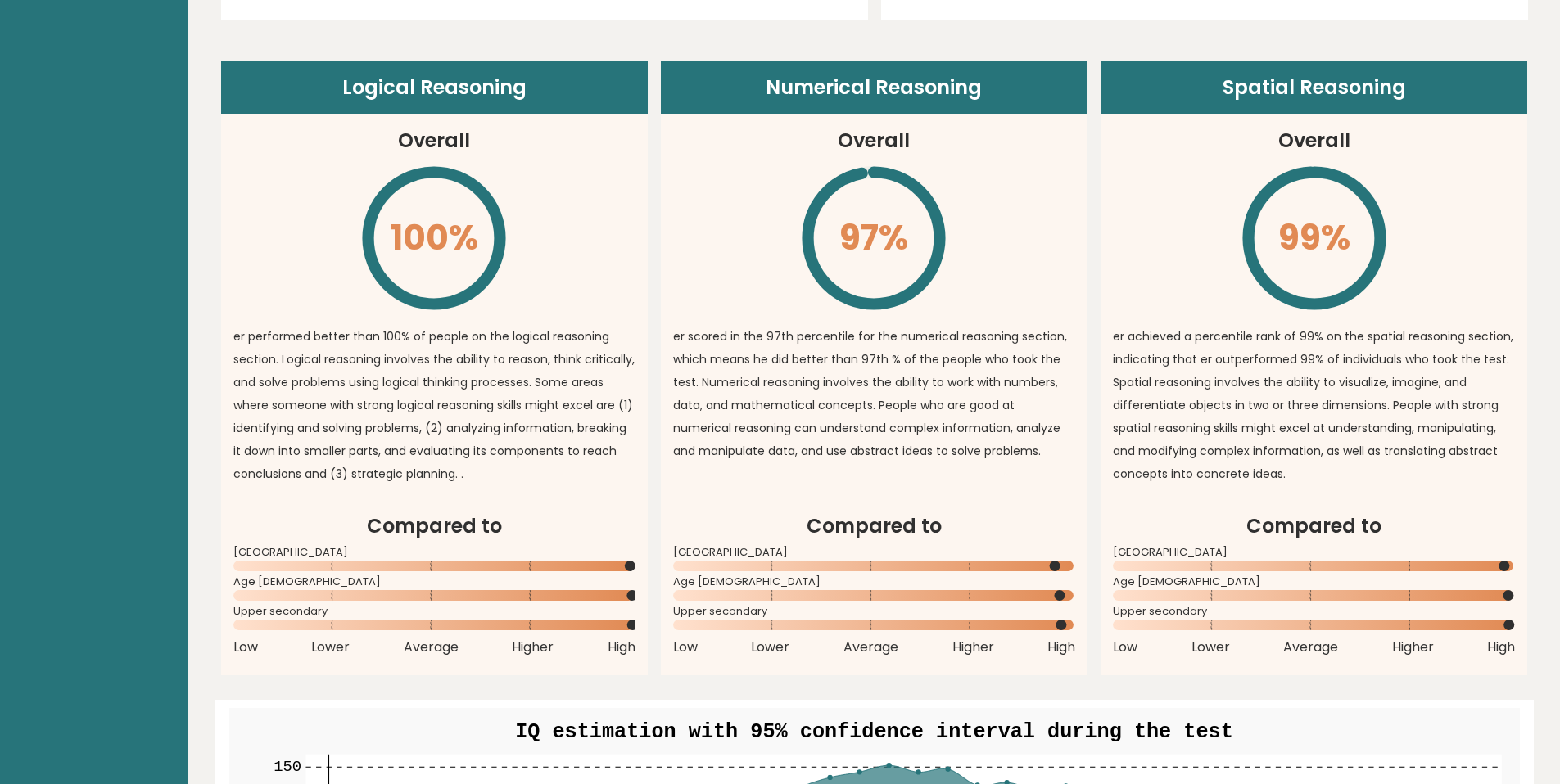
click at [974, 393] on p "er scored in the 97th percentile for the numerical reasoning section, which mea…" at bounding box center [873, 393] width 402 height 137
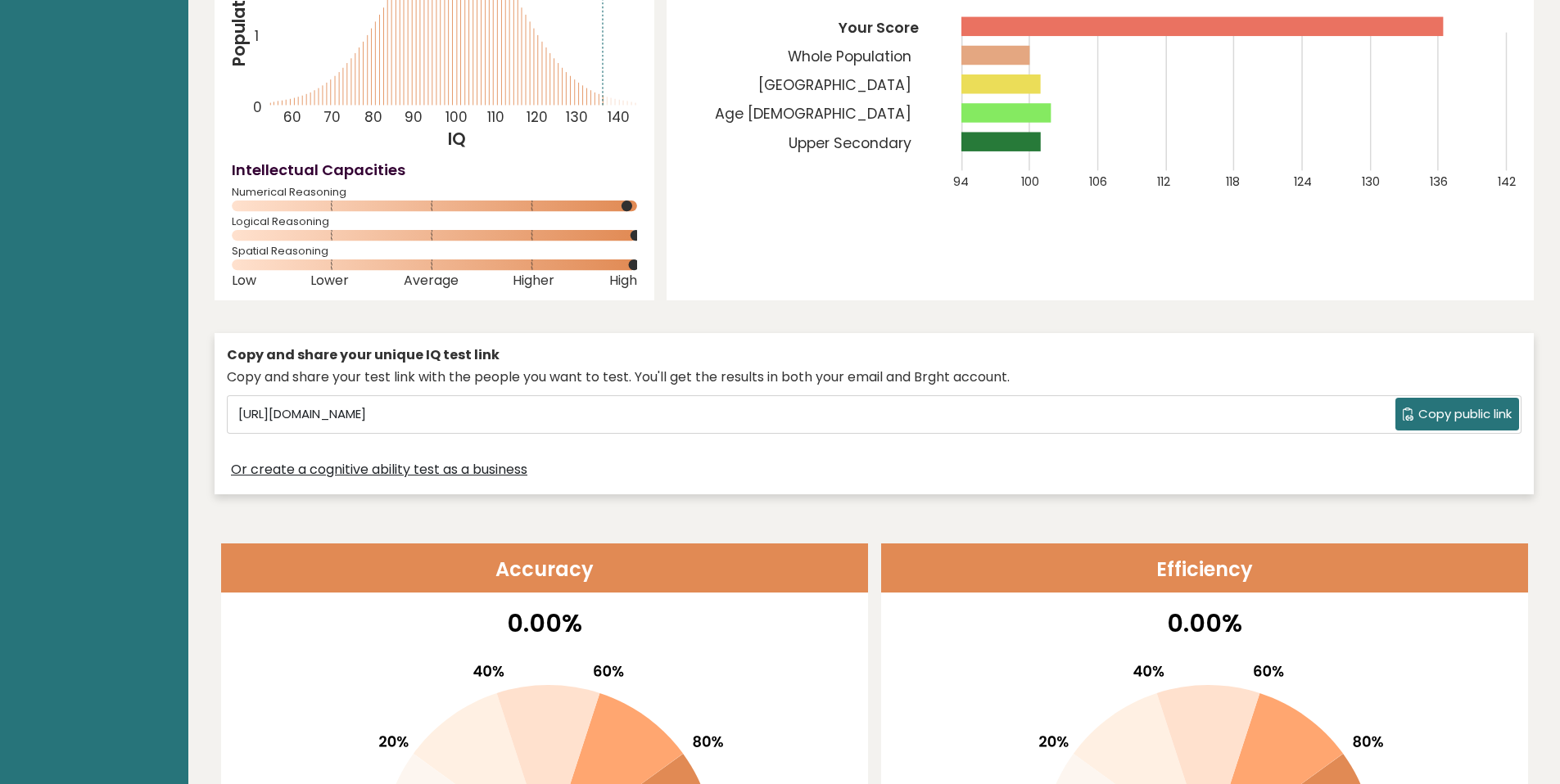
scroll to position [0, 0]
